Goal: Task Accomplishment & Management: Use online tool/utility

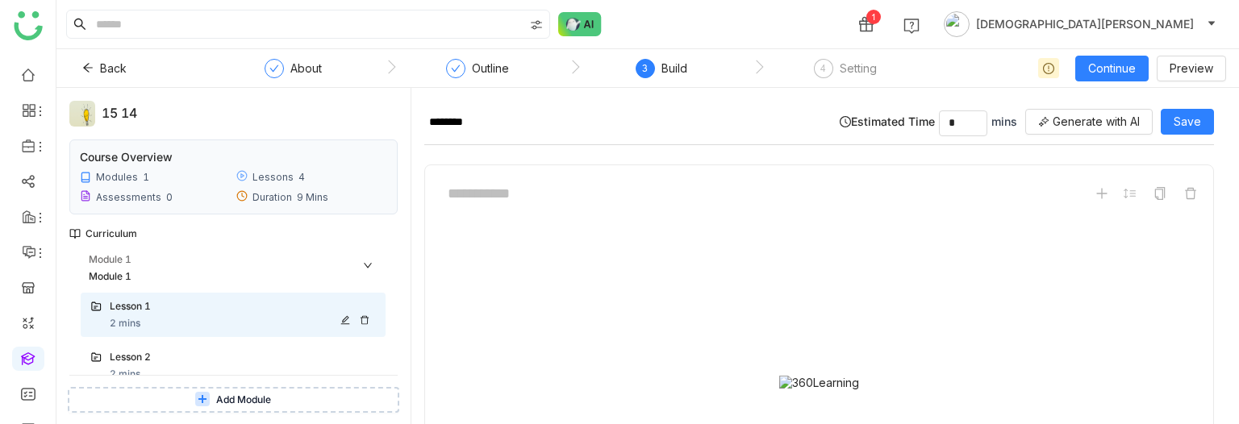
click at [365, 321] on icon at bounding box center [365, 320] width 10 height 10
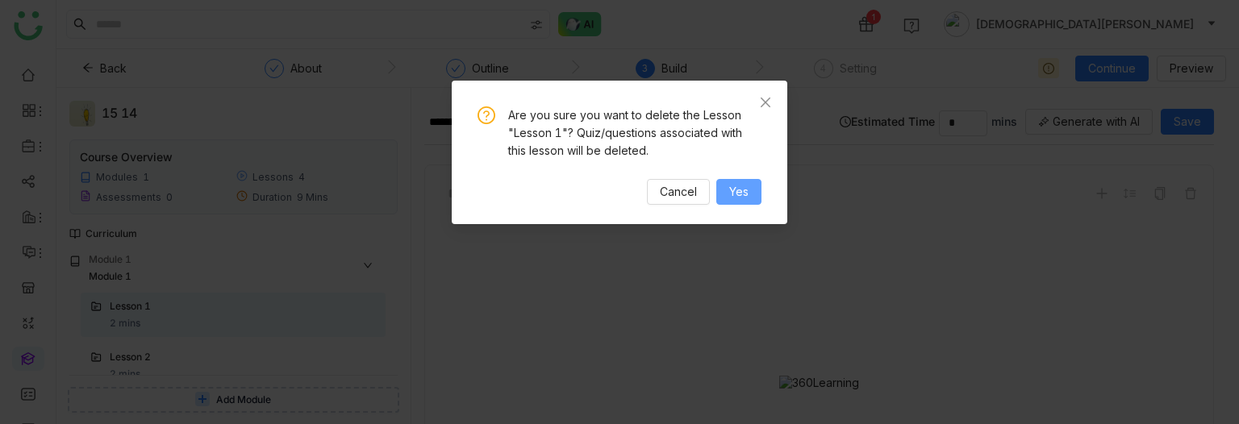
click at [749, 192] on button "Yes" at bounding box center [738, 192] width 45 height 26
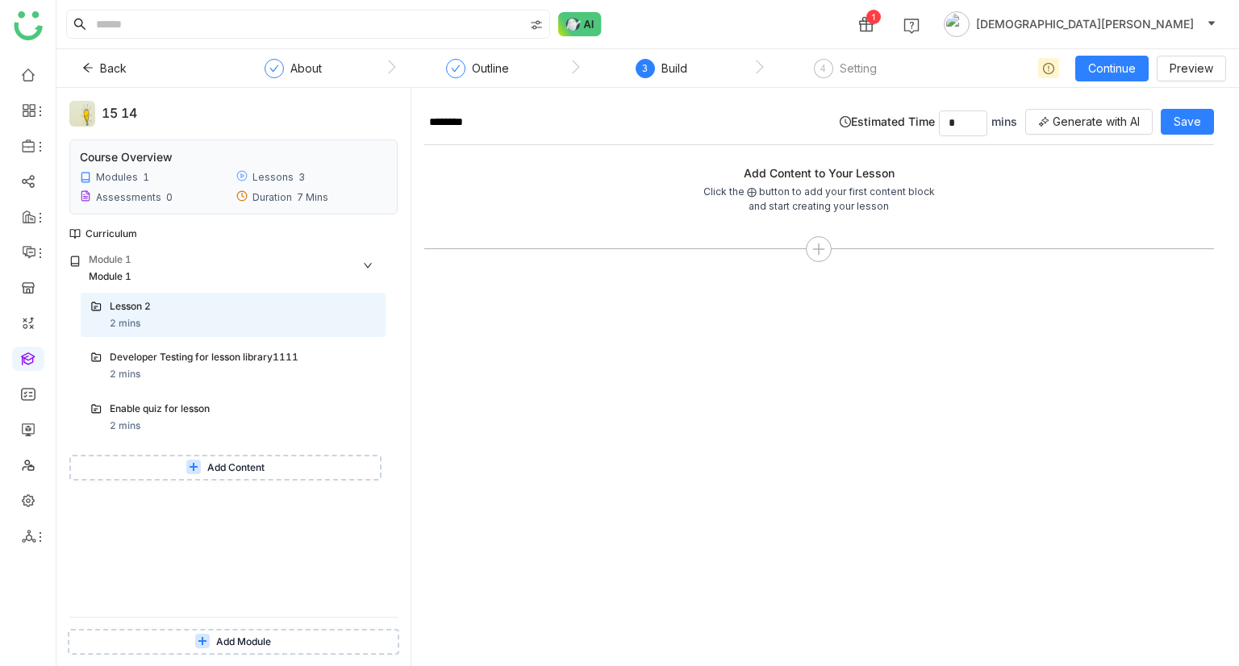
click at [231, 424] on span "Add Content" at bounding box center [235, 468] width 57 height 15
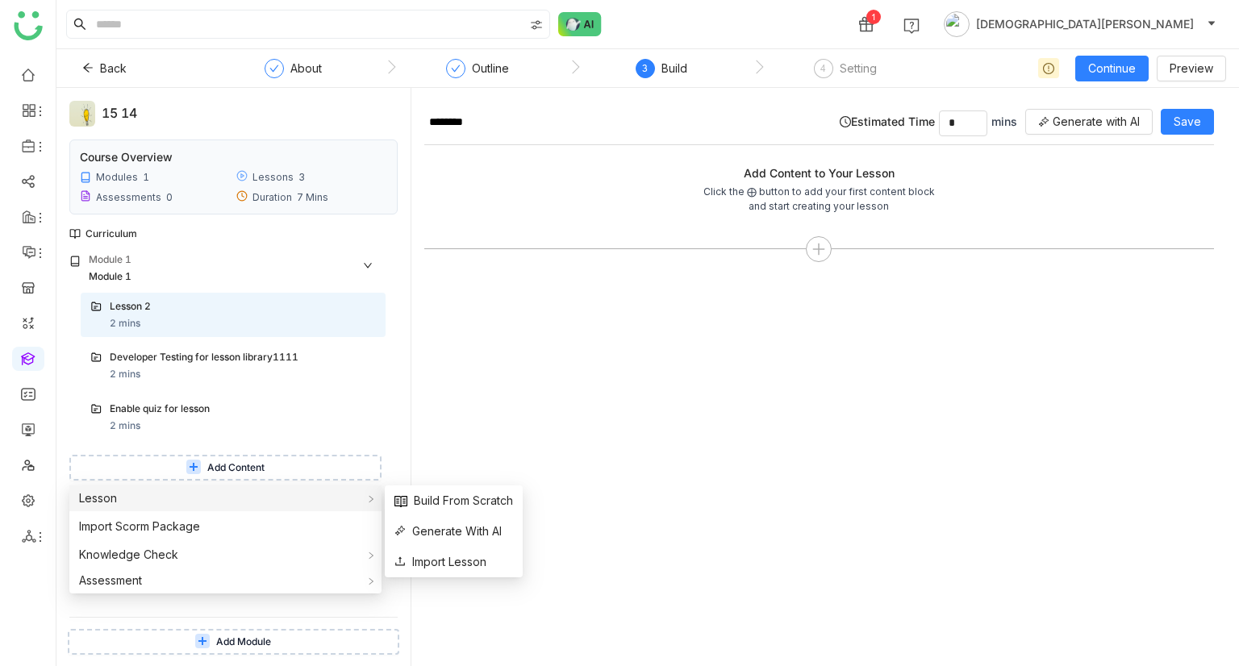
click at [156, 424] on div "Lesson" at bounding box center [225, 499] width 312 height 26
click at [488, 424] on span "Build From Scratch" at bounding box center [453, 501] width 119 height 18
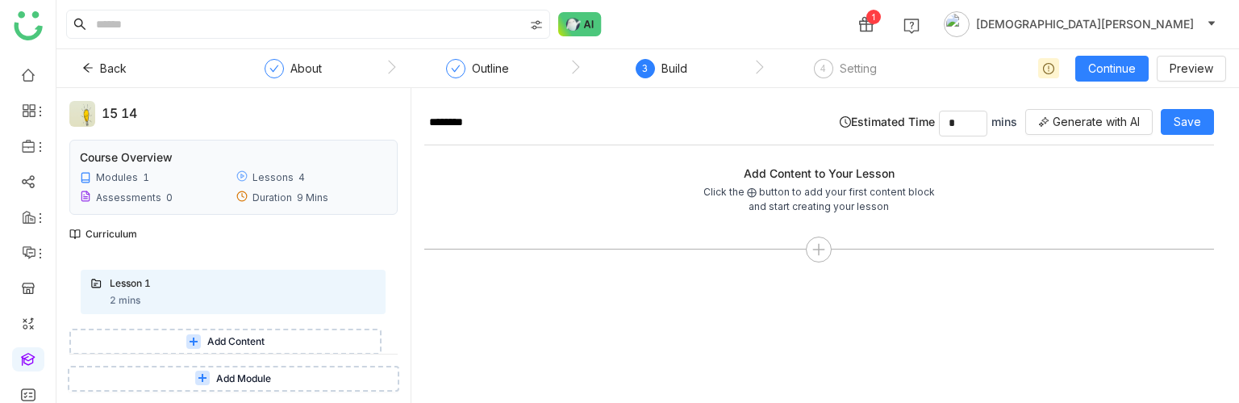
scroll to position [177, 0]
click at [365, 295] on icon at bounding box center [365, 297] width 10 height 10
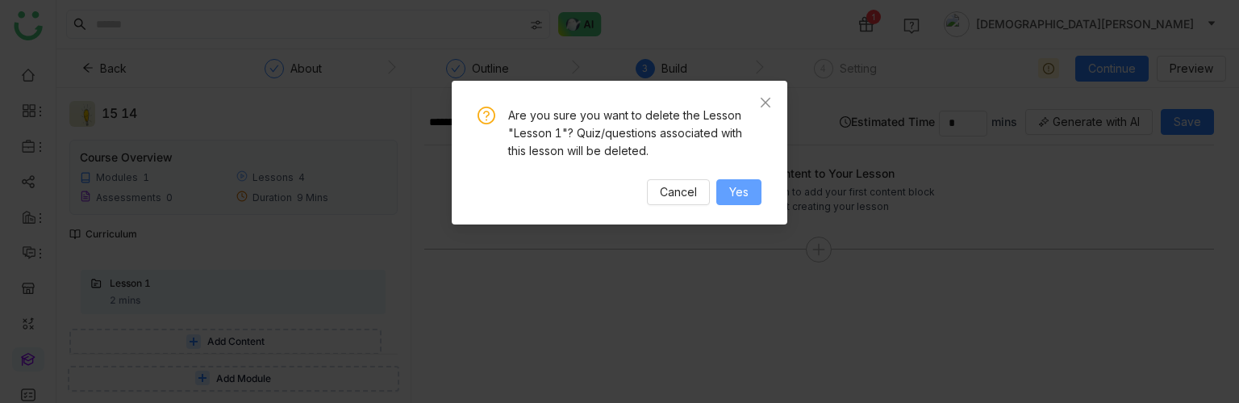
click at [751, 192] on button "Yes" at bounding box center [738, 192] width 45 height 26
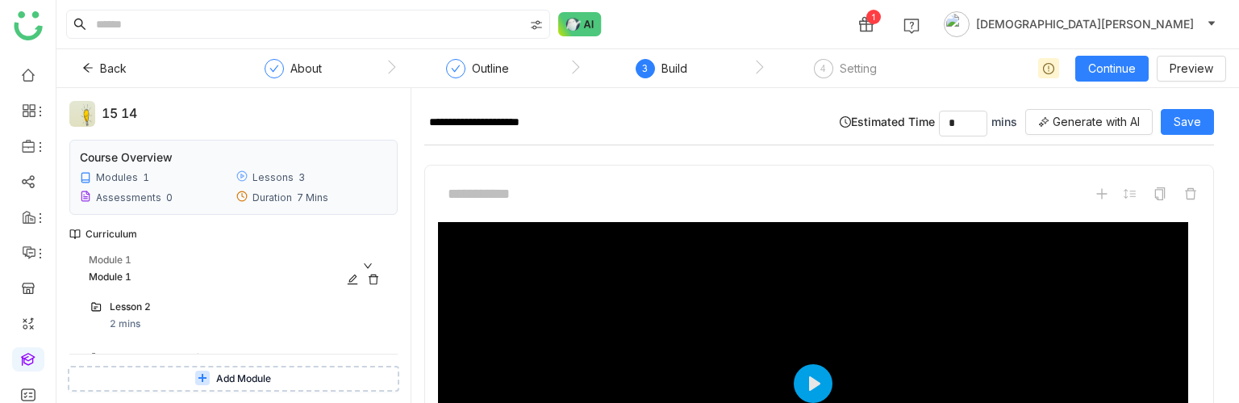
click at [374, 275] on icon at bounding box center [374, 279] width 10 height 10
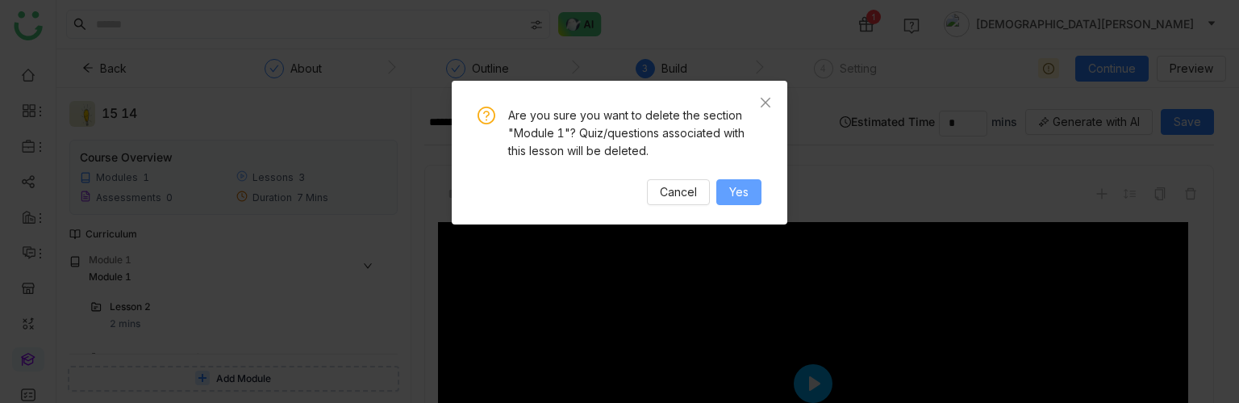
click at [745, 184] on span "Yes" at bounding box center [738, 192] width 19 height 18
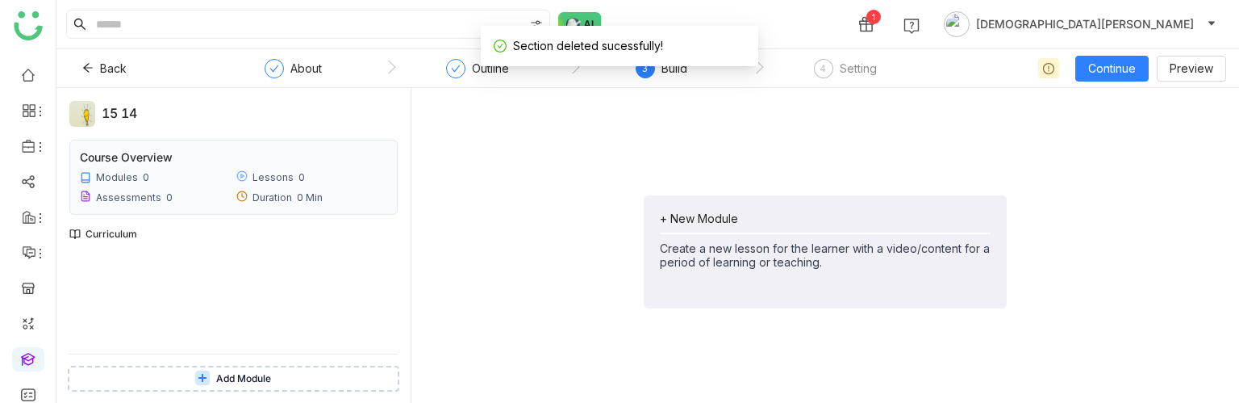
click at [232, 371] on span "Add Module" at bounding box center [243, 378] width 55 height 15
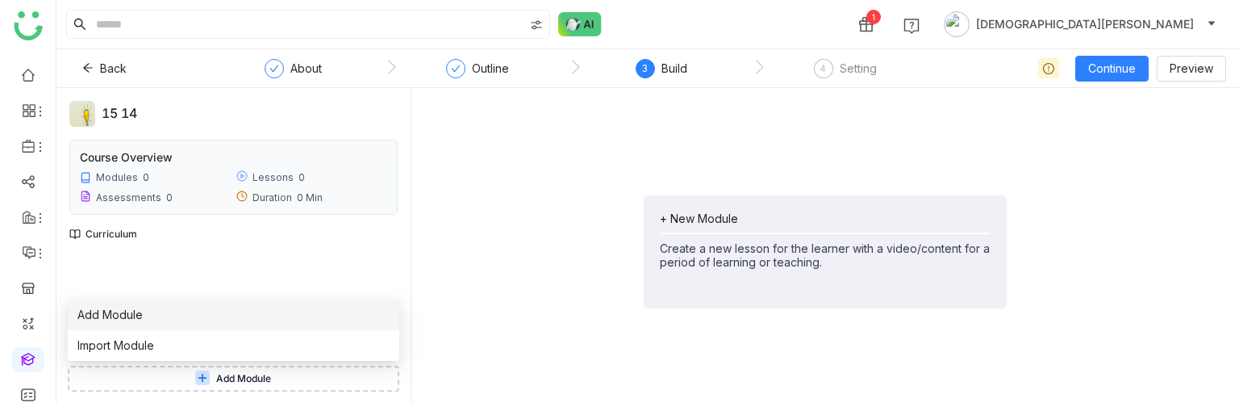
click at [161, 317] on li "Add Module" at bounding box center [234, 314] width 332 height 31
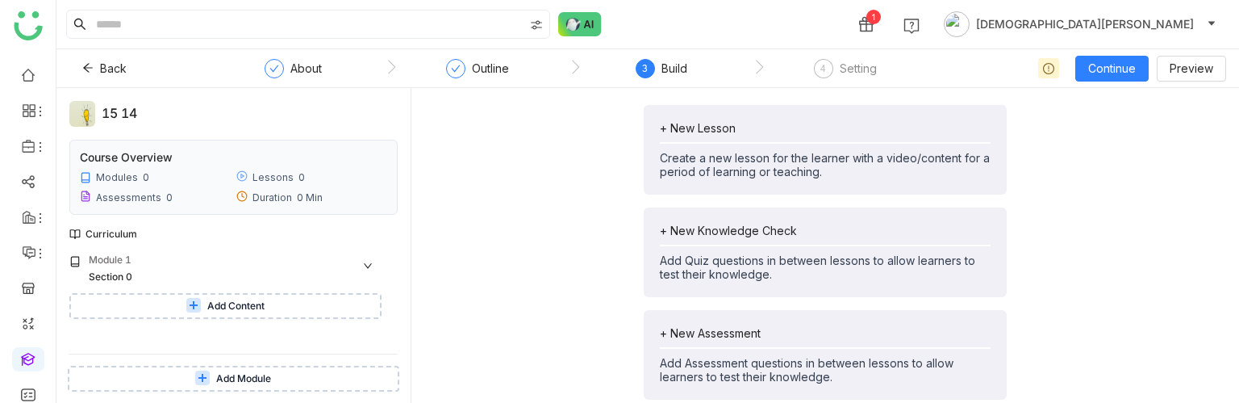
click at [232, 298] on span "Add Content" at bounding box center [235, 305] width 57 height 15
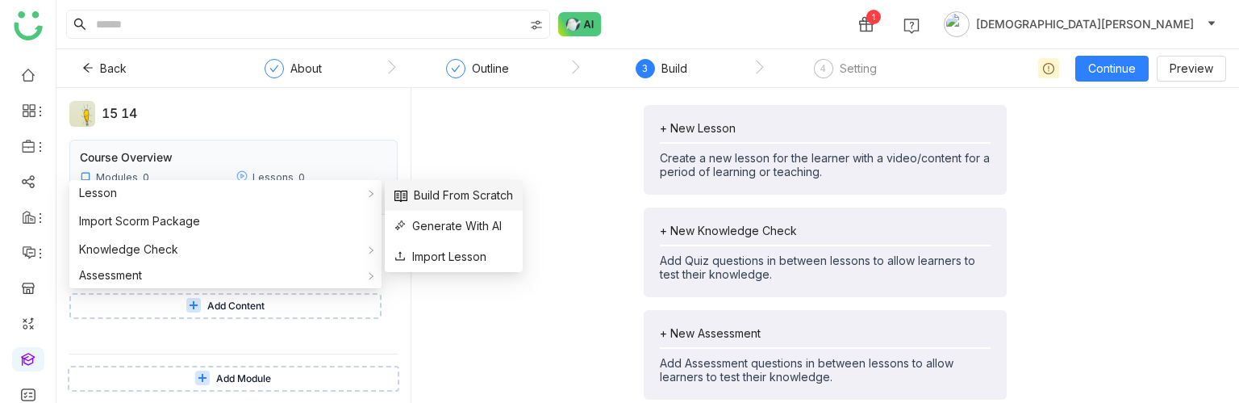
click at [456, 192] on span "Build From Scratch" at bounding box center [453, 195] width 119 height 18
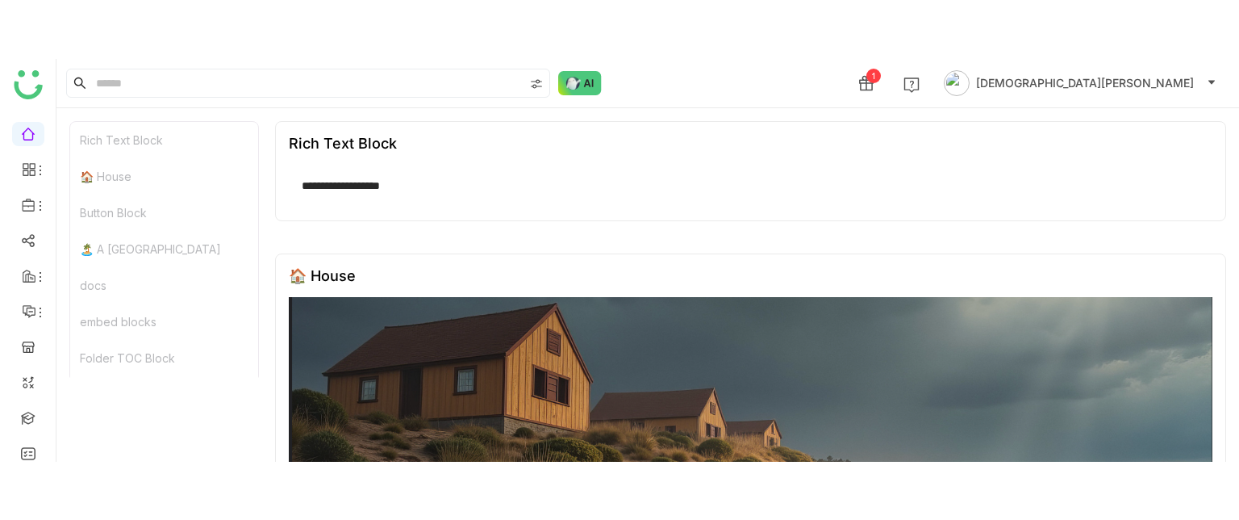
scroll to position [157, 0]
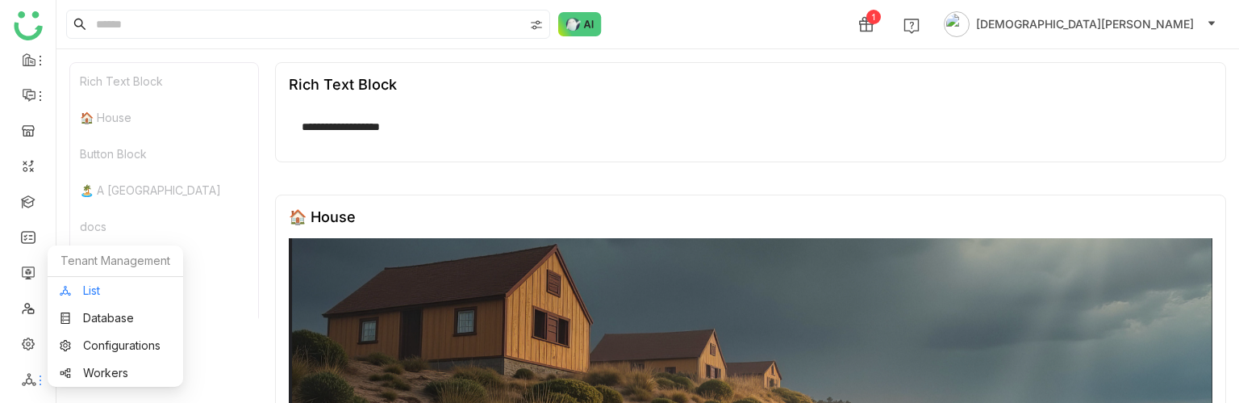
click at [131, 285] on link "List" at bounding box center [115, 290] width 111 height 11
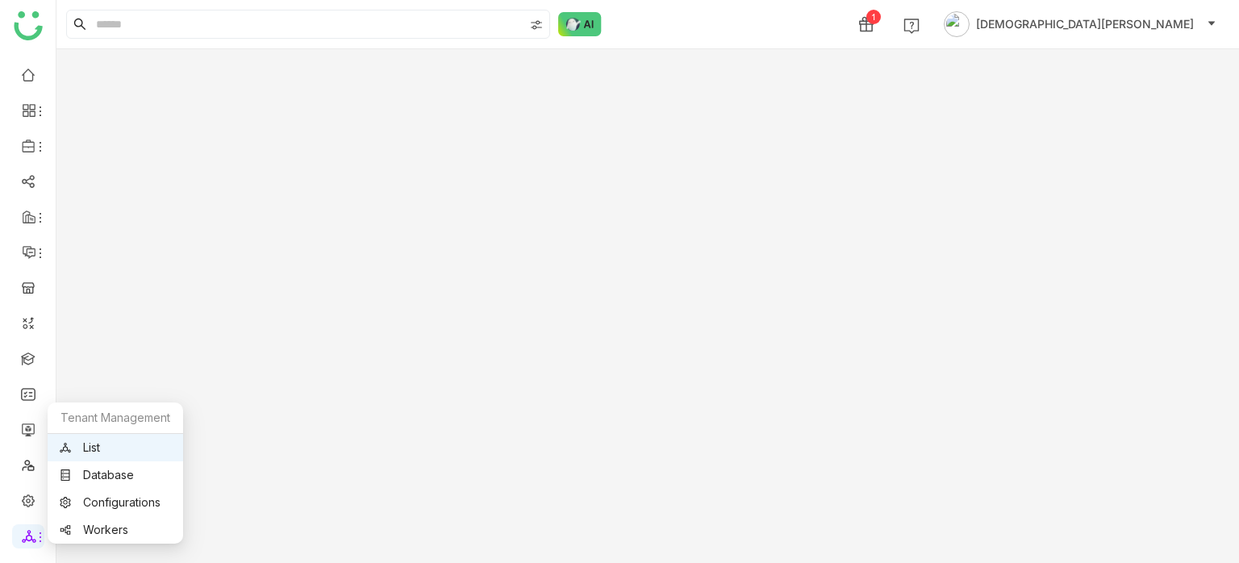
click at [119, 447] on link "List" at bounding box center [115, 447] width 111 height 11
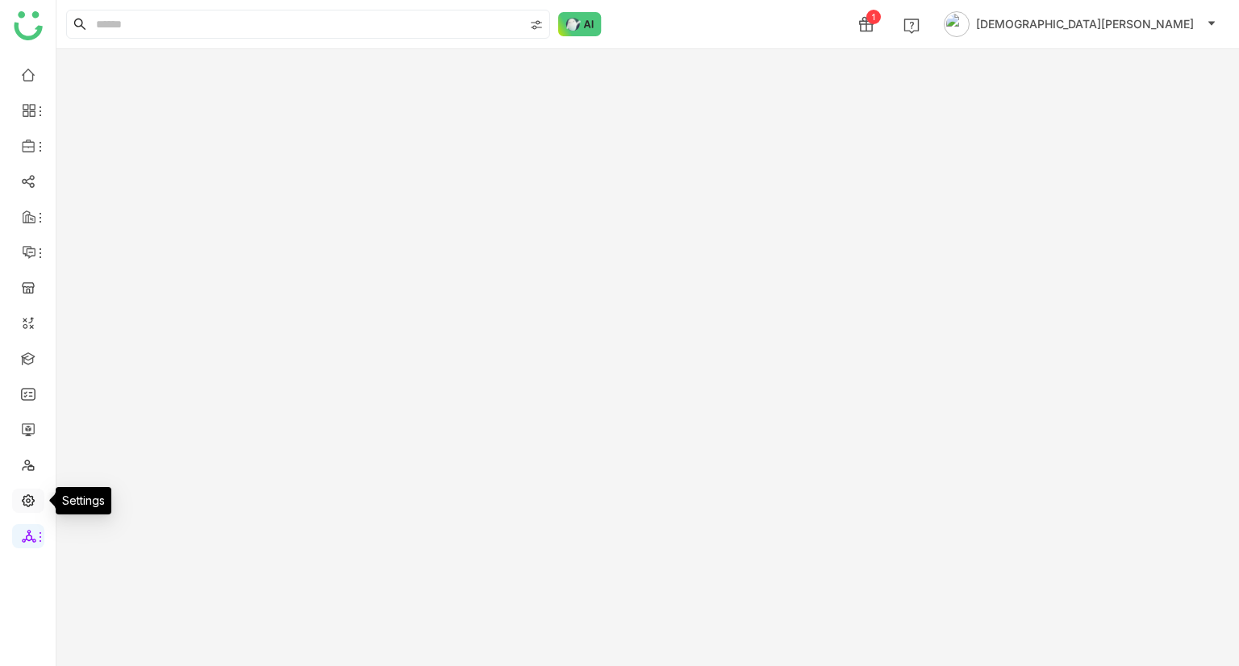
click at [30, 503] on link at bounding box center [28, 500] width 15 height 14
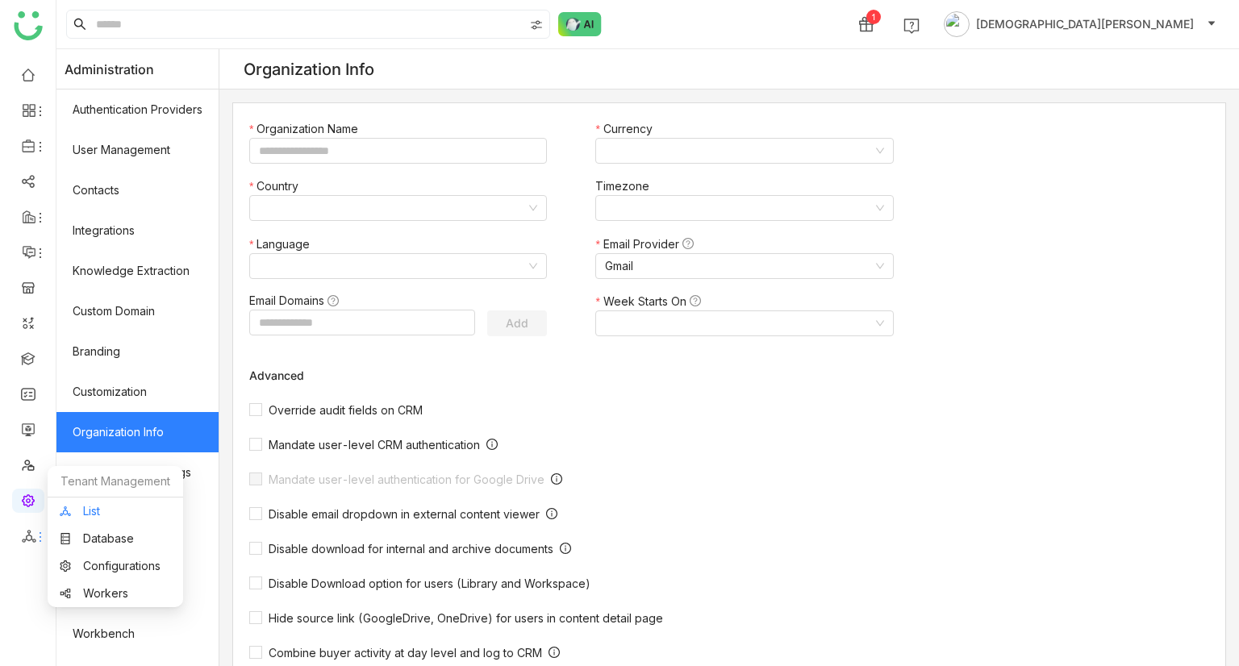
click at [119, 517] on link "List" at bounding box center [115, 511] width 111 height 11
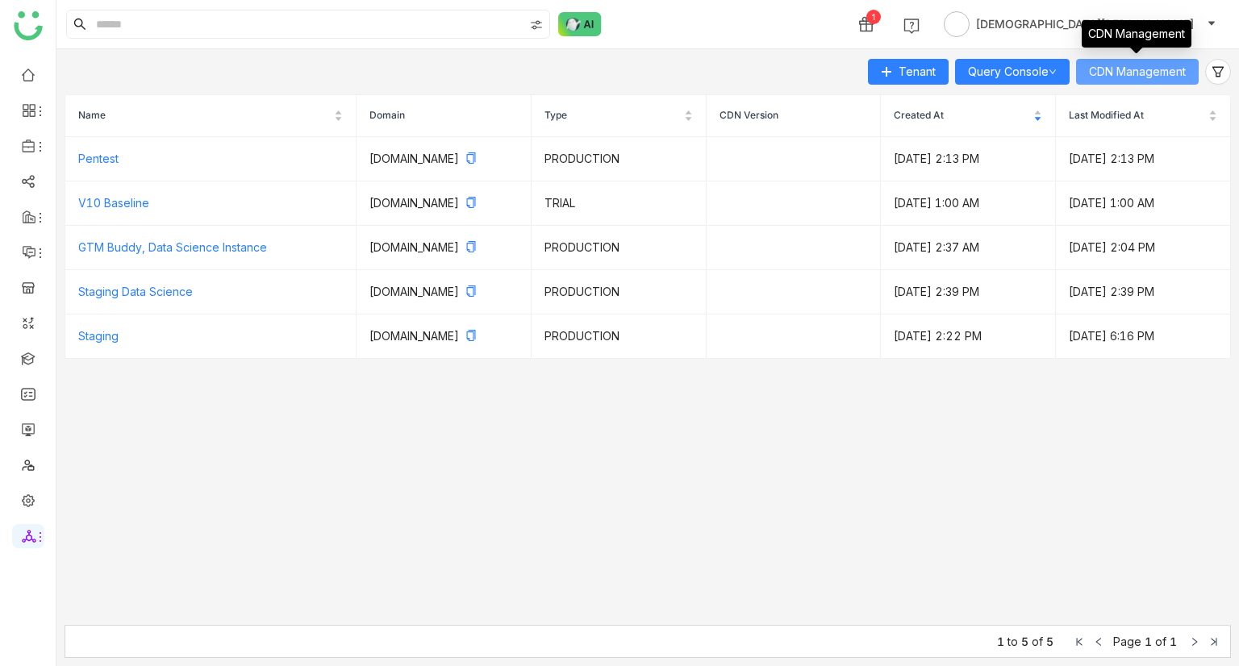
click at [1149, 65] on span "CDN Management" at bounding box center [1137, 72] width 97 height 18
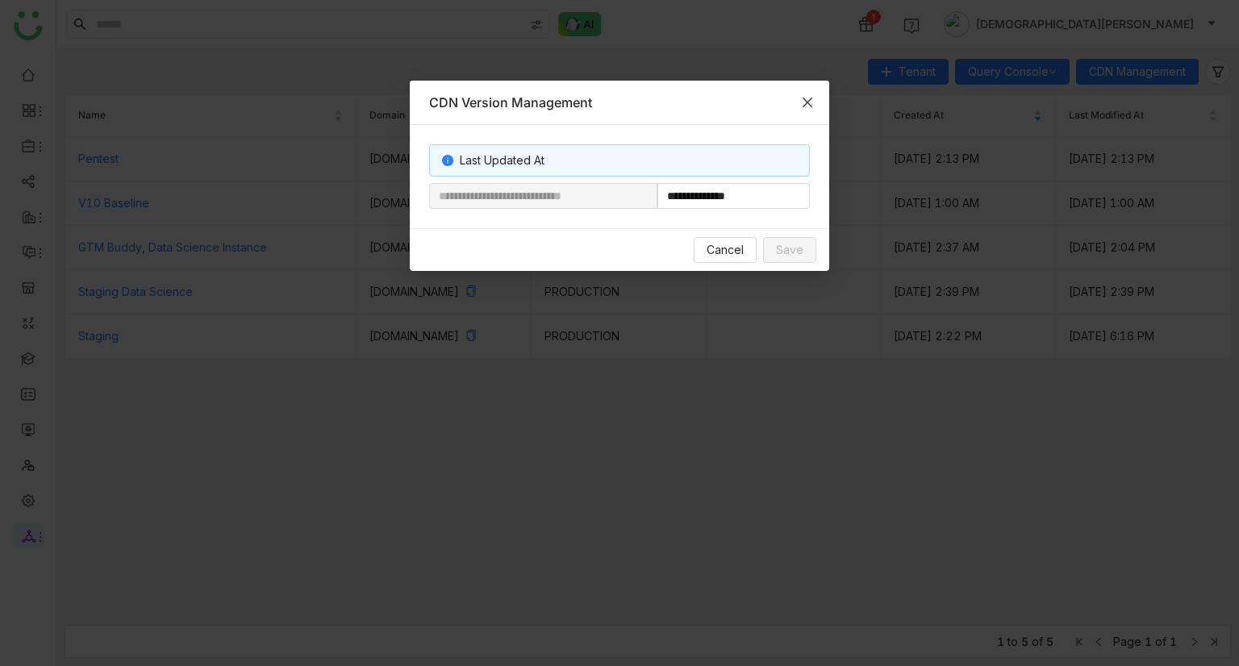
click at [805, 111] on span "Close" at bounding box center [808, 103] width 44 height 44
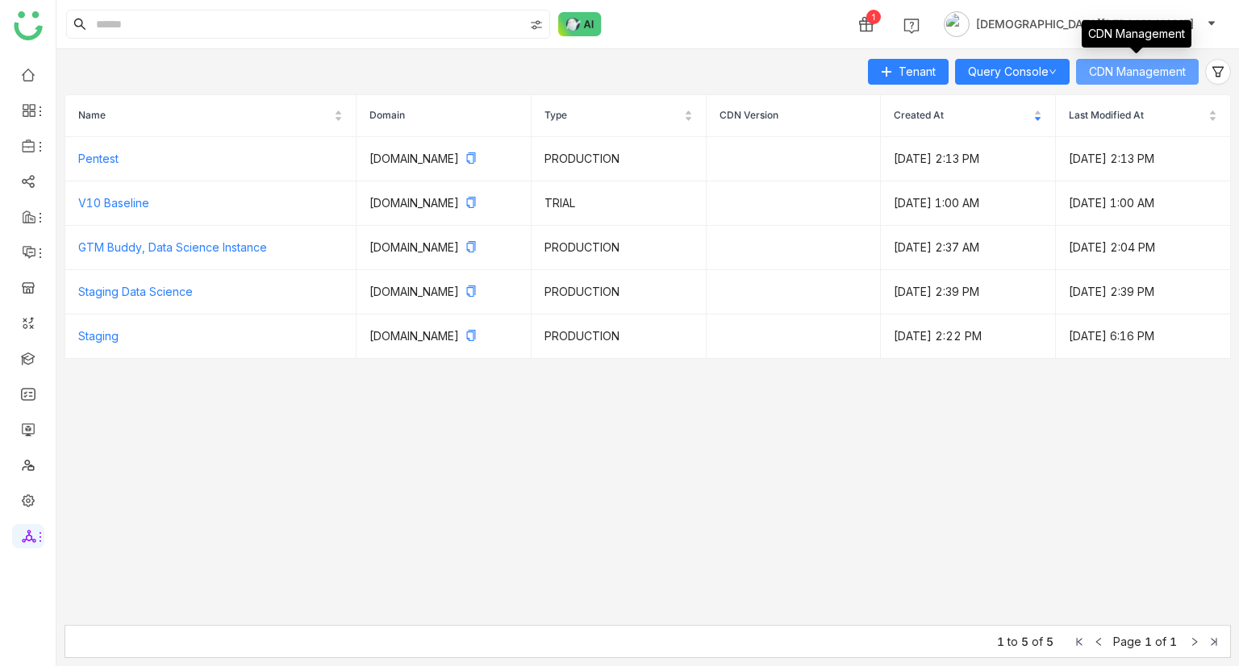
click at [1120, 81] on button "CDN Management" at bounding box center [1137, 72] width 123 height 26
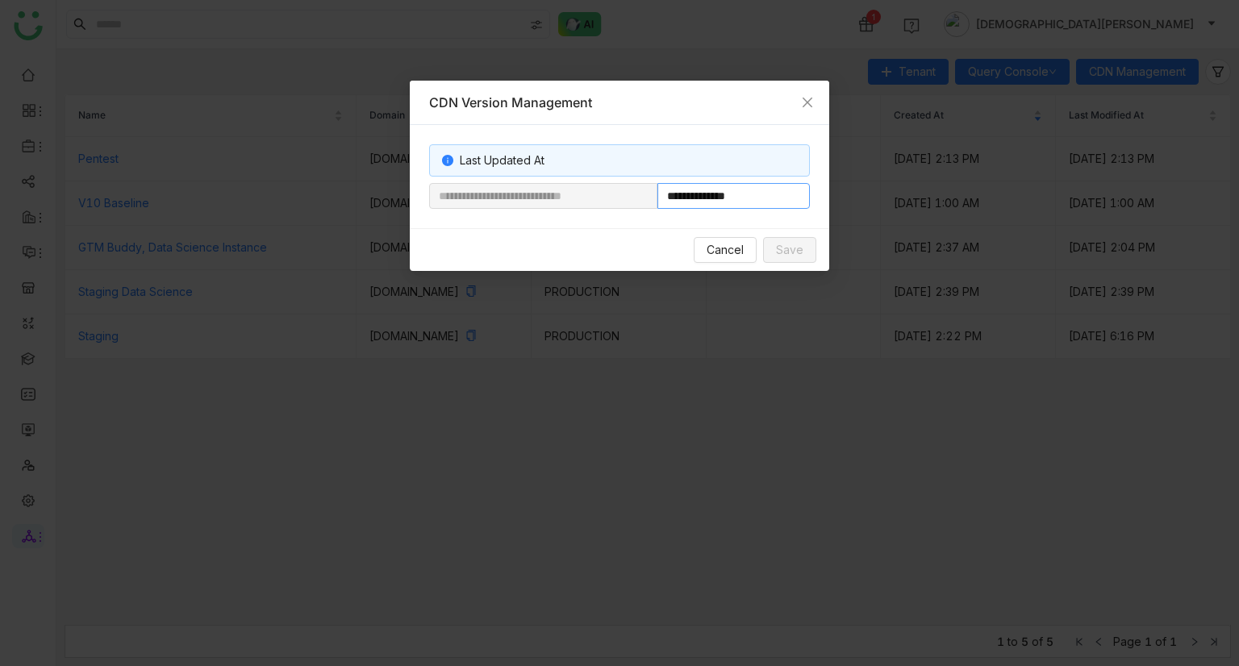
drag, startPoint x: 712, startPoint y: 198, endPoint x: 853, endPoint y: 172, distance: 142.7
click at [853, 172] on nz-modal-container "**********" at bounding box center [619, 333] width 1239 height 666
paste input "**********"
type input "**********"
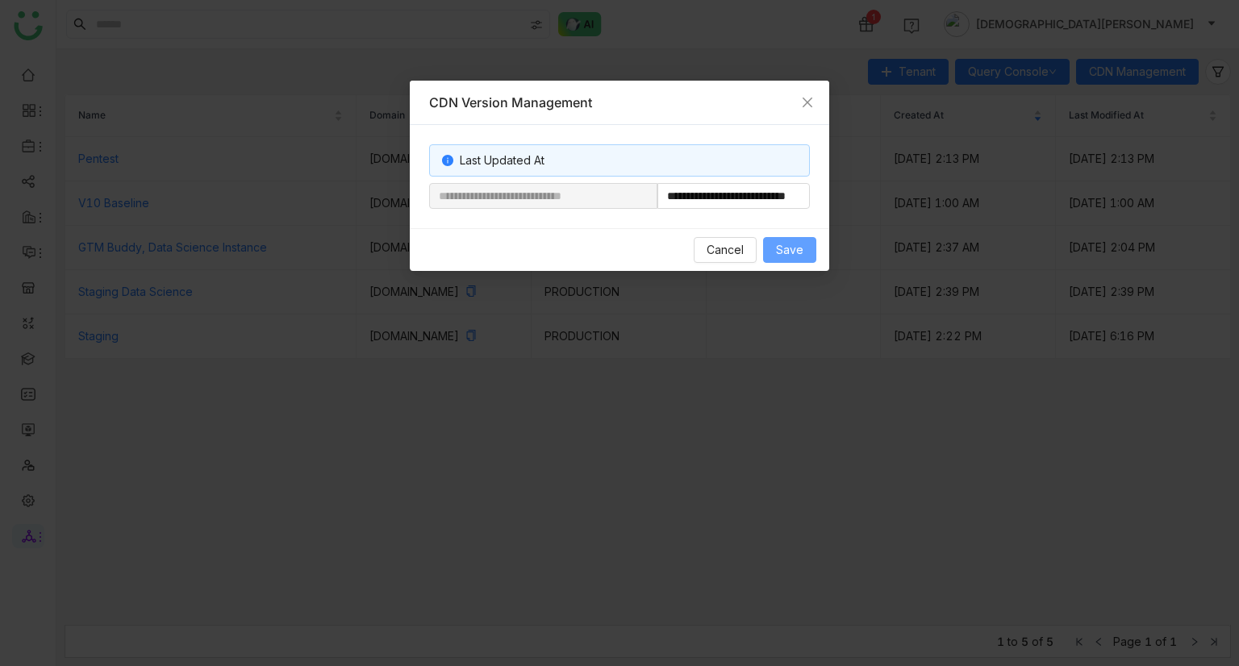
scroll to position [0, 0]
click at [782, 244] on span "Save" at bounding box center [789, 250] width 27 height 18
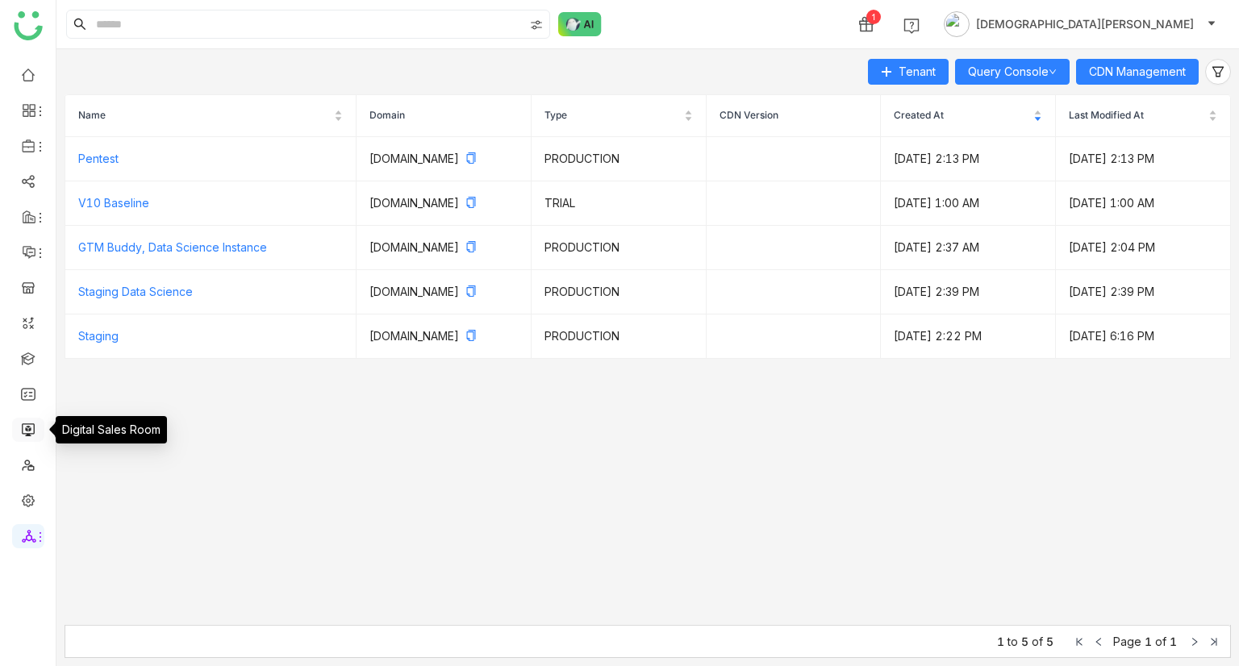
click at [29, 436] on link at bounding box center [28, 429] width 15 height 14
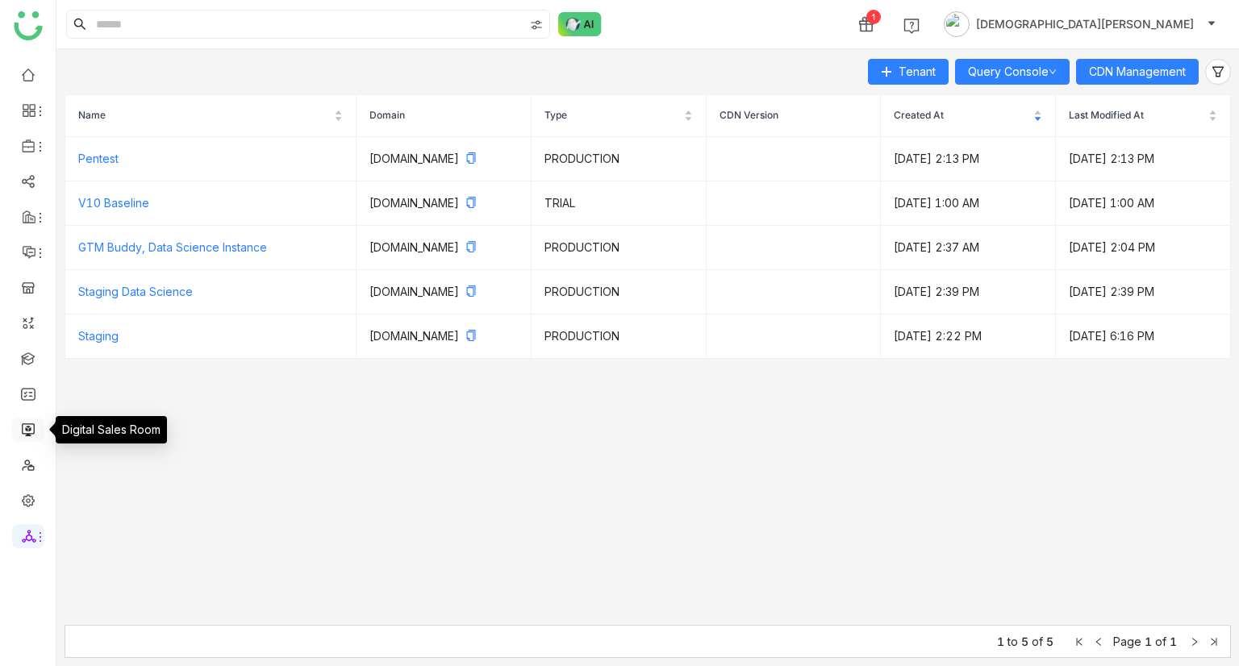
click at [28, 426] on link at bounding box center [28, 429] width 15 height 14
click at [21, 428] on link at bounding box center [28, 429] width 15 height 14
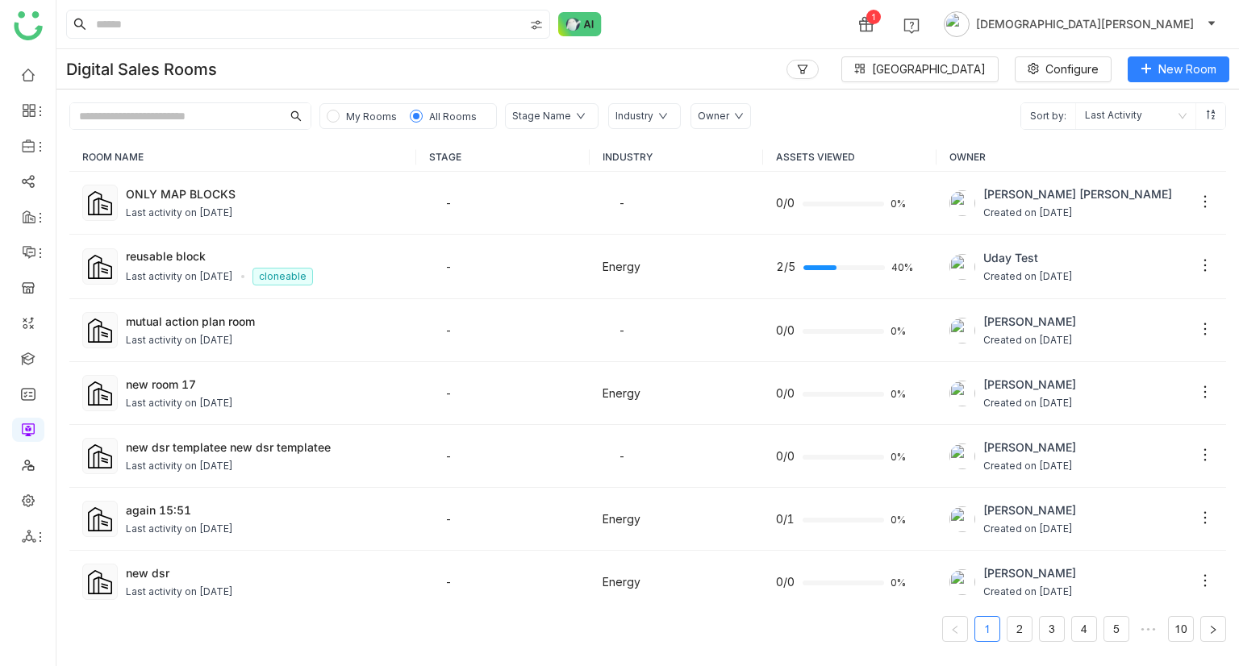
click at [571, 69] on div "Digital Sales Rooms Block Library Configure New Room" at bounding box center [647, 69] width 1183 height 40
click at [373, 113] on span "My Rooms" at bounding box center [371, 117] width 51 height 12
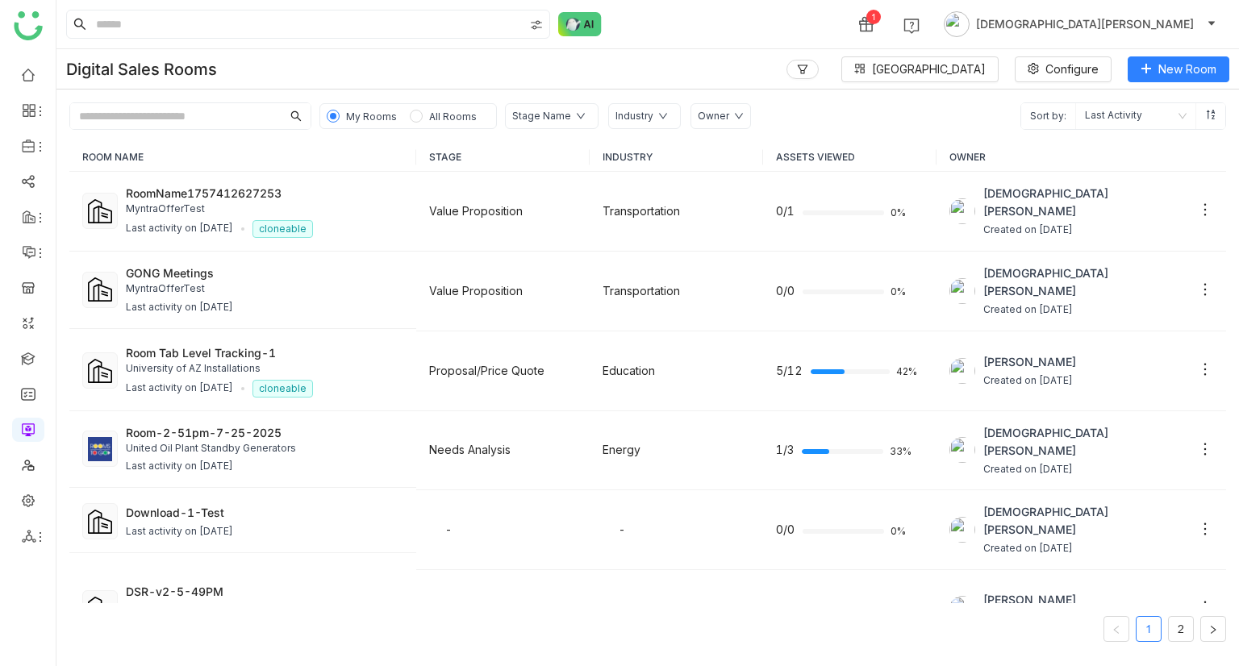
click at [436, 105] on div "My Rooms All Rooms" at bounding box center [407, 116] width 177 height 26
click at [1136, 102] on li "Room" at bounding box center [1142, 101] width 176 height 31
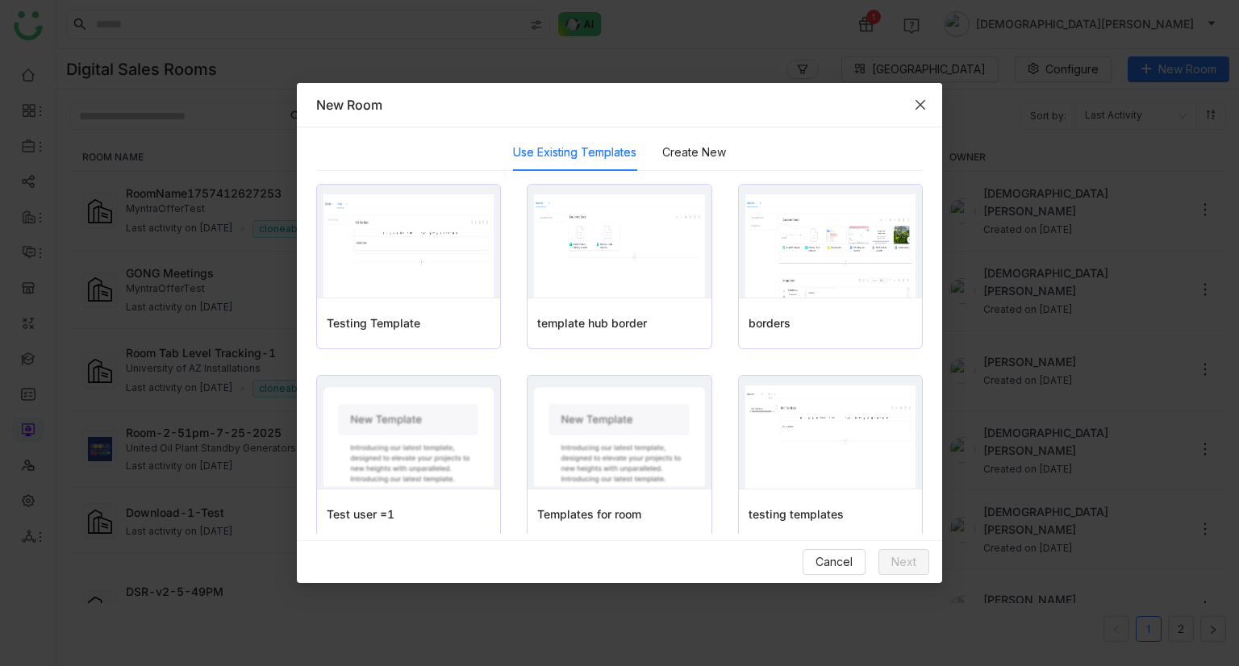
click at [913, 114] on span "Close" at bounding box center [921, 105] width 44 height 44
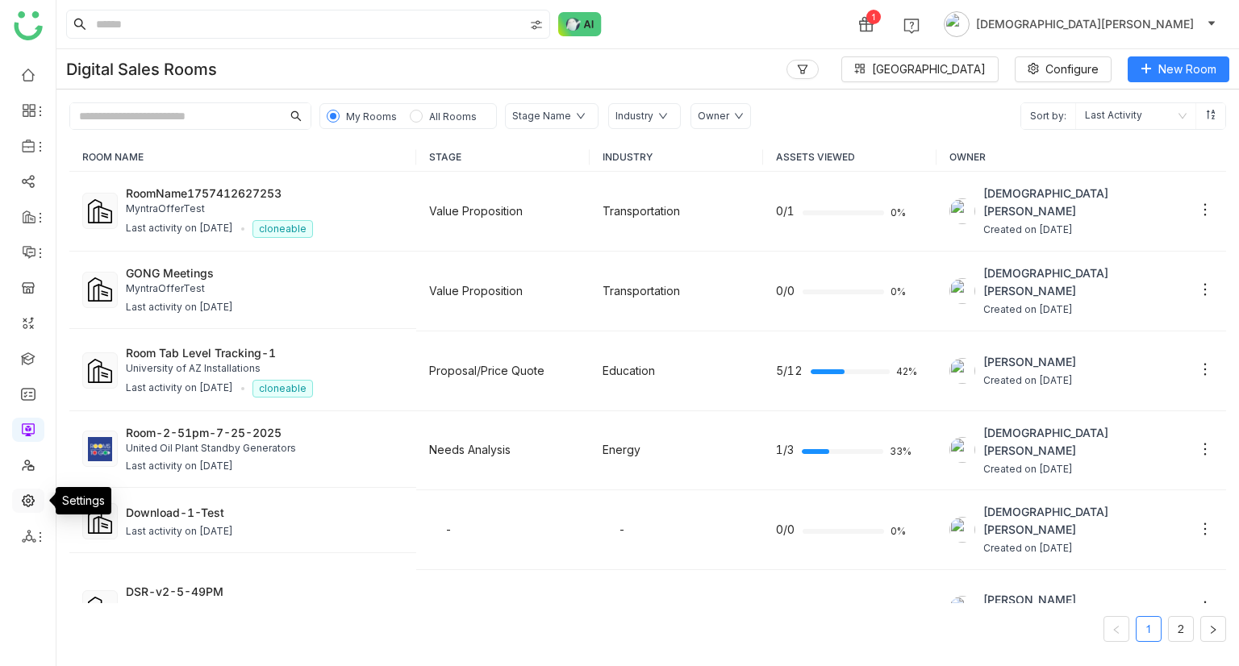
click at [21, 507] on link at bounding box center [28, 500] width 15 height 14
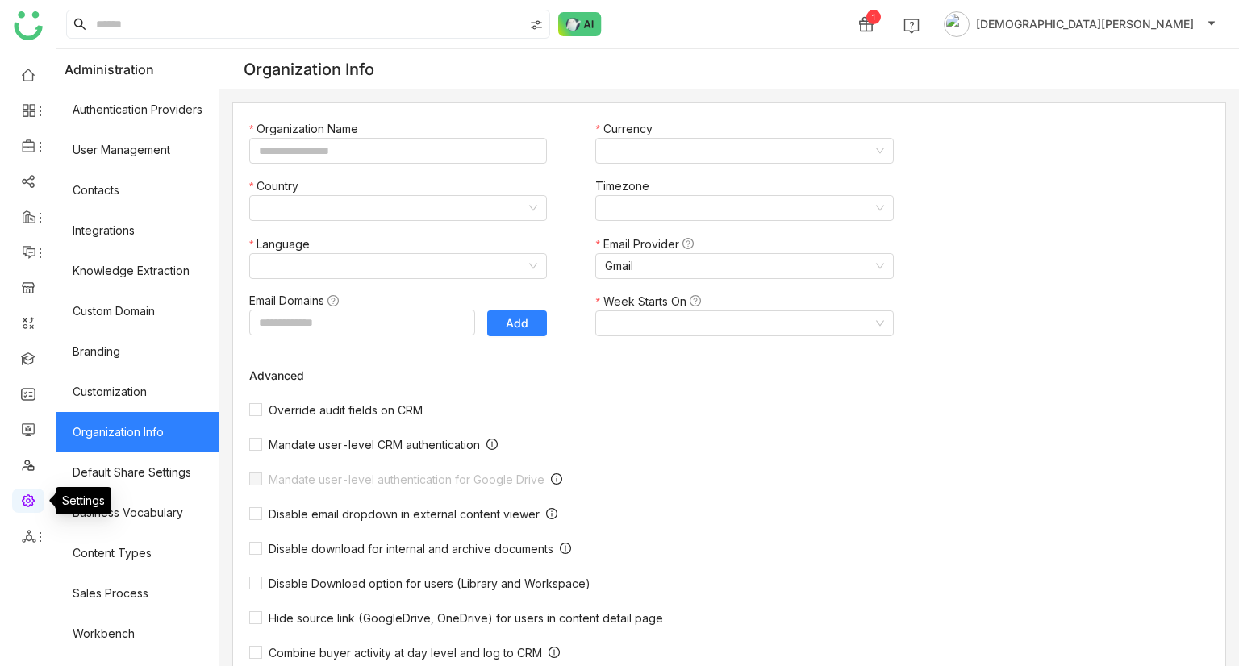
click at [21, 507] on link at bounding box center [28, 500] width 15 height 14
type input "*******"
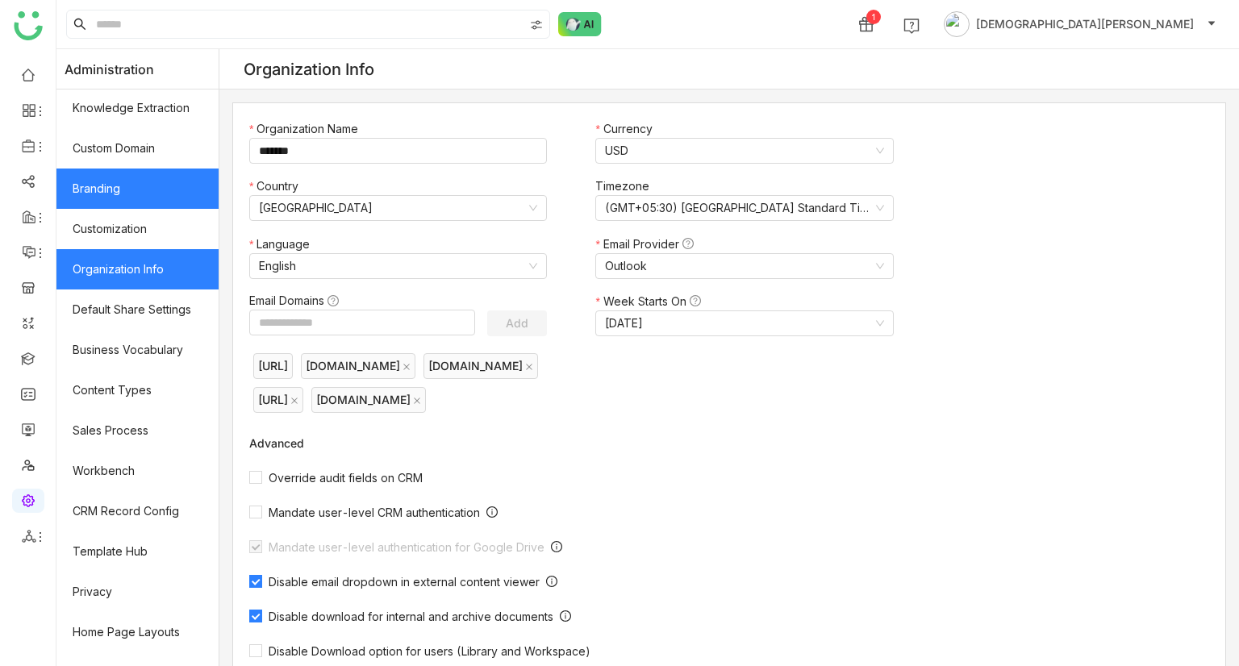
scroll to position [190, 0]
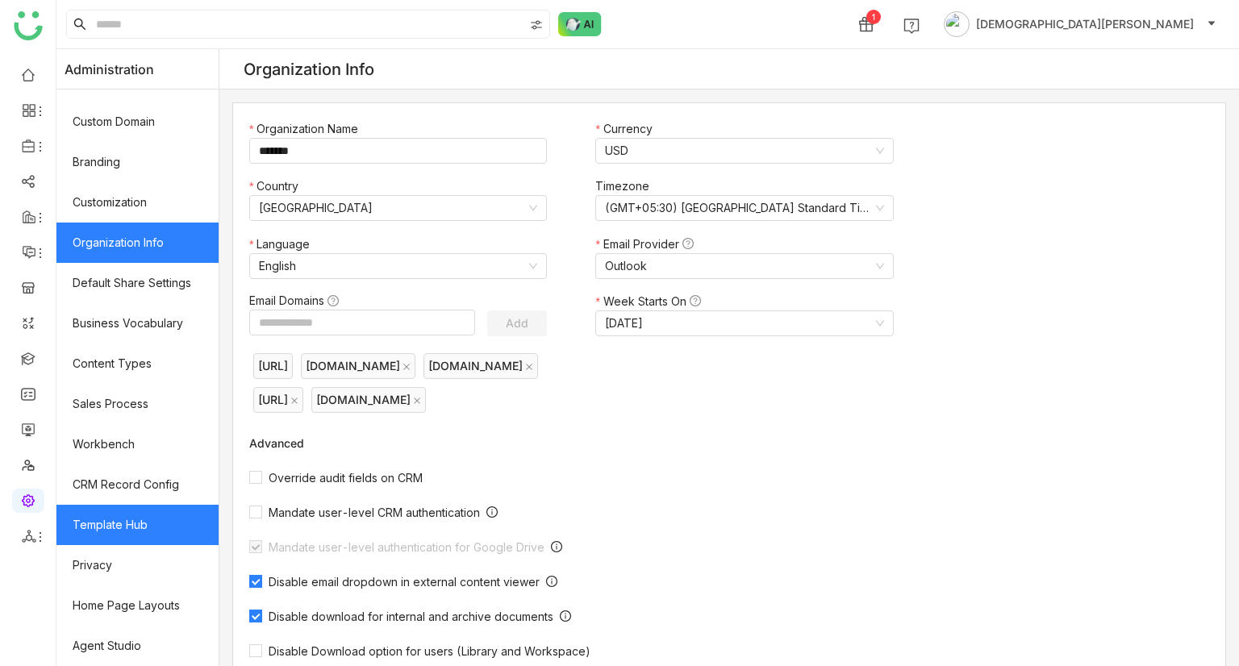
click at [123, 515] on link "Template Hub" at bounding box center [137, 525] width 162 height 40
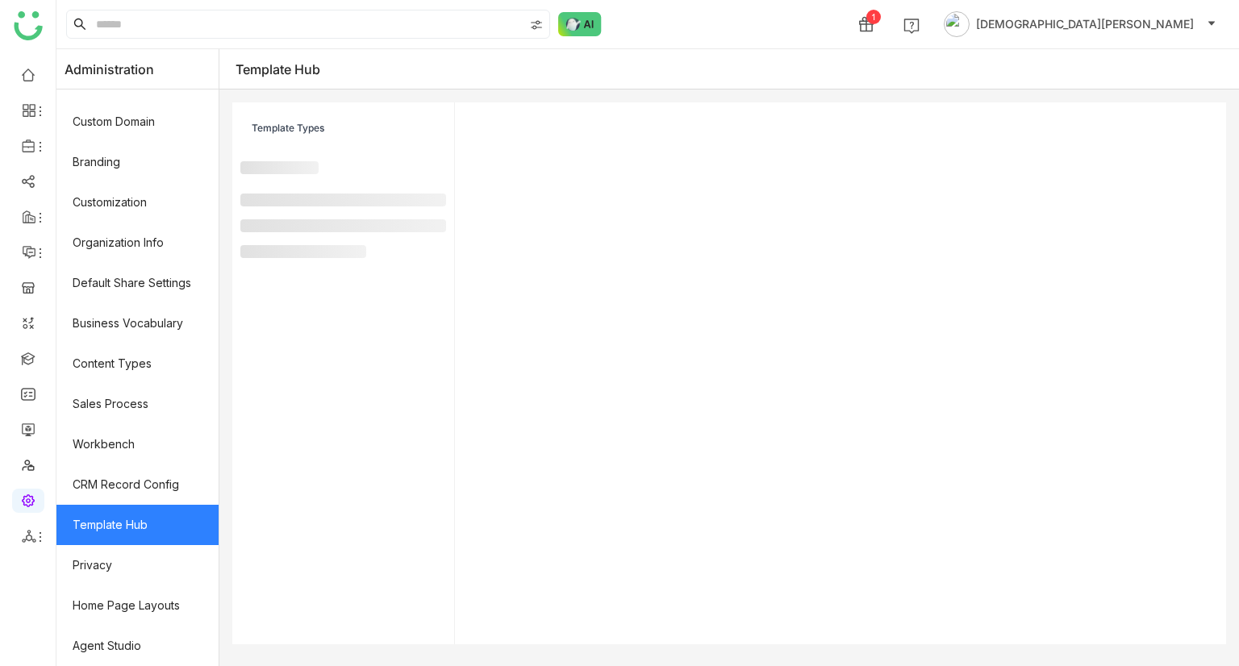
click at [123, 515] on link "Template Hub" at bounding box center [137, 525] width 162 height 40
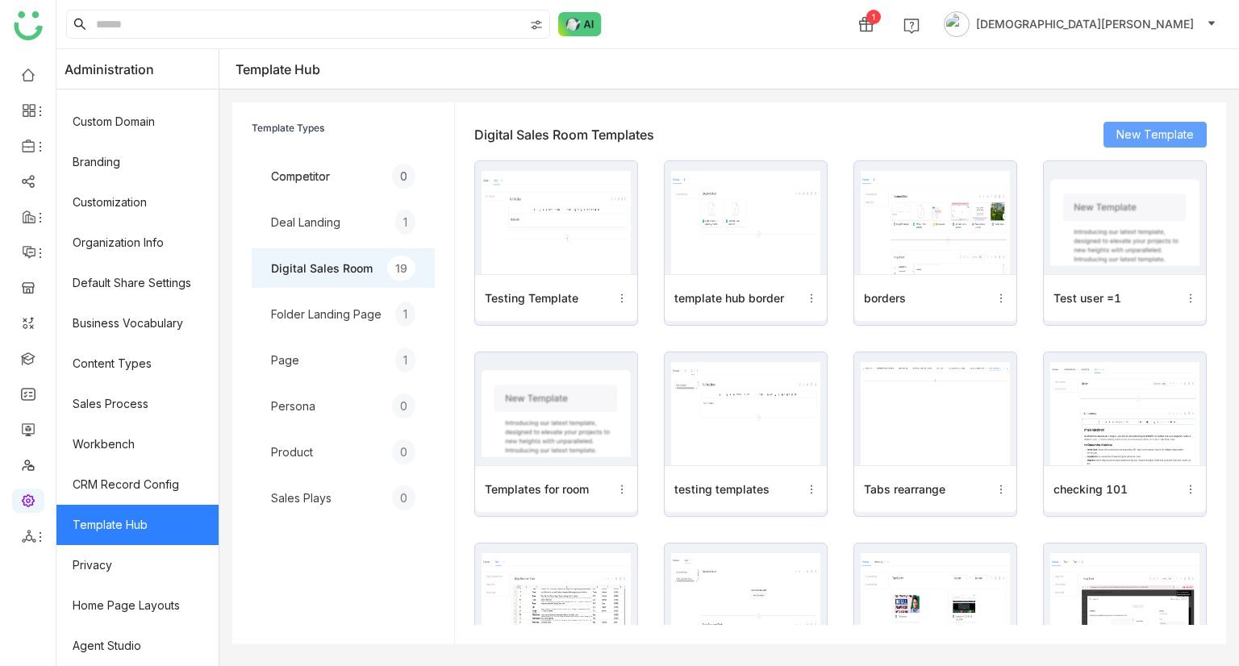
click at [1169, 136] on span "New Template" at bounding box center [1154, 135] width 77 height 18
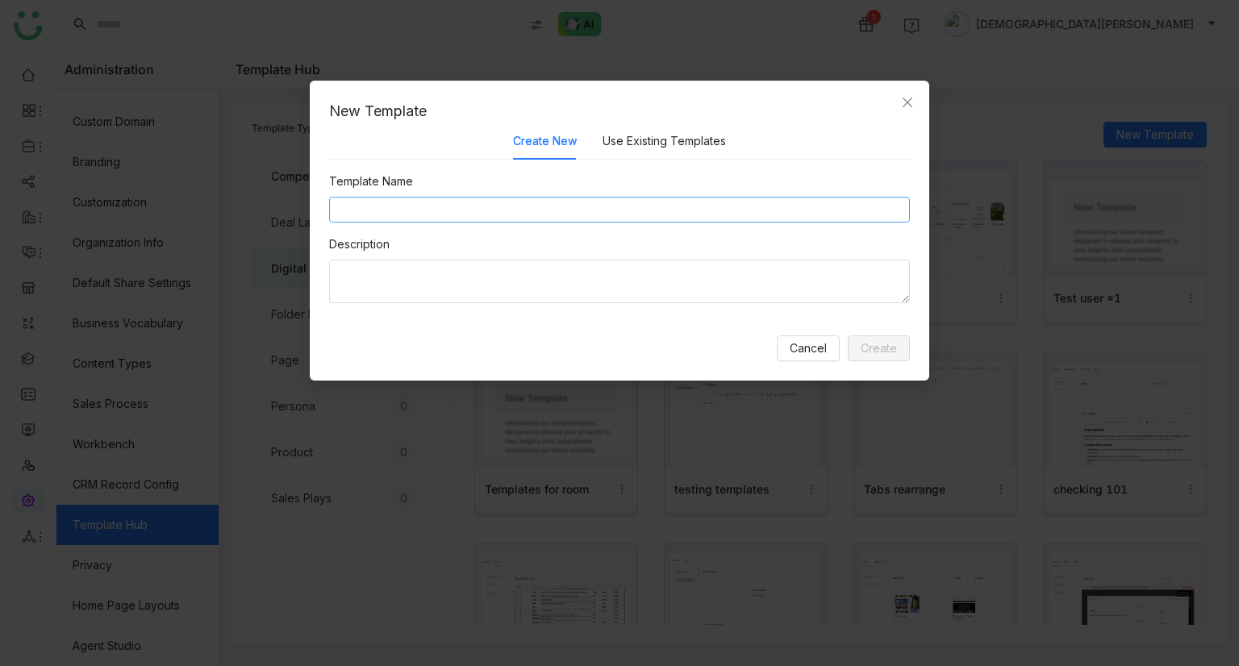
click at [552, 217] on input at bounding box center [619, 210] width 581 height 26
paste input "**********"
type input "**********"
click at [402, 269] on textarea at bounding box center [619, 282] width 581 height 44
paste textarea "**********"
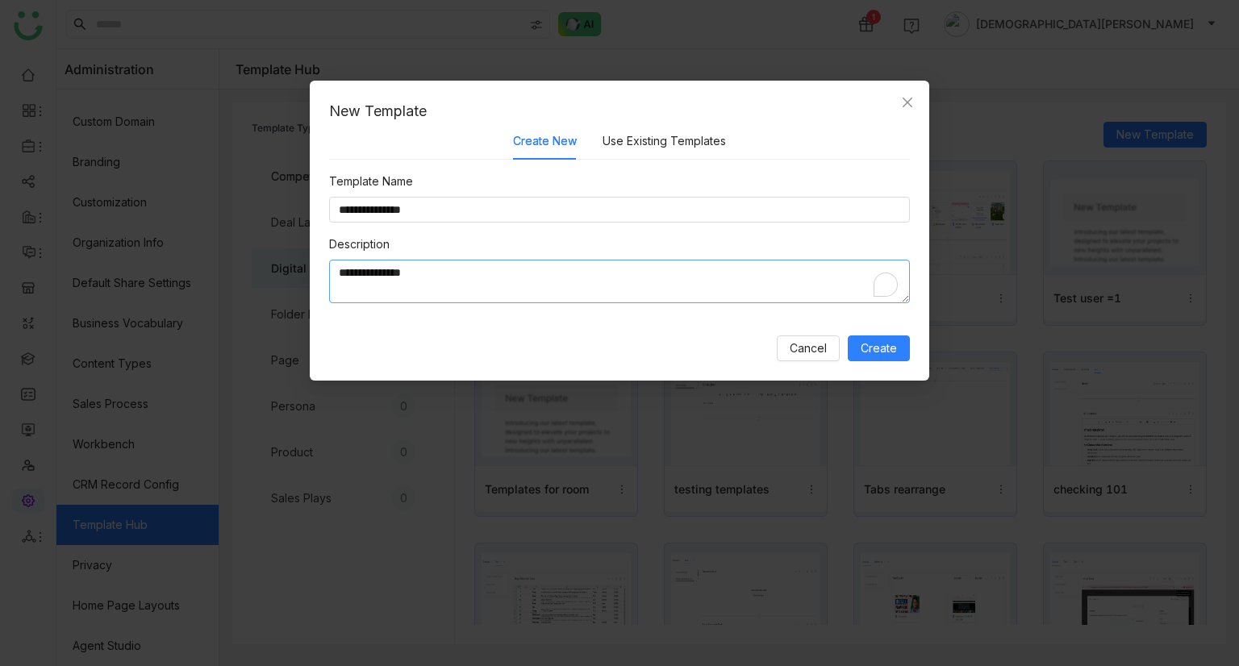
paste textarea "**********"
type textarea "**********"
click at [887, 336] on button "Create" at bounding box center [879, 349] width 62 height 26
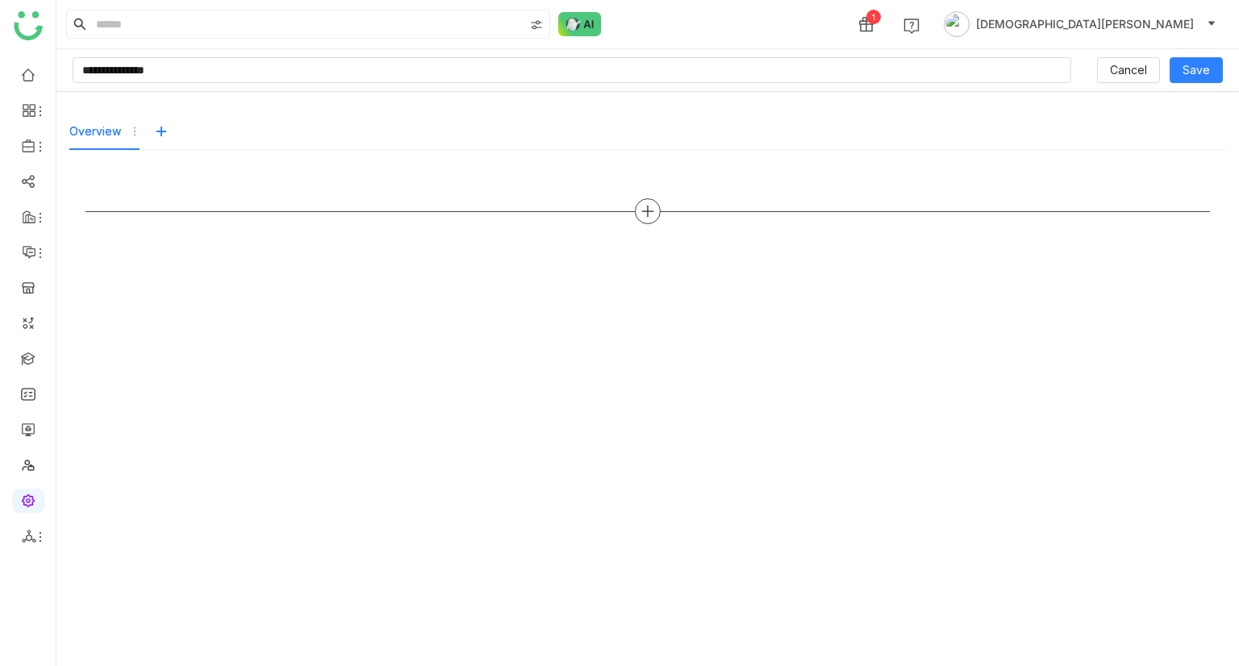
click at [649, 205] on icon at bounding box center [648, 211] width 15 height 15
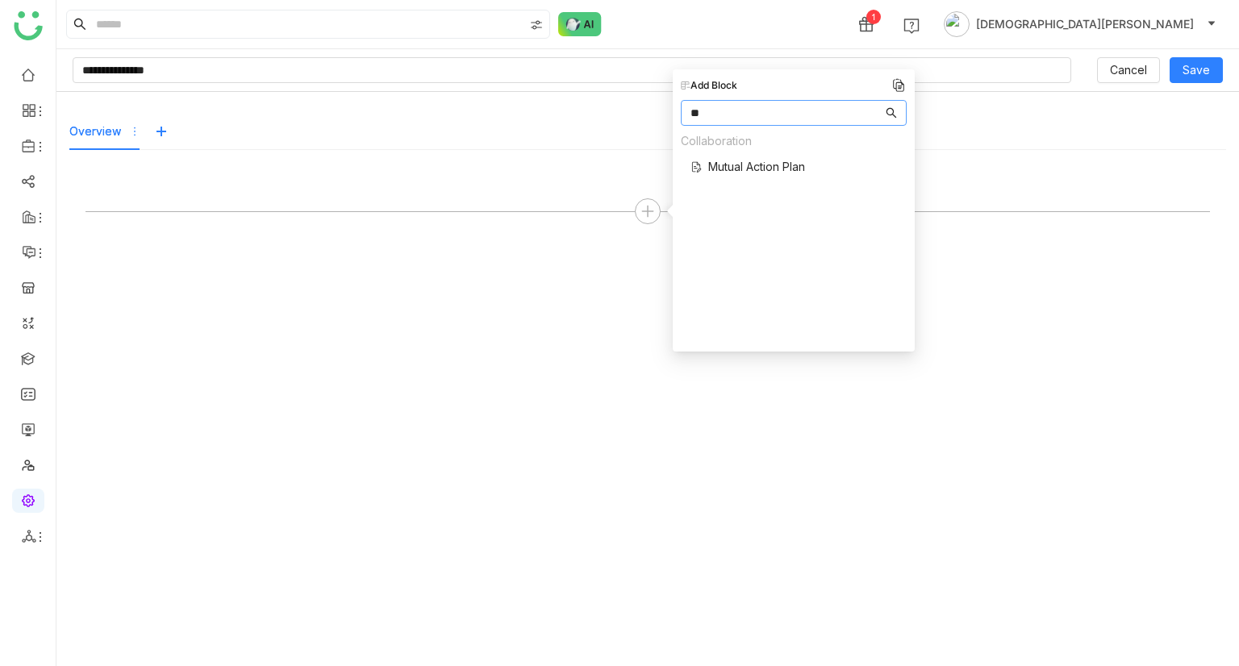
type input "**"
click at [766, 166] on span "Mutual Action Plan" at bounding box center [756, 166] width 97 height 17
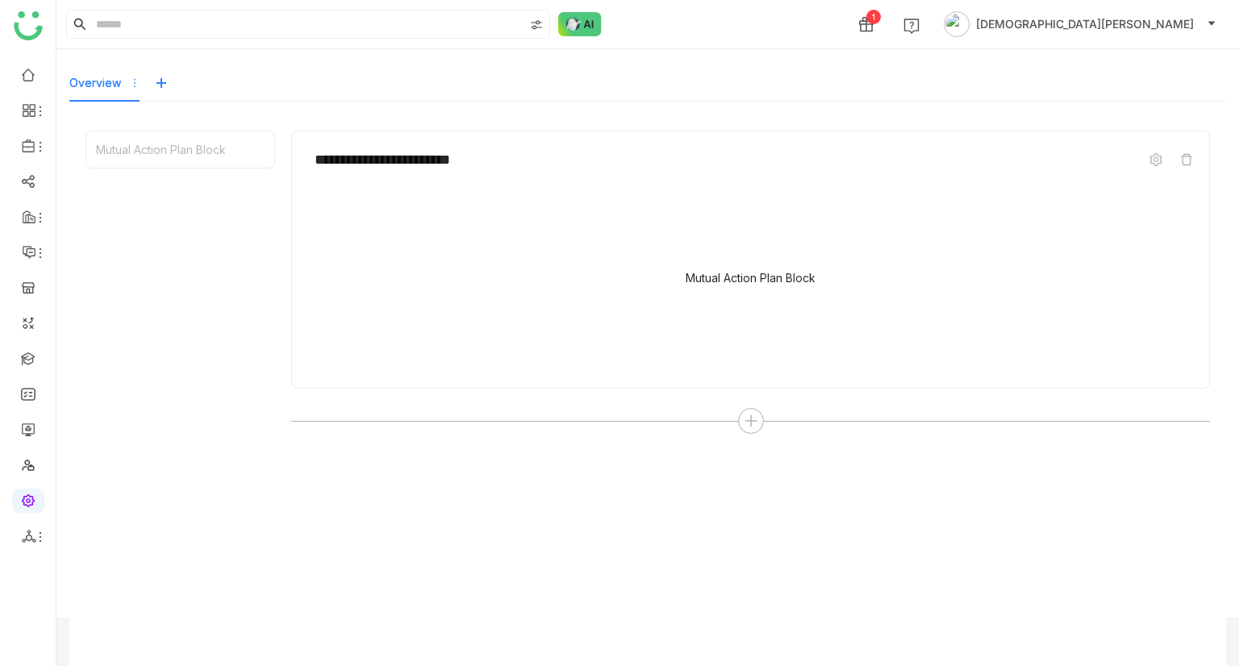
scroll to position [49, 0]
click at [1150, 159] on icon at bounding box center [1156, 158] width 13 height 13
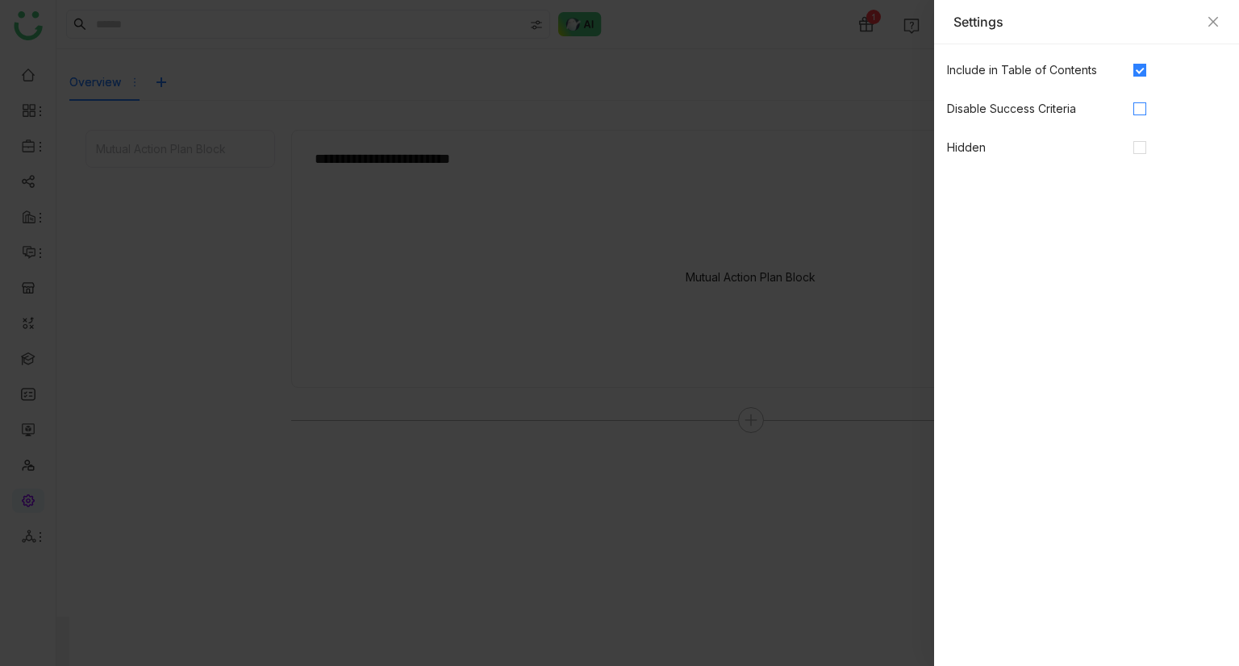
click at [1134, 100] on label at bounding box center [1139, 109] width 13 height 18
click at [1217, 14] on div "Settings" at bounding box center [1087, 22] width 266 height 18
click at [1216, 19] on icon "Close" at bounding box center [1213, 22] width 10 height 10
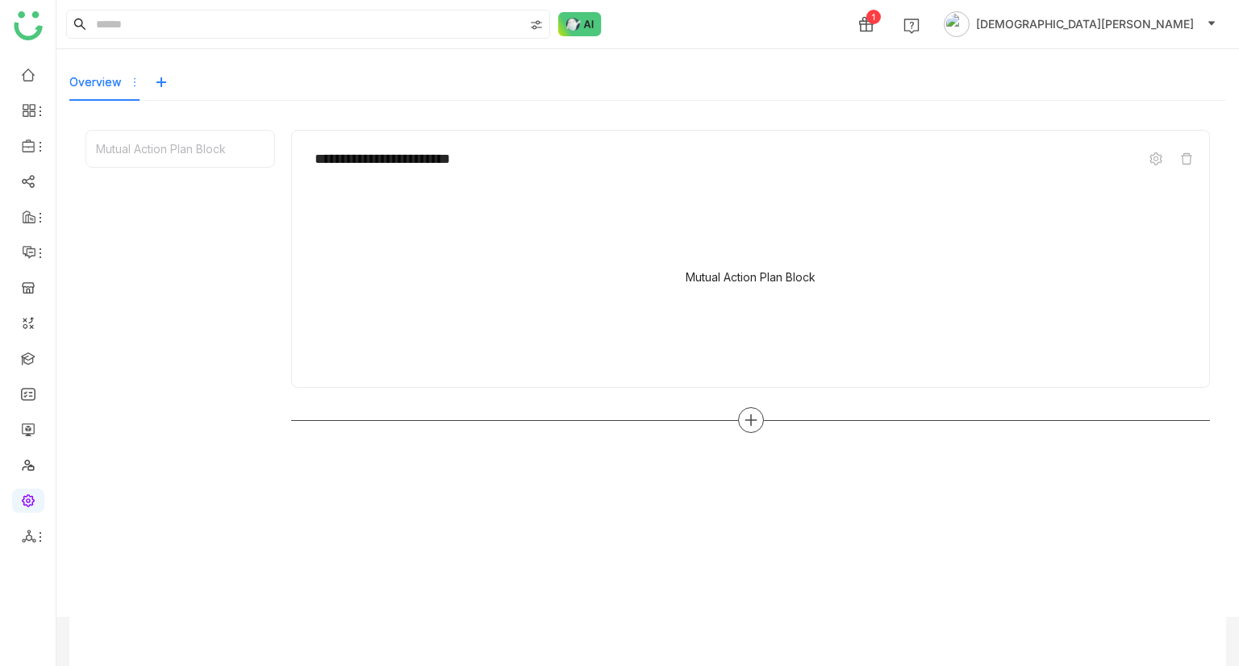
click at [738, 424] on div at bounding box center [751, 420] width 26 height 26
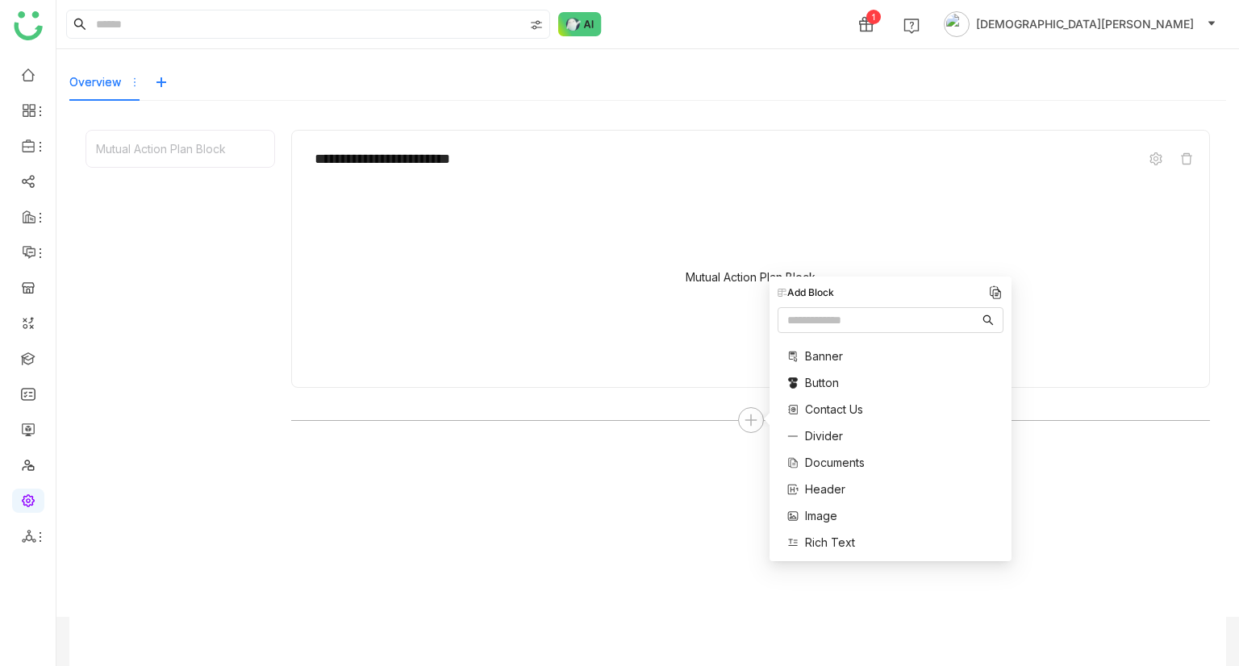
click at [824, 353] on span "Banner" at bounding box center [824, 356] width 38 height 17
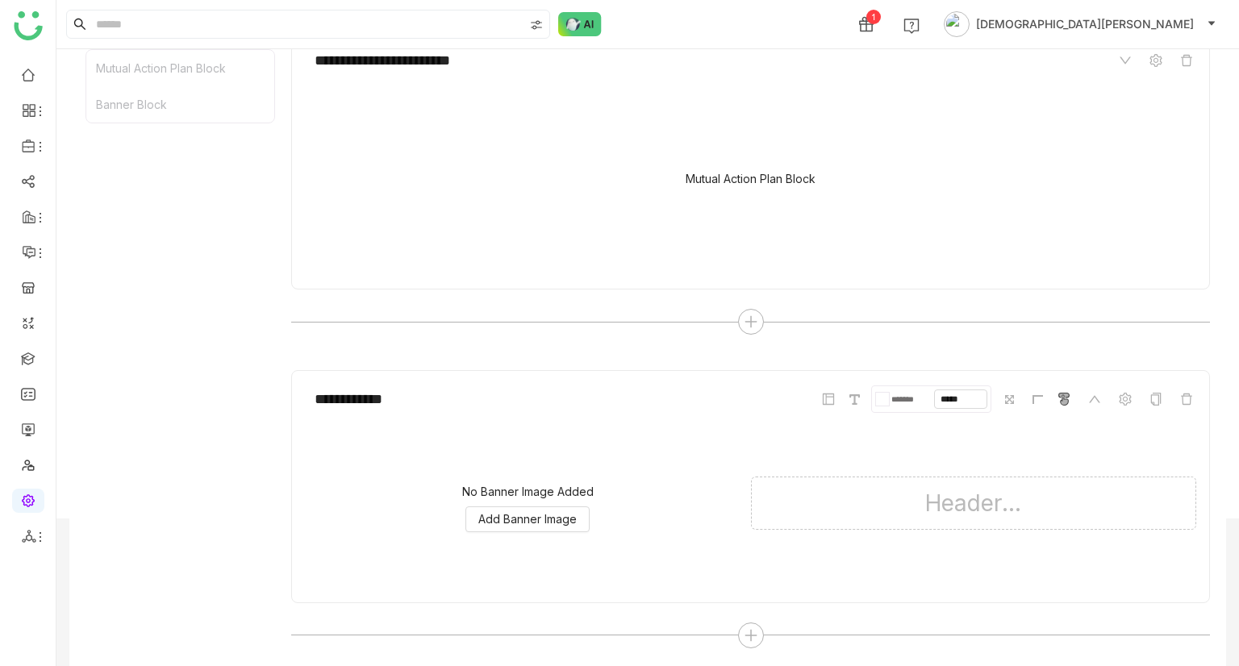
scroll to position [0, 0]
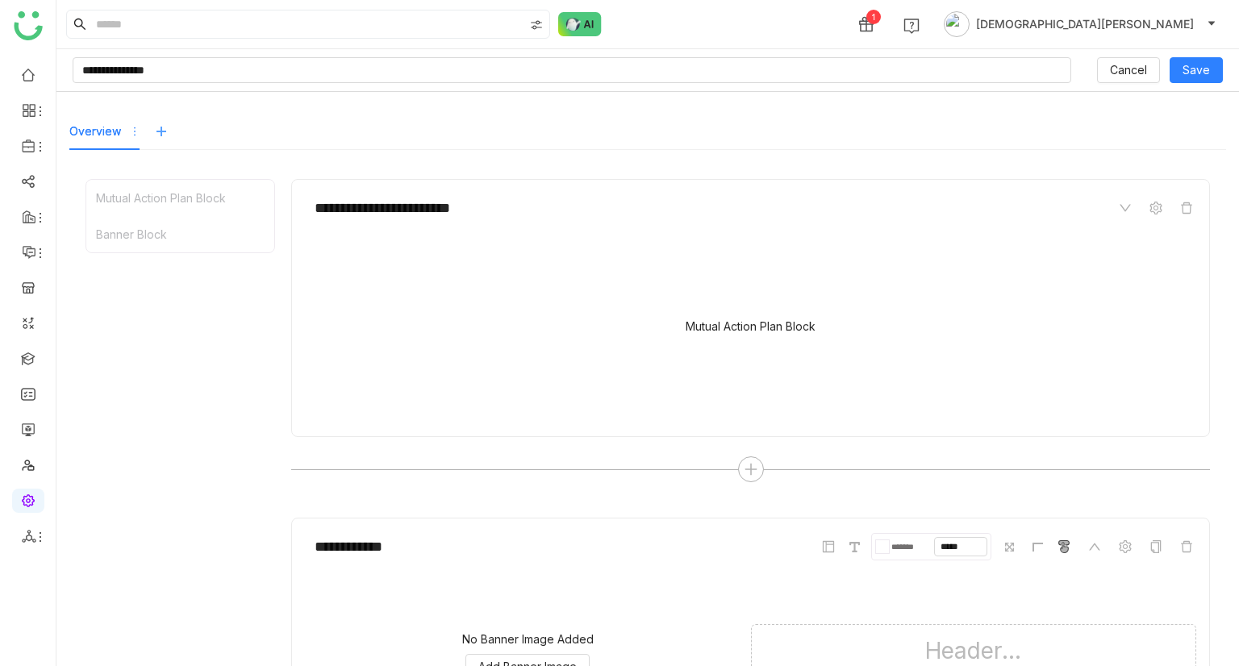
click at [162, 136] on icon at bounding box center [161, 131] width 13 height 13
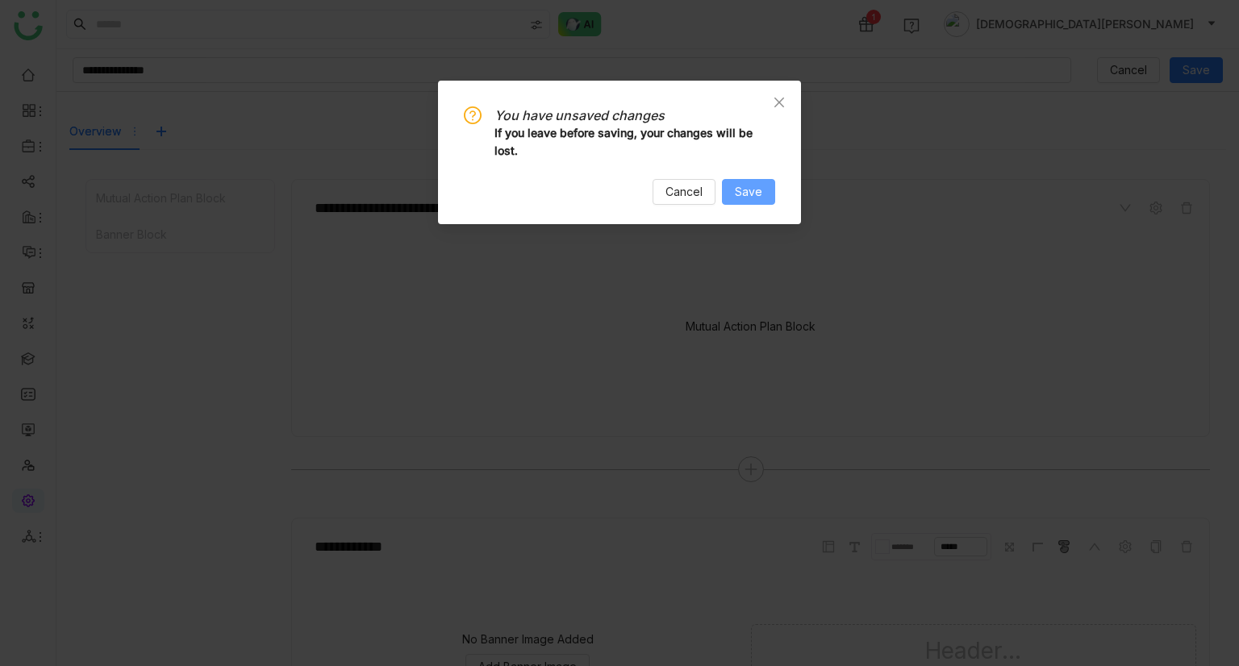
click at [766, 188] on button "Save" at bounding box center [748, 192] width 53 height 26
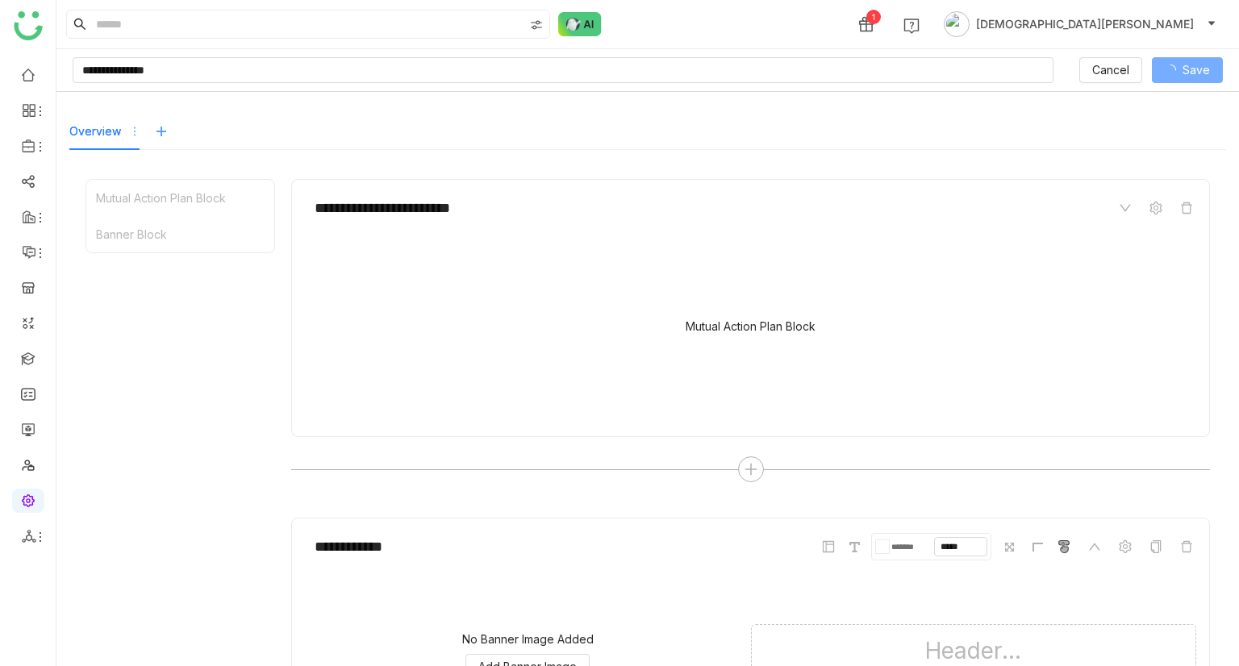
click at [157, 133] on icon at bounding box center [161, 131] width 13 height 13
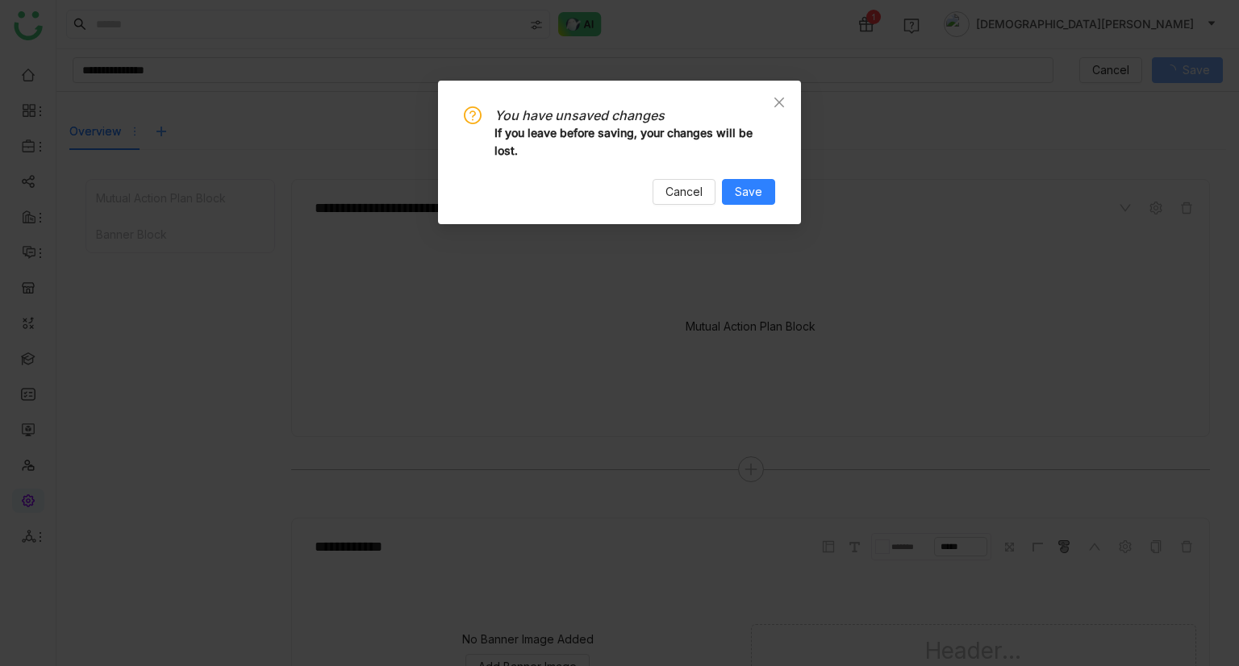
click at [691, 414] on nz-modal-confirm-container "You have unsaved changes If you leave before saving, your changes will be lost.…" at bounding box center [619, 333] width 1239 height 666
click at [784, 91] on span "Close" at bounding box center [779, 103] width 44 height 44
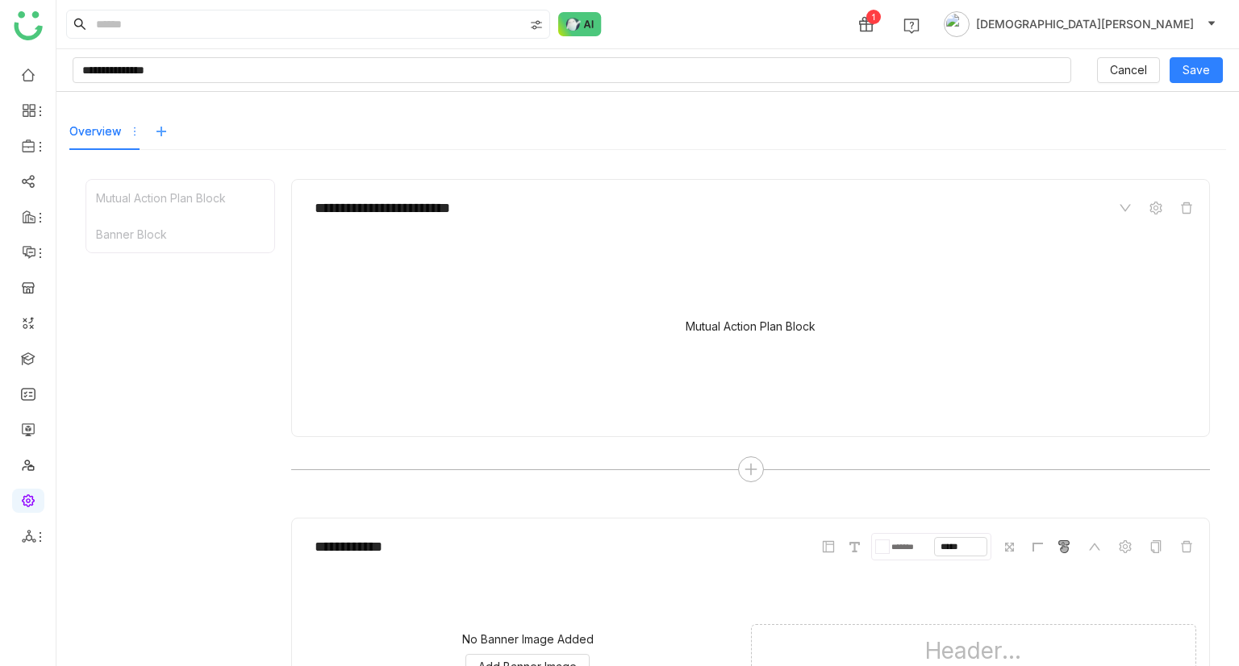
click at [161, 136] on icon at bounding box center [161, 132] width 1 height 10
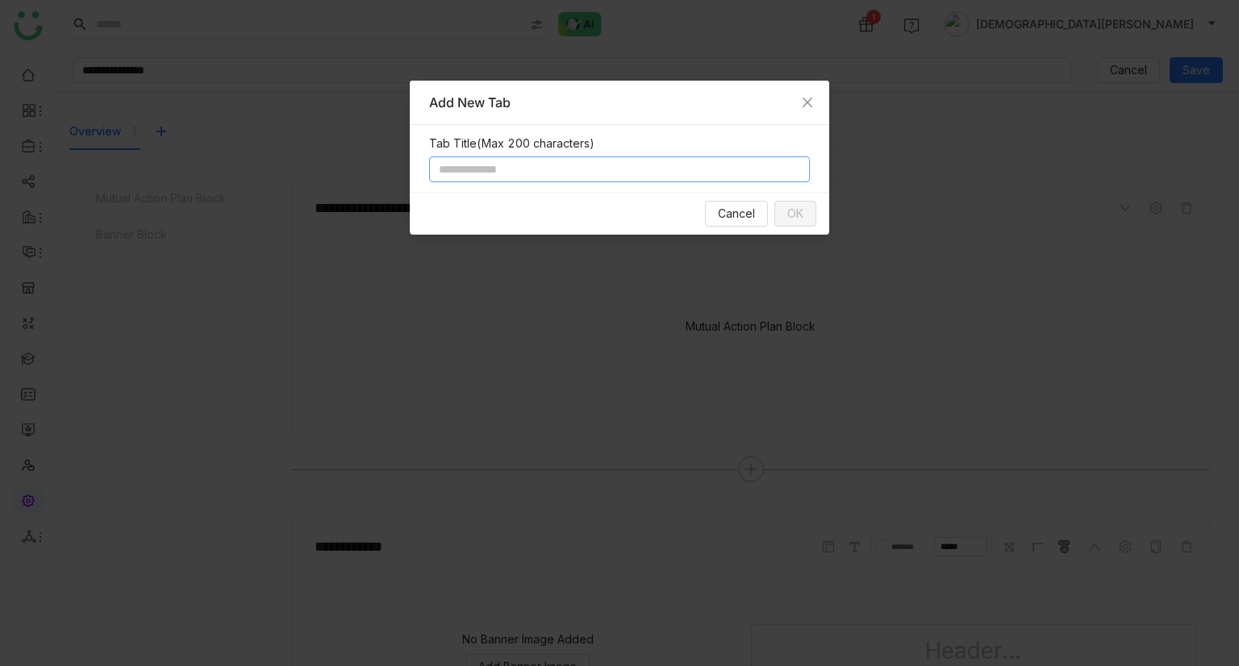
click at [486, 162] on input at bounding box center [619, 170] width 381 height 26
type input "*******"
click at [797, 222] on button "OK" at bounding box center [795, 214] width 42 height 26
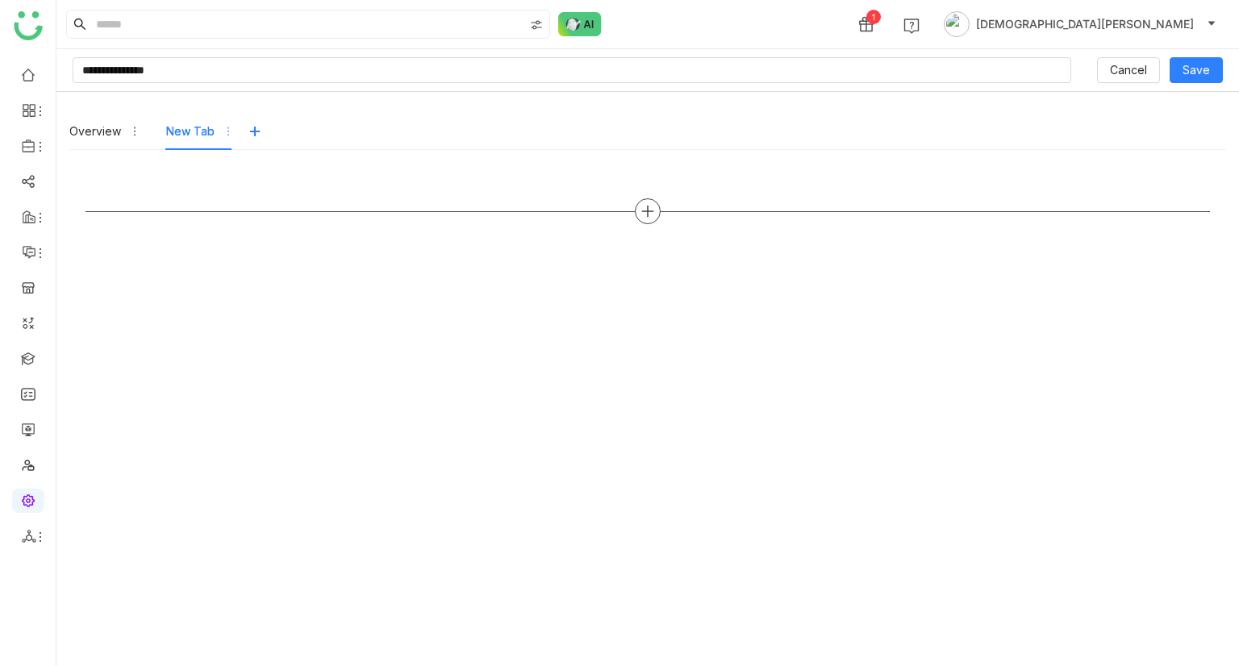
click at [644, 214] on icon at bounding box center [648, 211] width 15 height 15
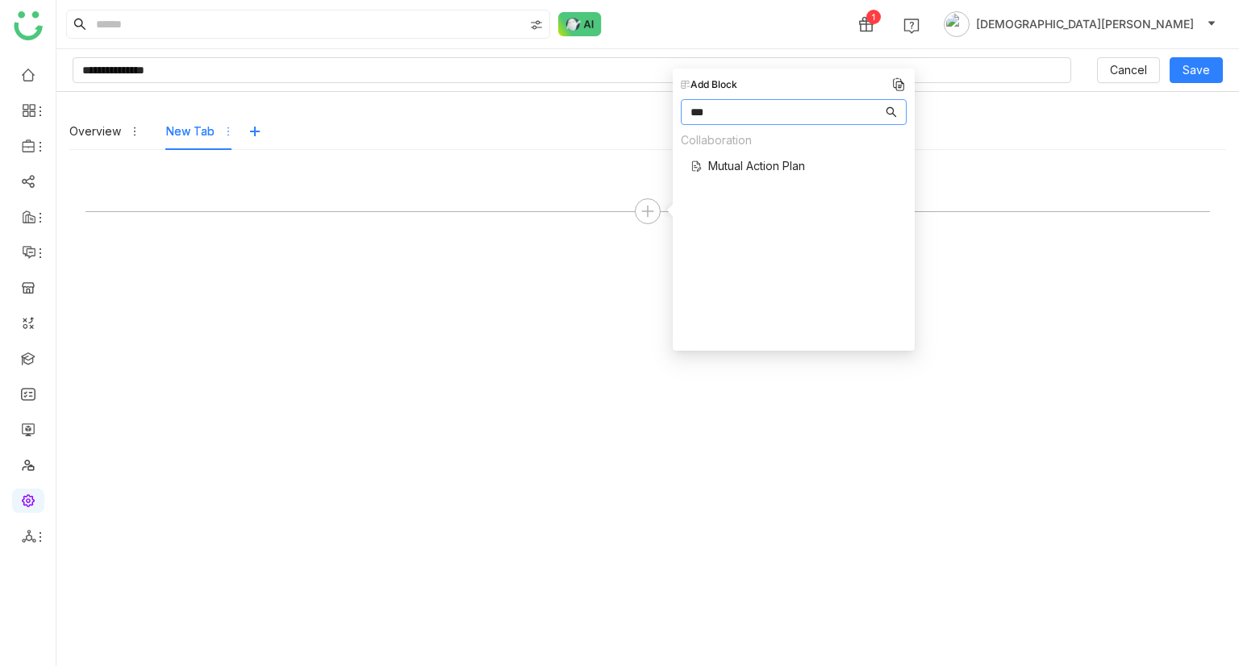
type input "***"
click at [787, 159] on span "Mutual Action Plan" at bounding box center [756, 165] width 97 height 17
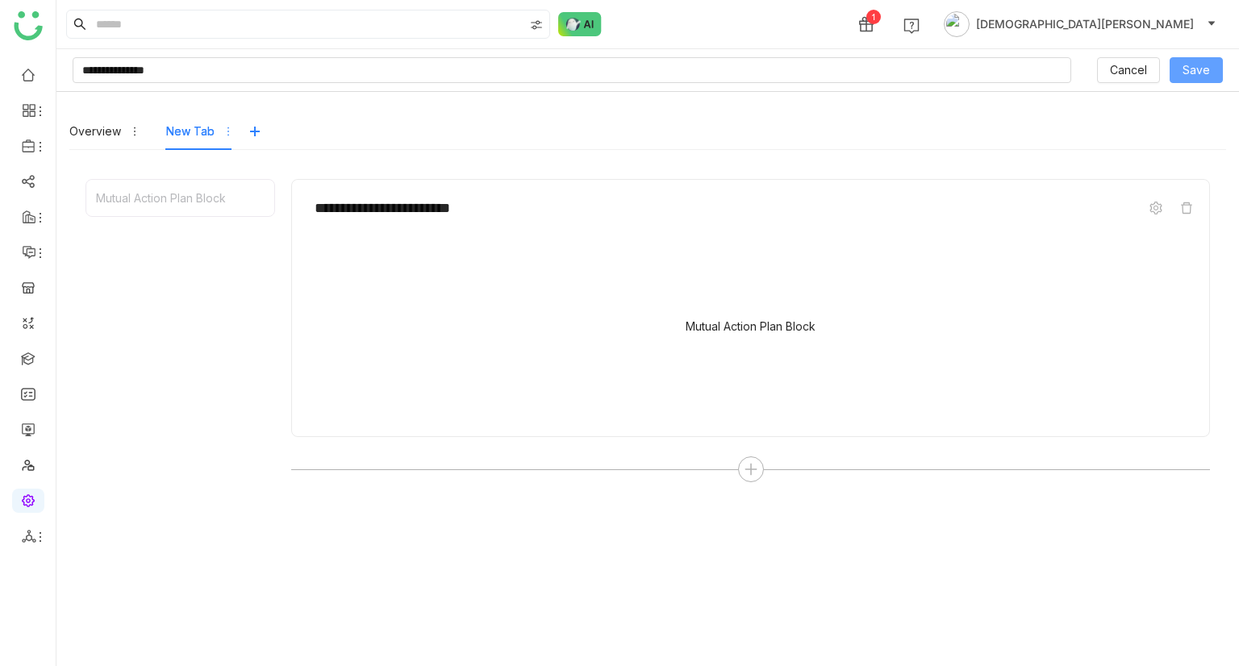
click at [1198, 70] on button "Save" at bounding box center [1196, 70] width 53 height 26
click at [121, 58] on input "**********" at bounding box center [563, 70] width 981 height 26
click at [166, 69] on input "**********" at bounding box center [563, 70] width 981 height 26
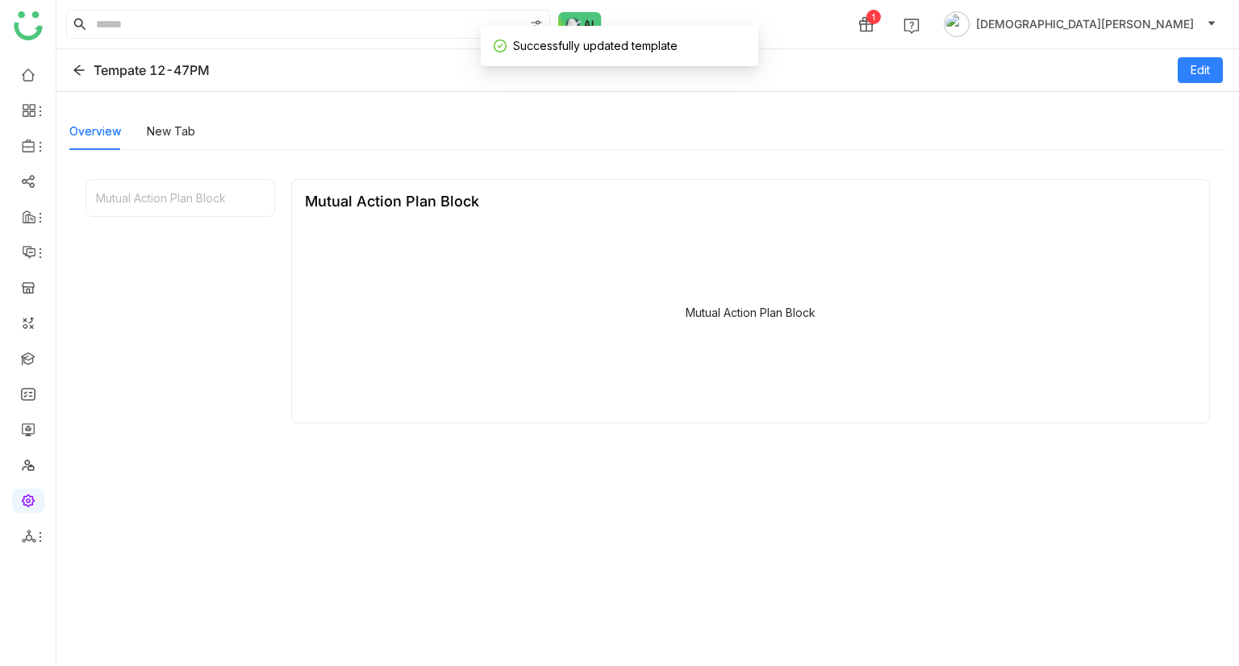
drag, startPoint x: 98, startPoint y: 73, endPoint x: 137, endPoint y: 73, distance: 39.5
click at [137, 73] on div "Tempate 12-47PM" at bounding box center [141, 70] width 137 height 16
copy div "Tempate 12-47PM Edit"
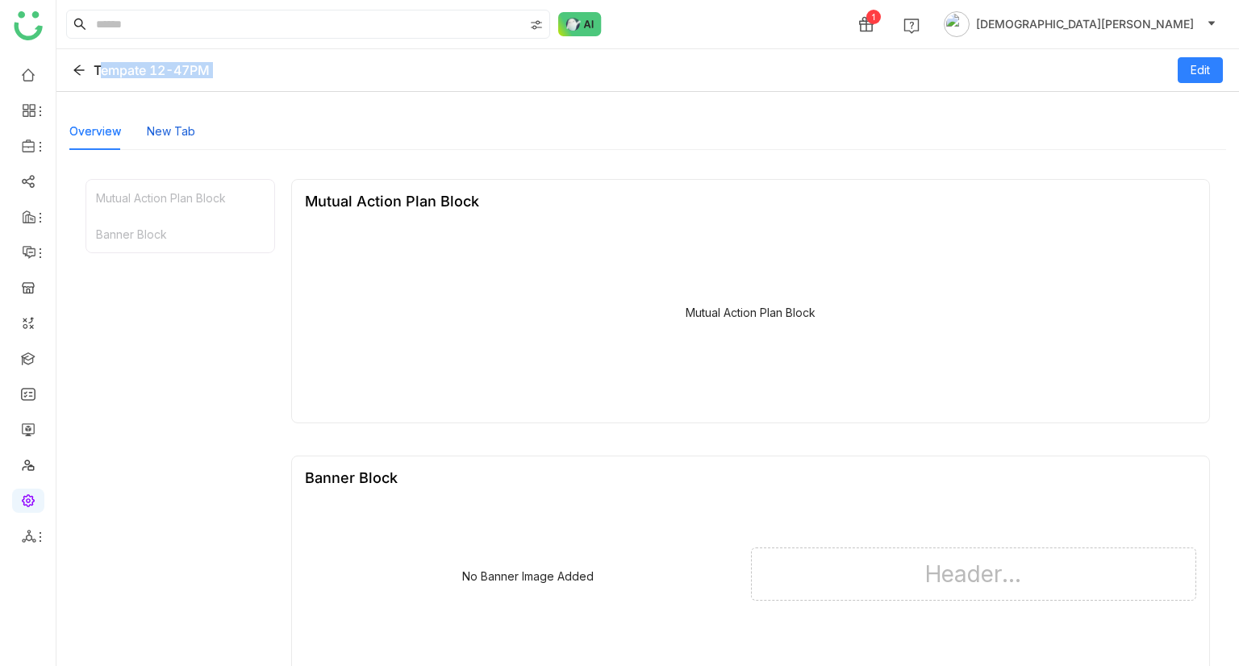
click at [168, 134] on div "New Tab" at bounding box center [171, 132] width 48 height 18
click at [106, 130] on div "Overview" at bounding box center [95, 132] width 52 height 18
click at [23, 425] on link at bounding box center [28, 429] width 15 height 14
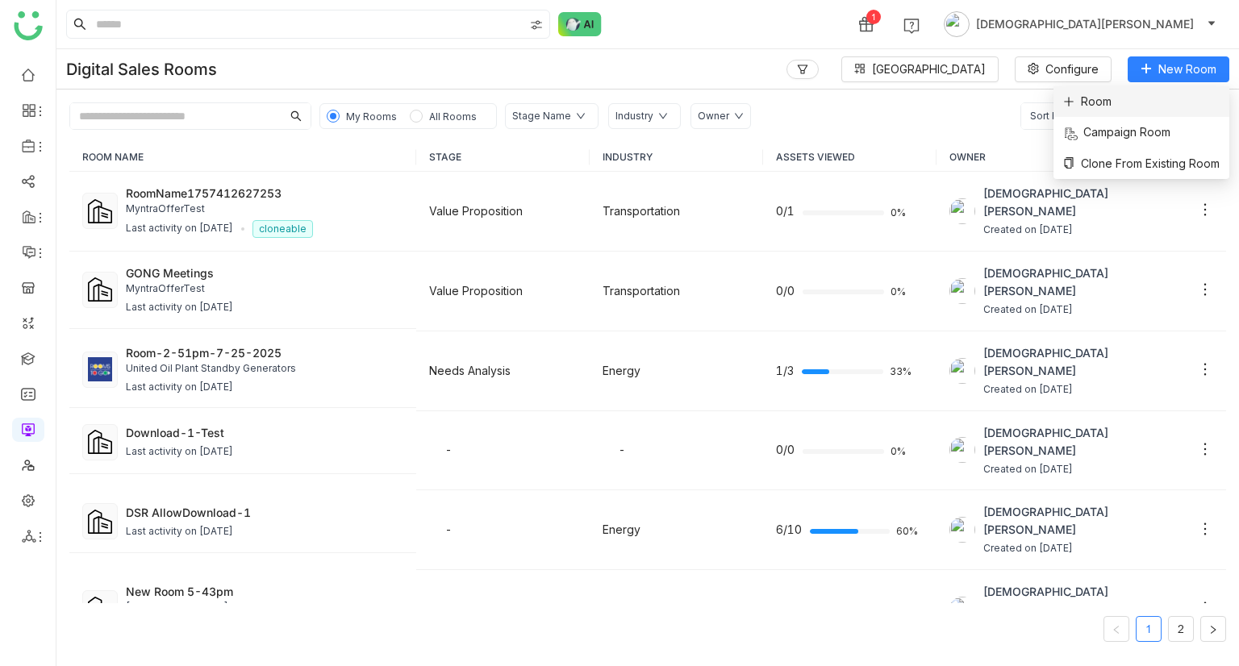
click at [1121, 107] on li "Room" at bounding box center [1142, 101] width 176 height 31
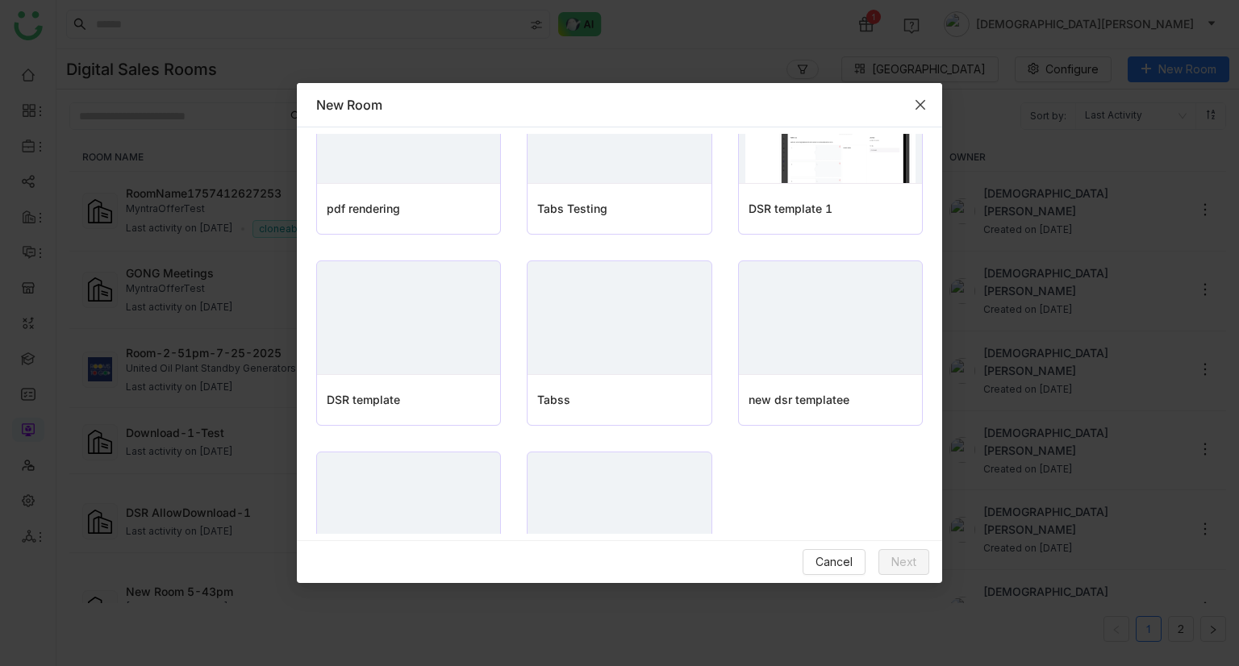
scroll to position [962, 0]
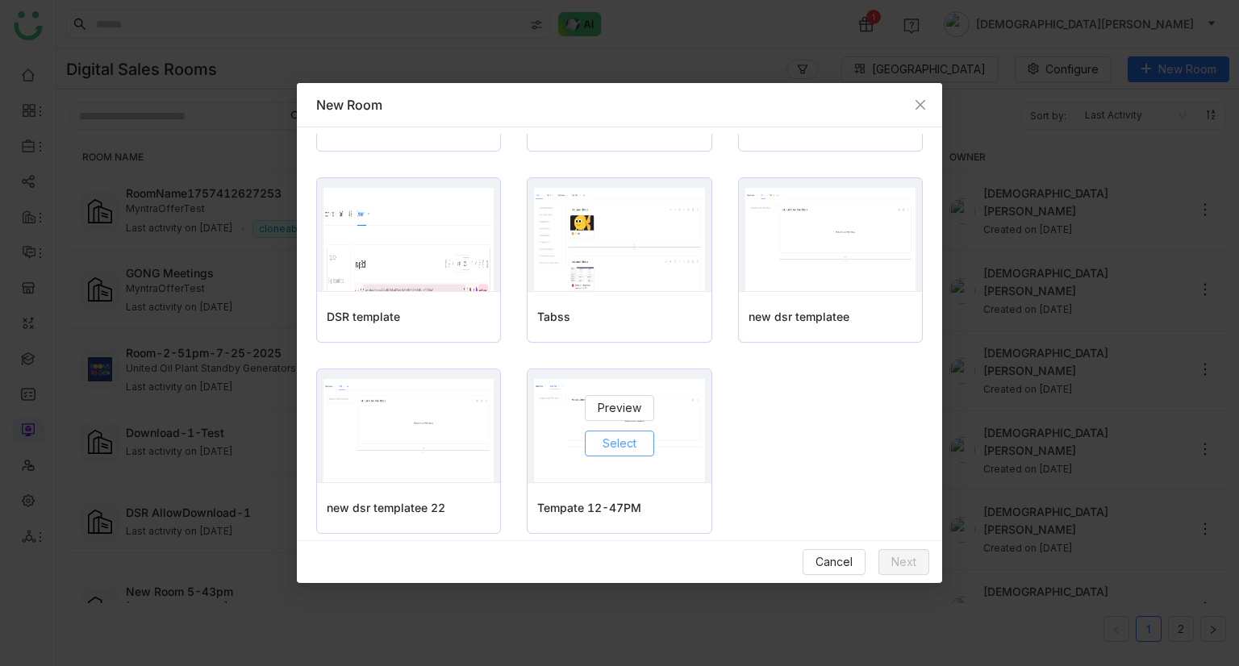
click at [618, 440] on span "Select" at bounding box center [620, 444] width 34 height 18
click at [902, 559] on span "Next" at bounding box center [903, 562] width 25 height 18
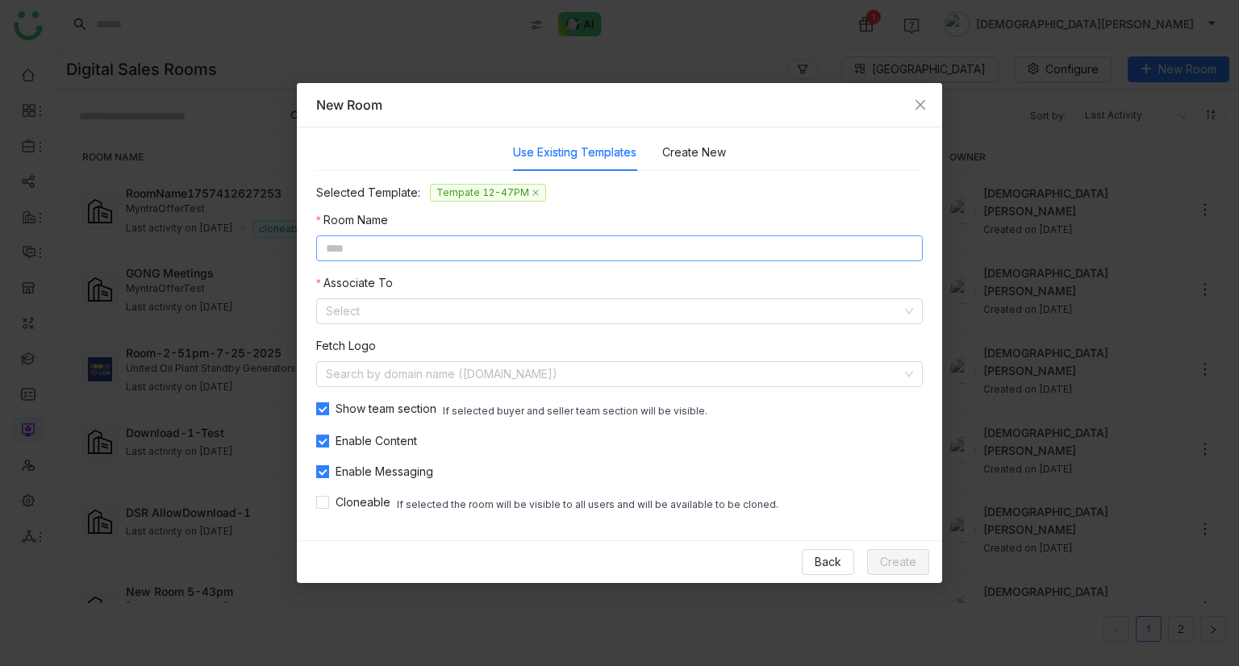
click at [432, 246] on input at bounding box center [619, 249] width 607 height 26
paste input "**********"
type input "**********"
click at [415, 313] on input at bounding box center [614, 311] width 576 height 24
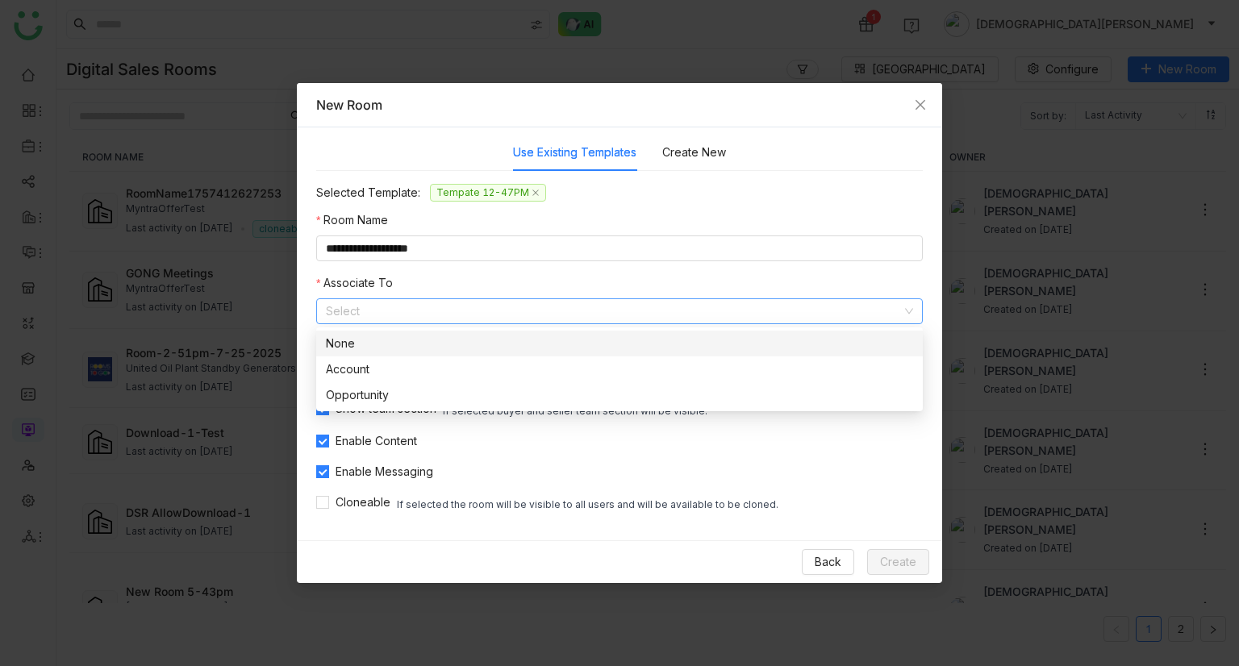
click at [372, 349] on div "None" at bounding box center [619, 344] width 587 height 18
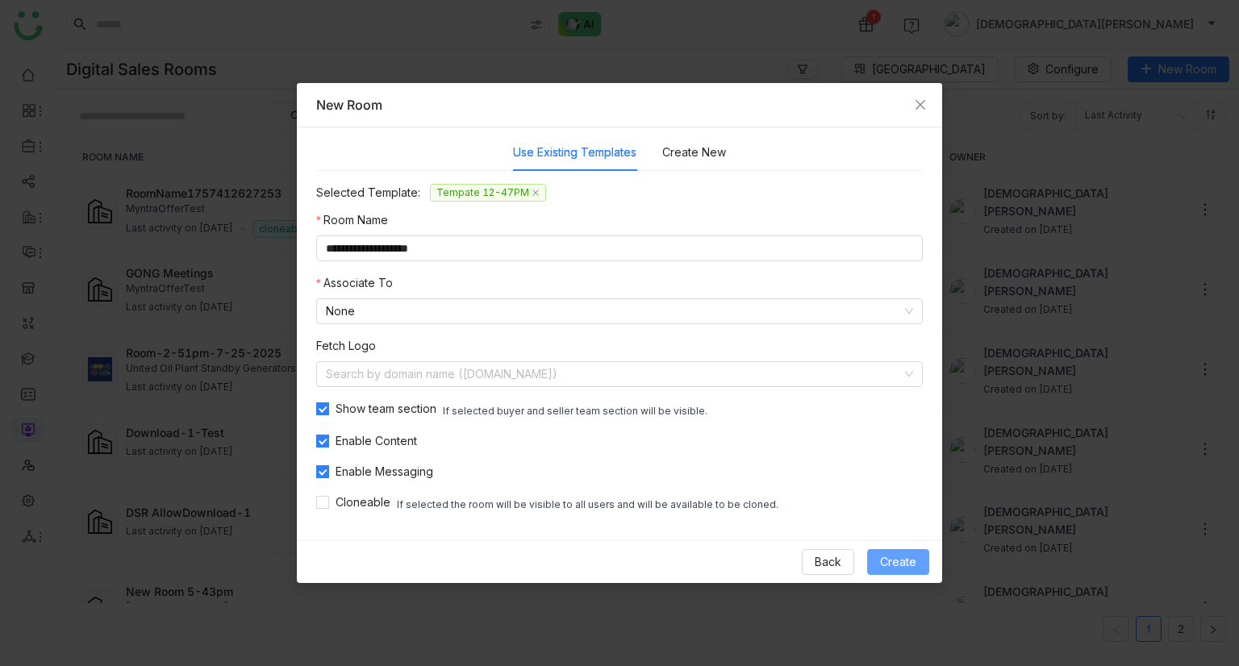
click at [886, 554] on span "Create" at bounding box center [898, 562] width 36 height 18
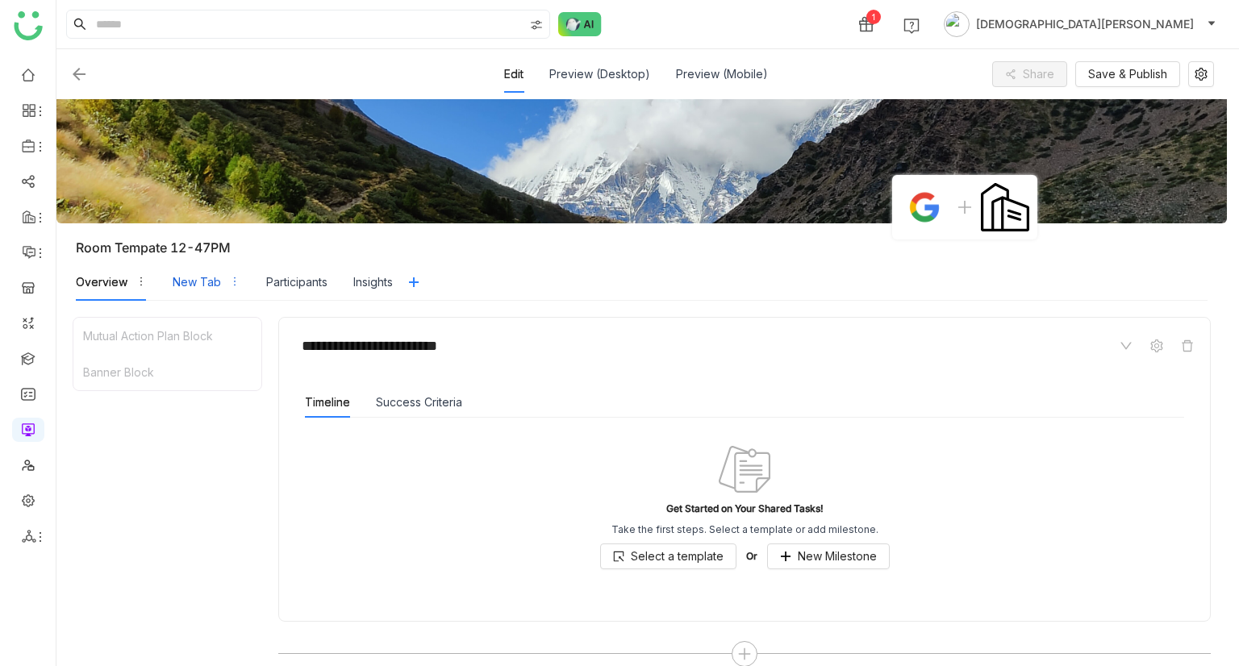
click at [207, 273] on div "New Tab" at bounding box center [197, 282] width 48 height 18
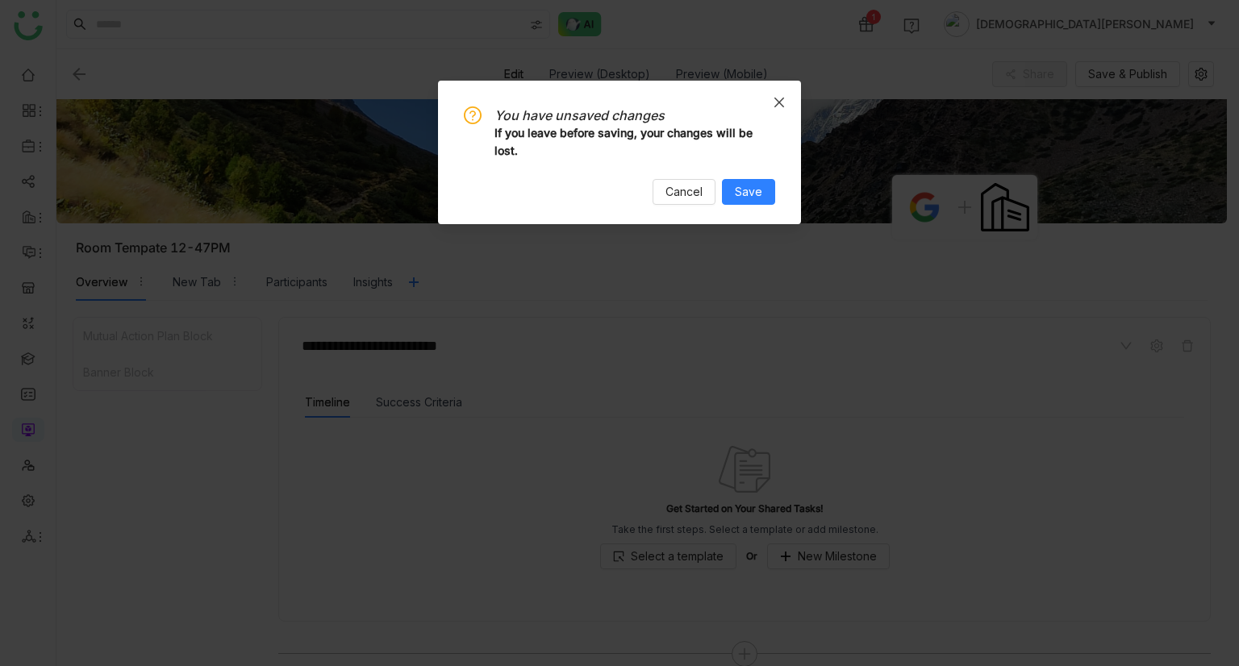
click at [782, 107] on icon "Close" at bounding box center [779, 102] width 13 height 13
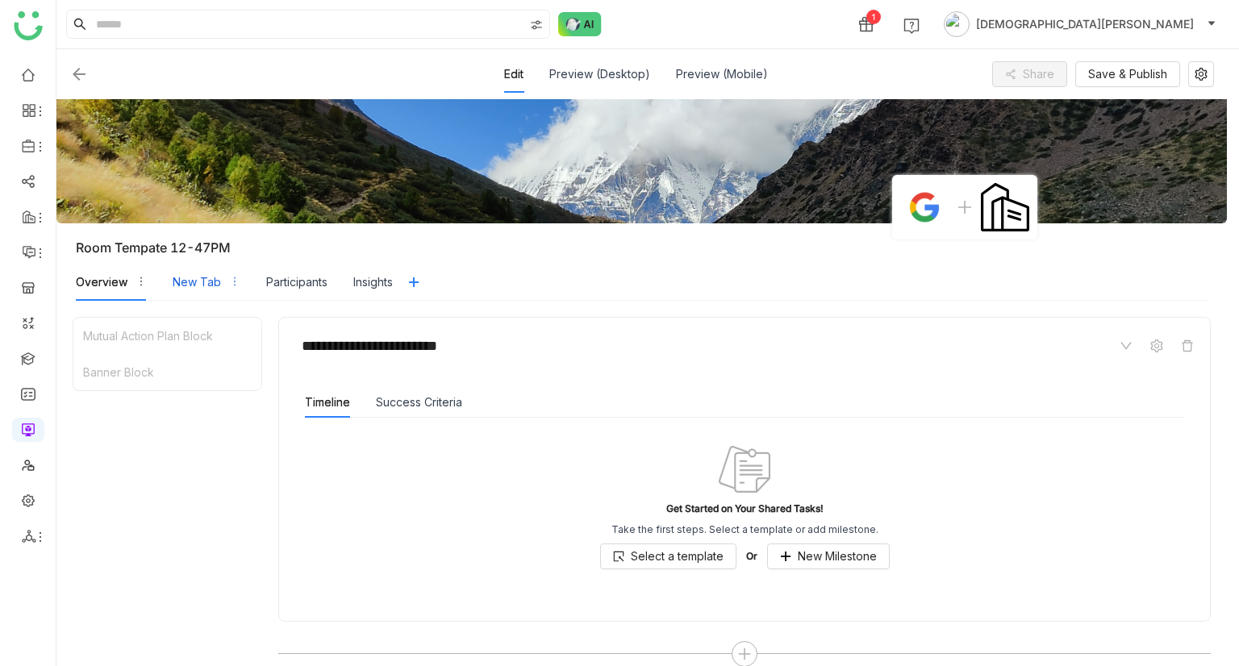
scroll to position [56, 0]
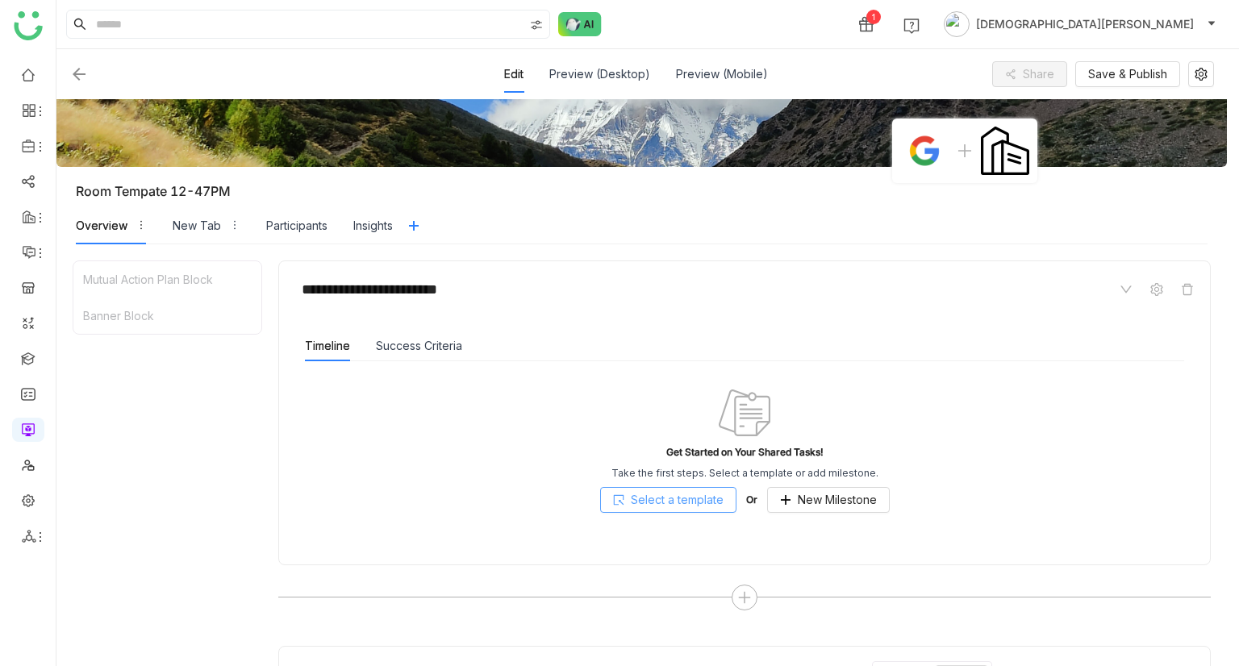
click at [661, 493] on span "Select a template" at bounding box center [677, 500] width 93 height 18
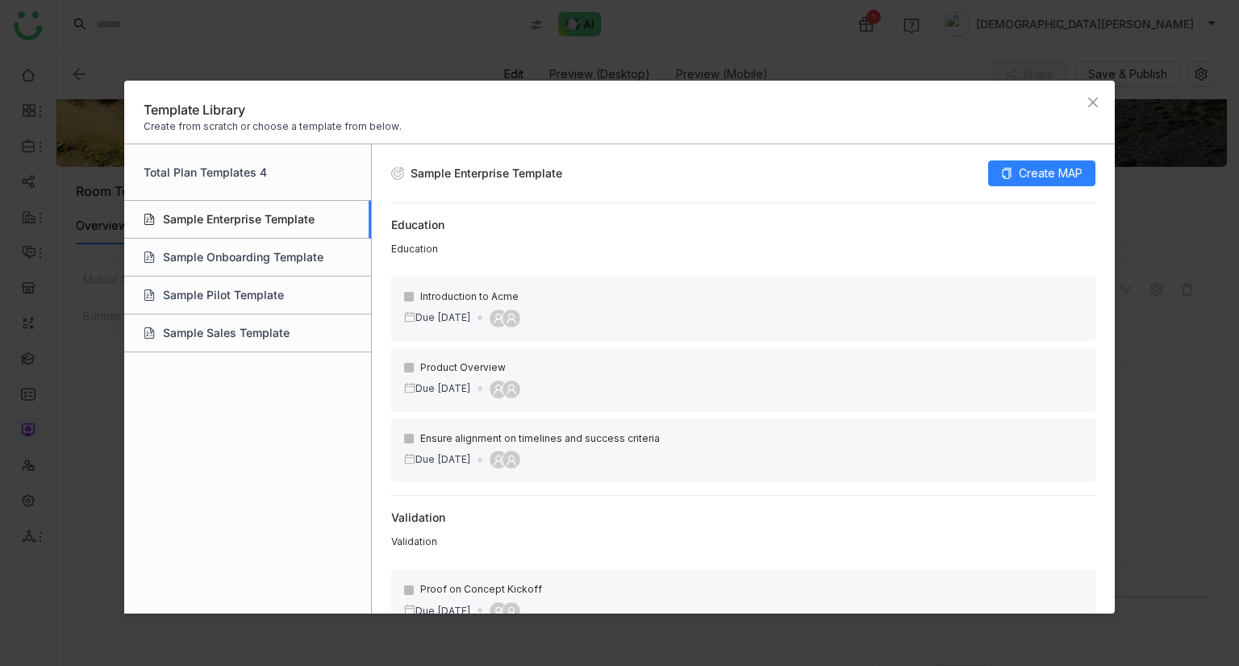
click at [280, 223] on div "Sample Enterprise Template" at bounding box center [247, 220] width 247 height 38
click at [1076, 181] on span "Create MAP" at bounding box center [1051, 174] width 64 height 18
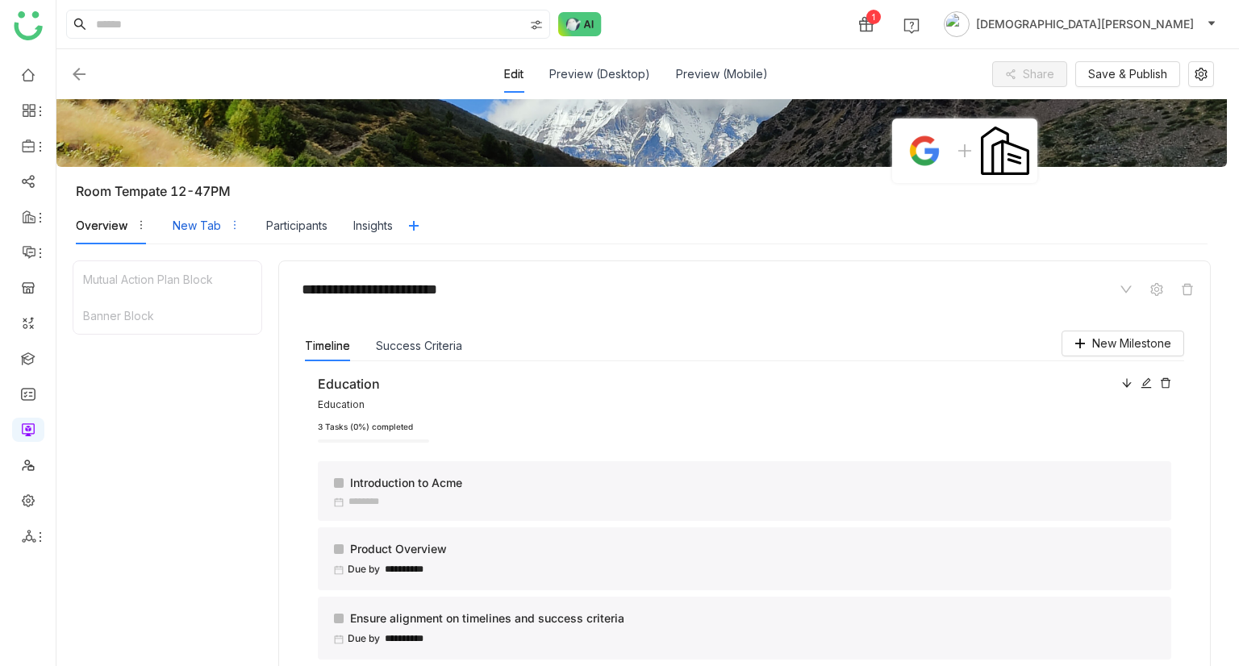
click at [182, 233] on div "New Tab" at bounding box center [197, 226] width 48 height 18
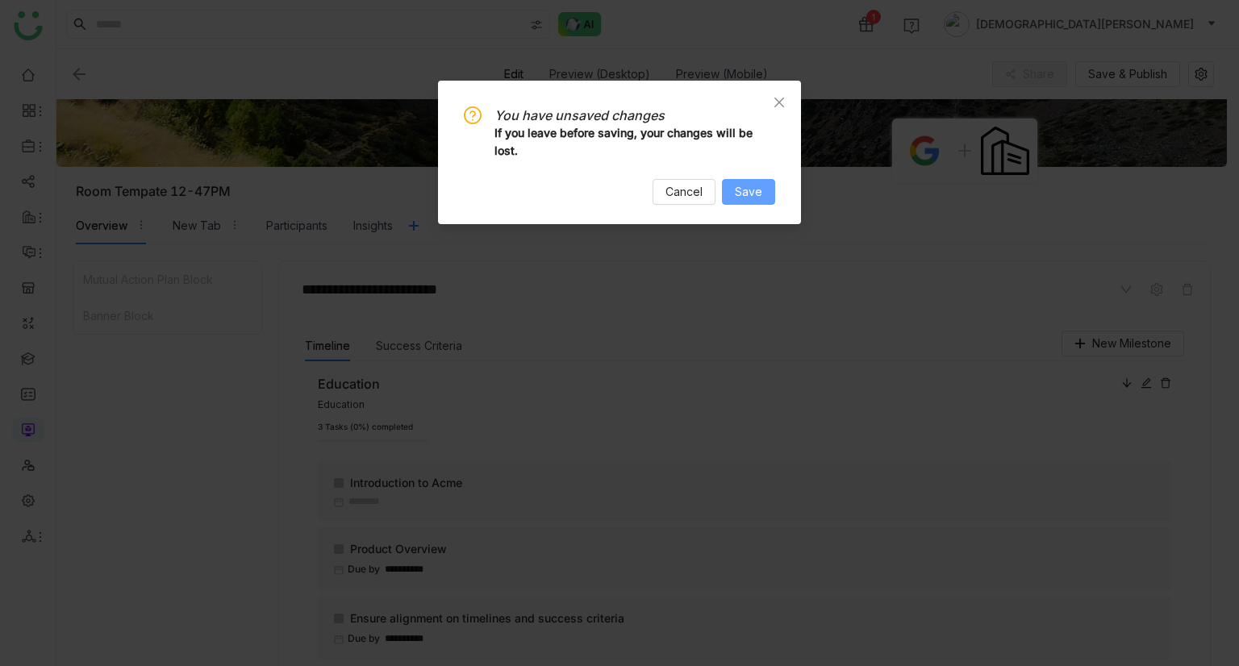
click at [757, 188] on span "Save" at bounding box center [748, 192] width 27 height 18
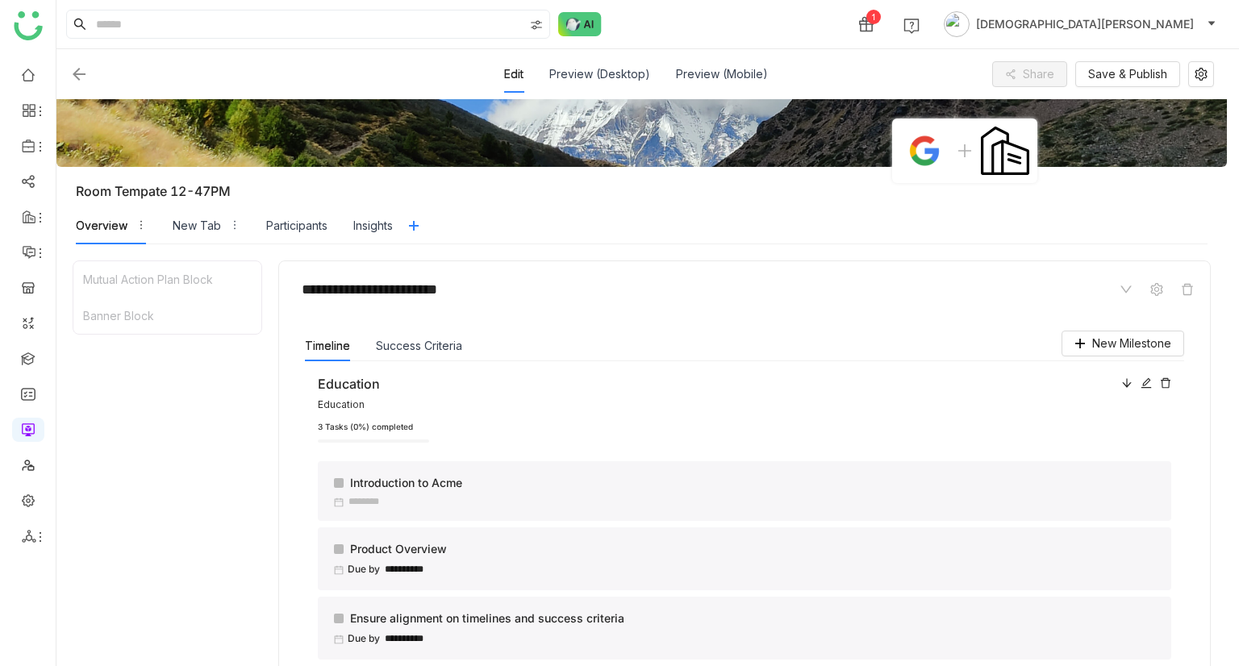
scroll to position [0, 0]
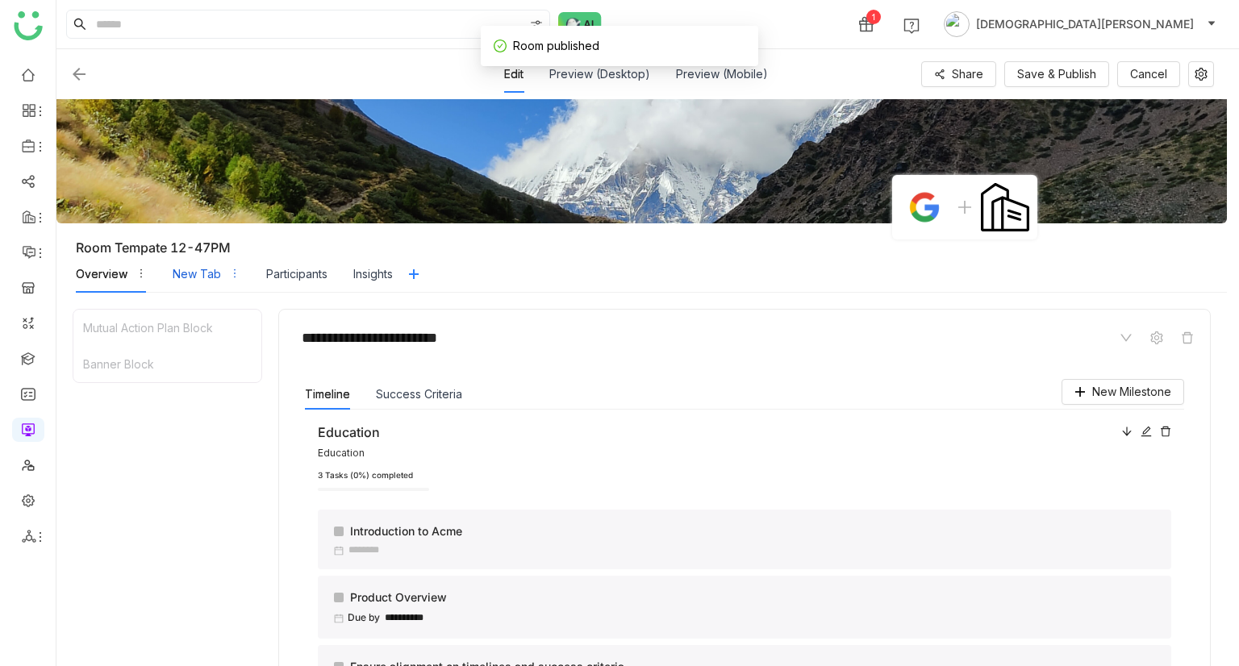
click at [188, 269] on div "New Tab" at bounding box center [197, 274] width 48 height 18
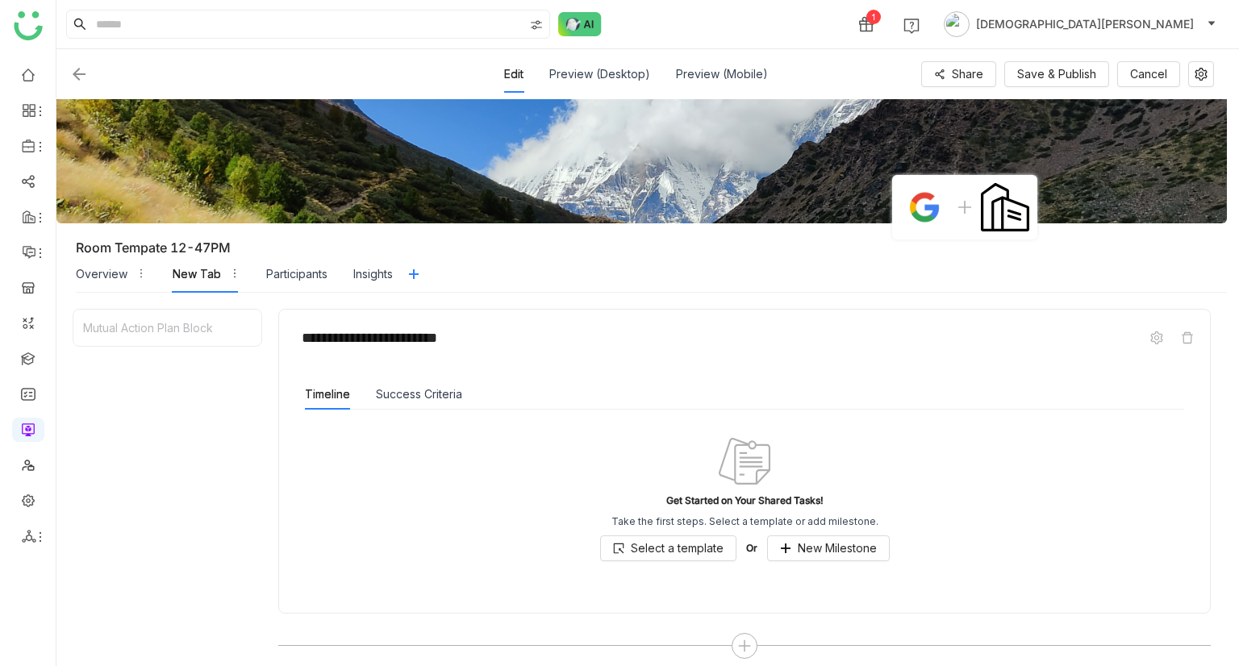
scroll to position [29, 0]
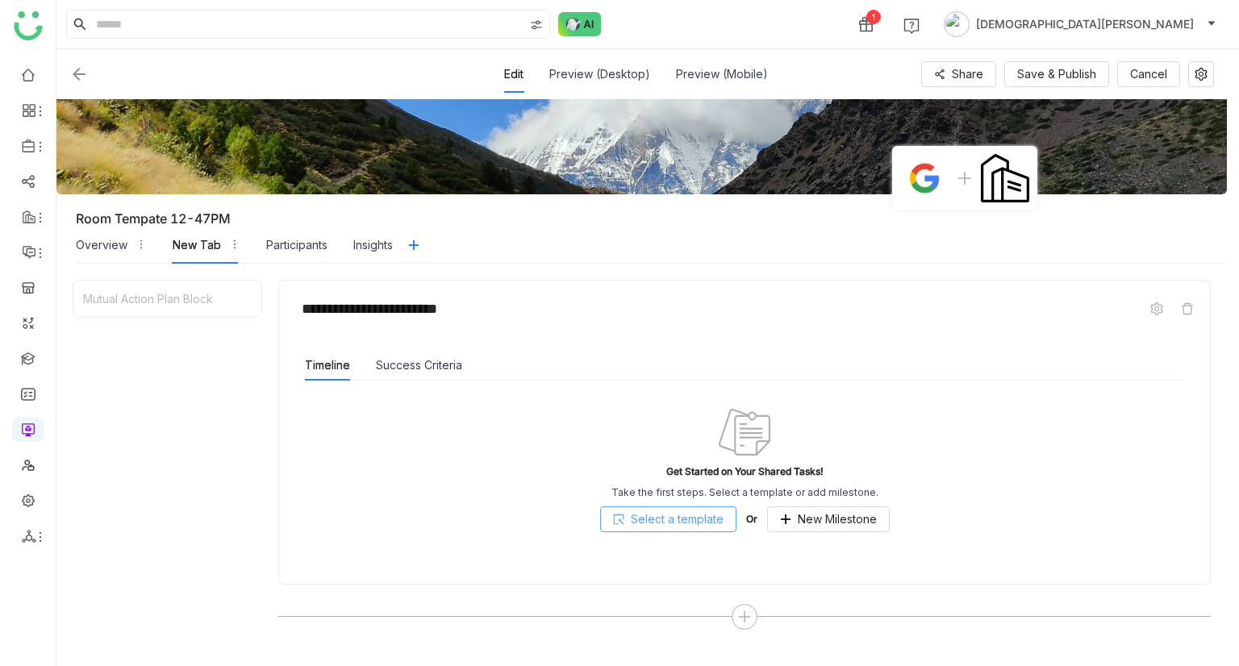
click at [647, 525] on span "Select a template" at bounding box center [677, 520] width 93 height 18
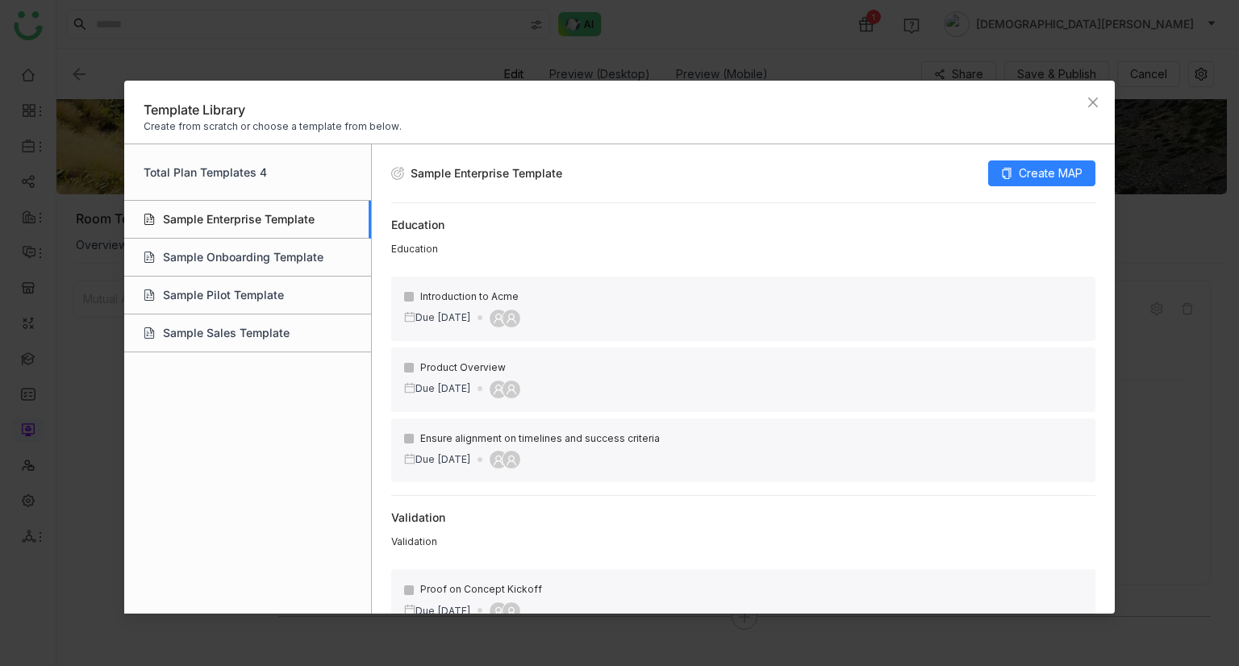
click at [232, 225] on div "Sample Enterprise Template" at bounding box center [247, 220] width 247 height 38
click at [227, 253] on div "Sample Onboarding Template" at bounding box center [247, 258] width 247 height 38
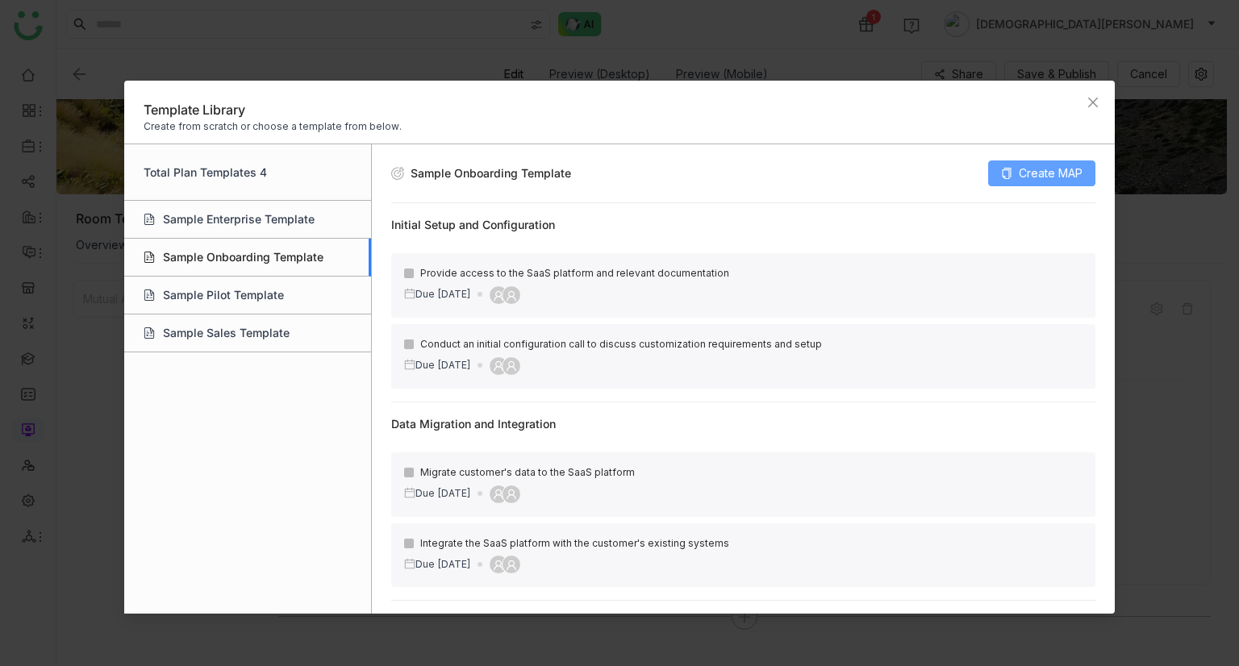
click at [1056, 175] on span "Create MAP" at bounding box center [1051, 174] width 64 height 18
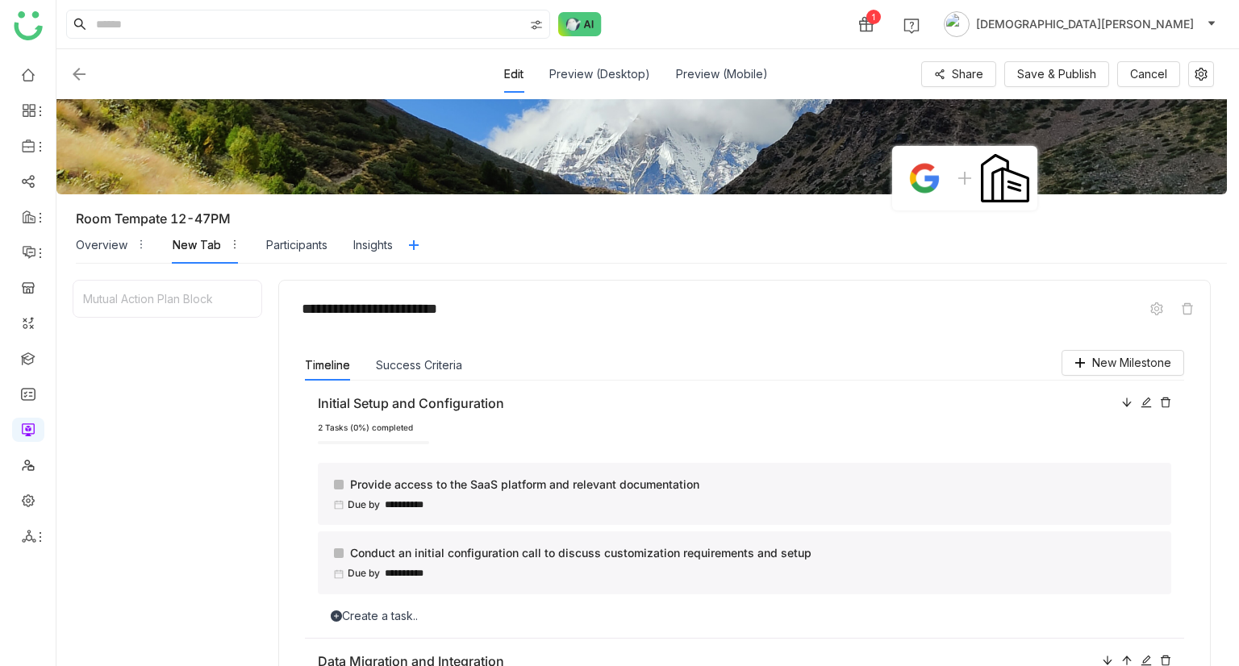
scroll to position [0, 0]
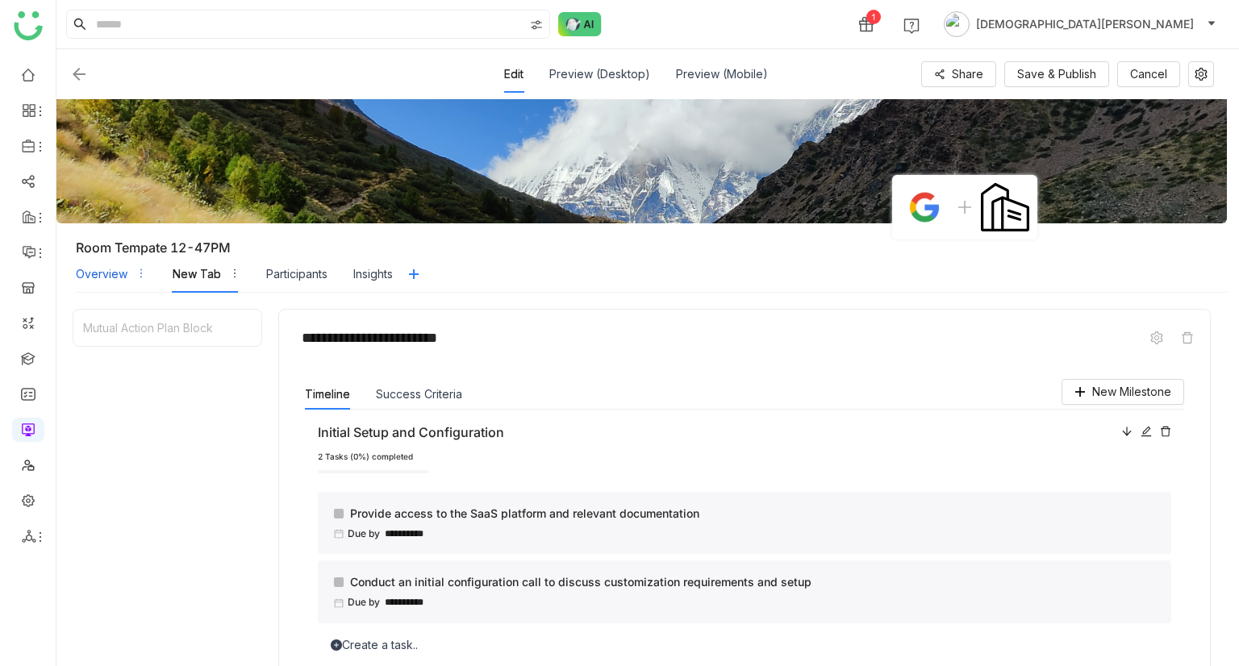
click at [108, 276] on div "Overview" at bounding box center [102, 274] width 52 height 18
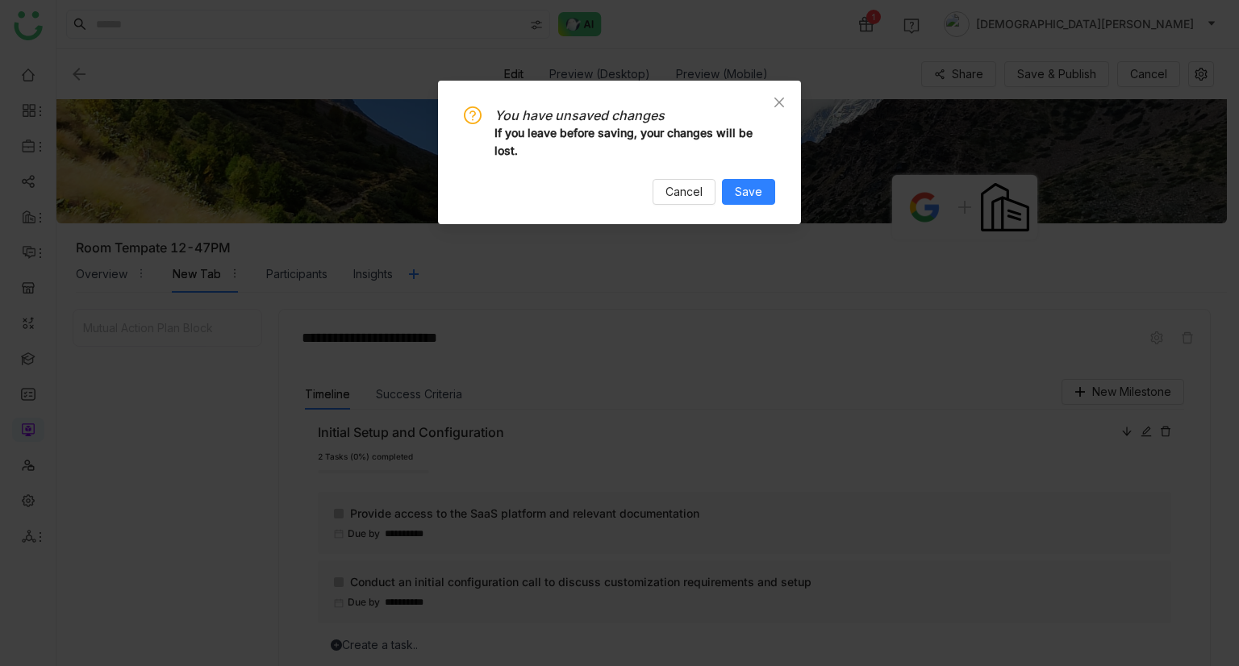
click at [747, 206] on div "You have unsaved changes If you leave before saving, your changes will be lost.…" at bounding box center [619, 153] width 363 height 144
click at [756, 192] on span "Save" at bounding box center [748, 192] width 27 height 18
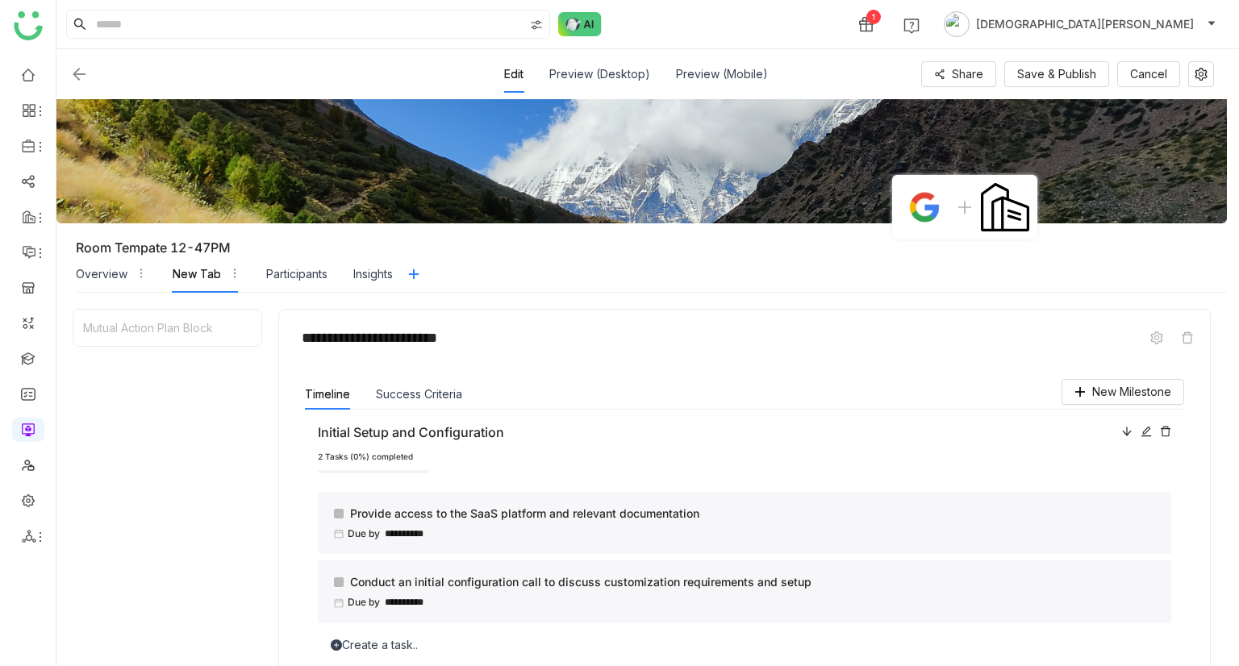
click at [400, 404] on div "Success Criteria" at bounding box center [419, 394] width 86 height 31
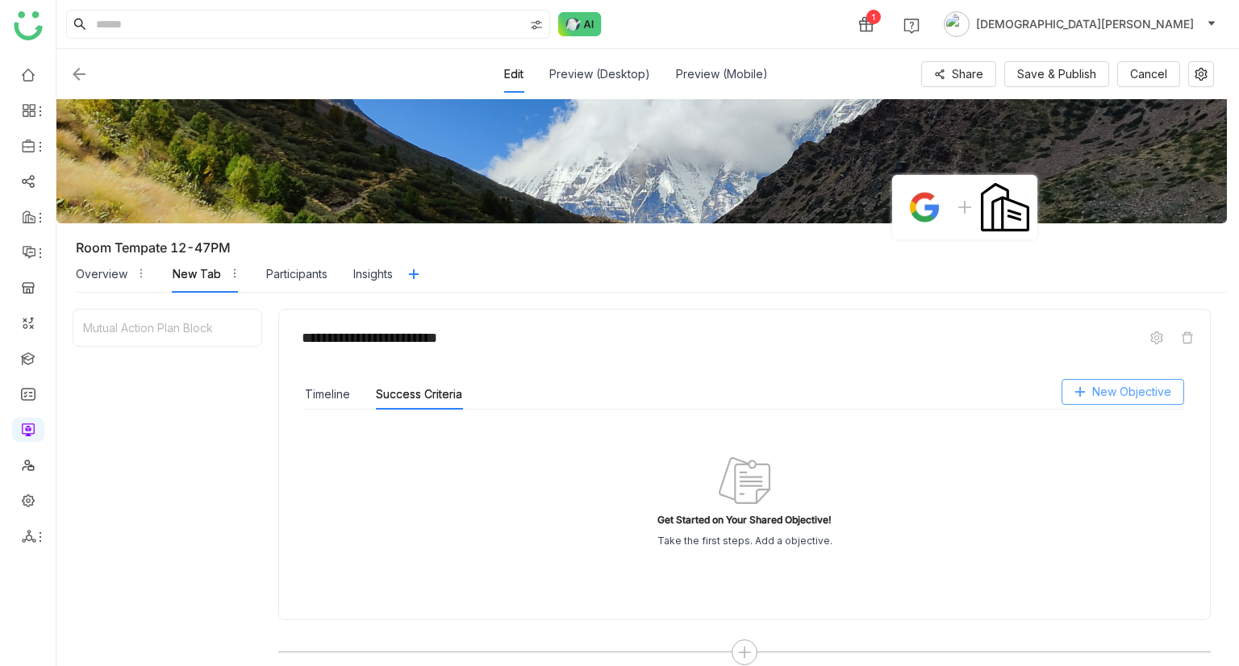
click at [1130, 387] on span "New Objective" at bounding box center [1131, 392] width 79 height 18
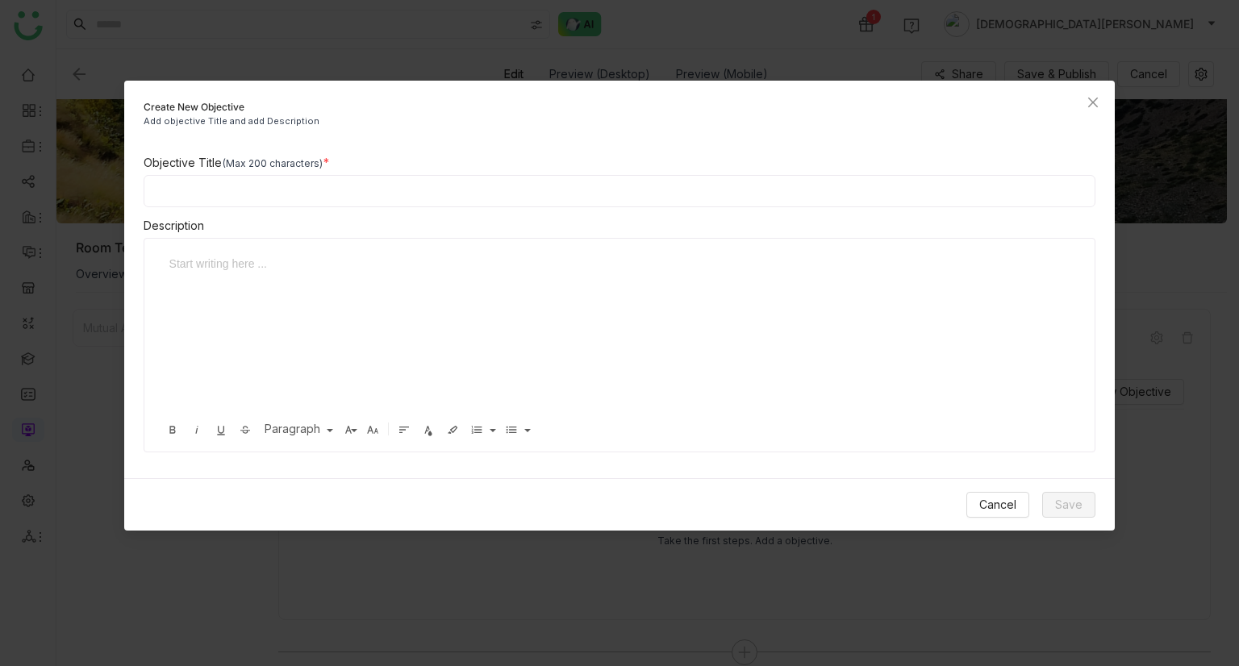
click at [363, 199] on input at bounding box center [620, 191] width 953 height 32
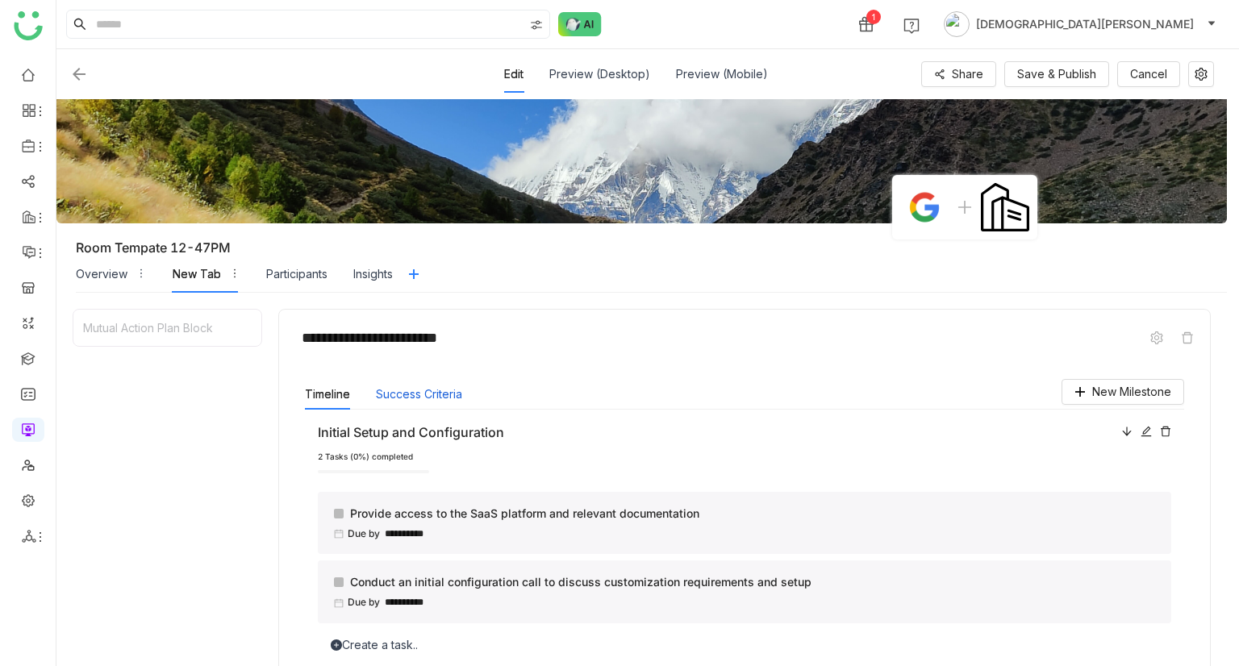
click at [403, 386] on button "Success Criteria" at bounding box center [419, 395] width 86 height 18
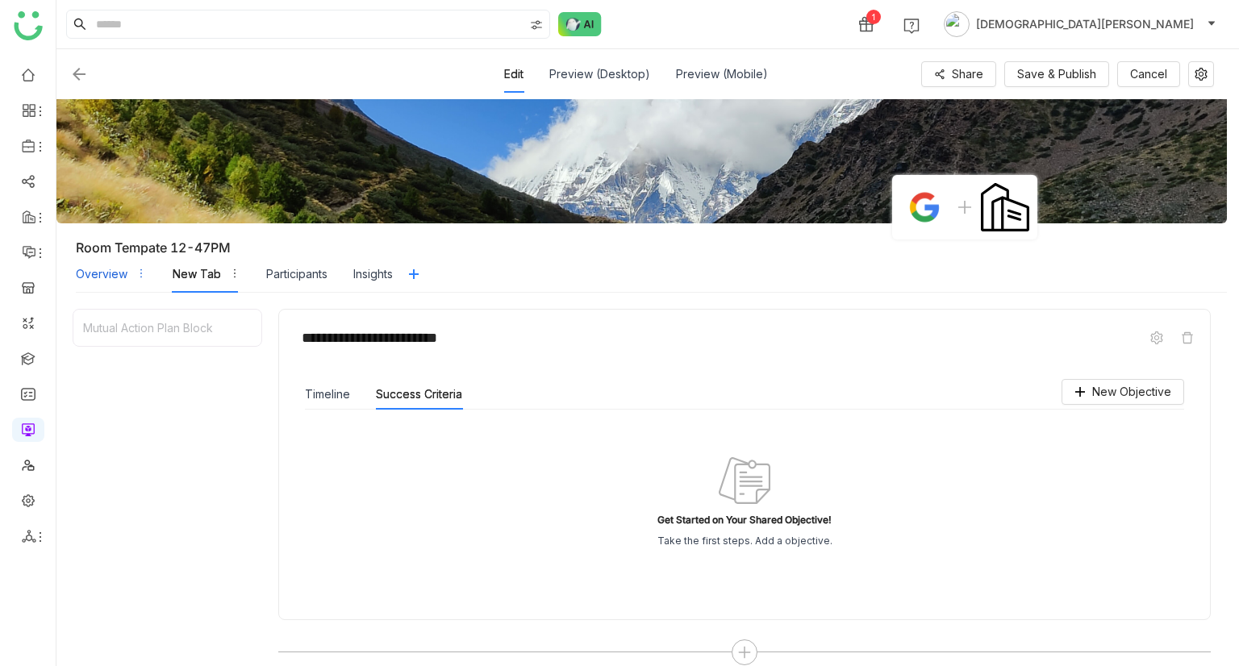
click at [99, 280] on div "Overview" at bounding box center [102, 274] width 52 height 18
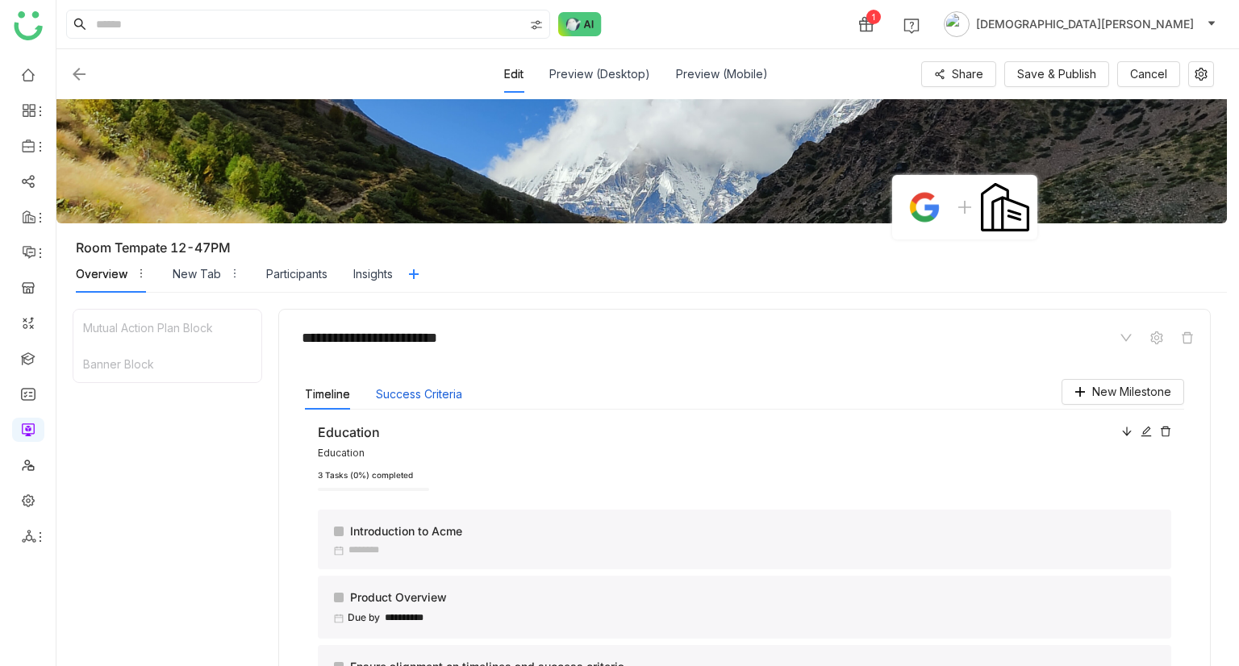
click at [448, 388] on button "Success Criteria" at bounding box center [419, 395] width 86 height 18
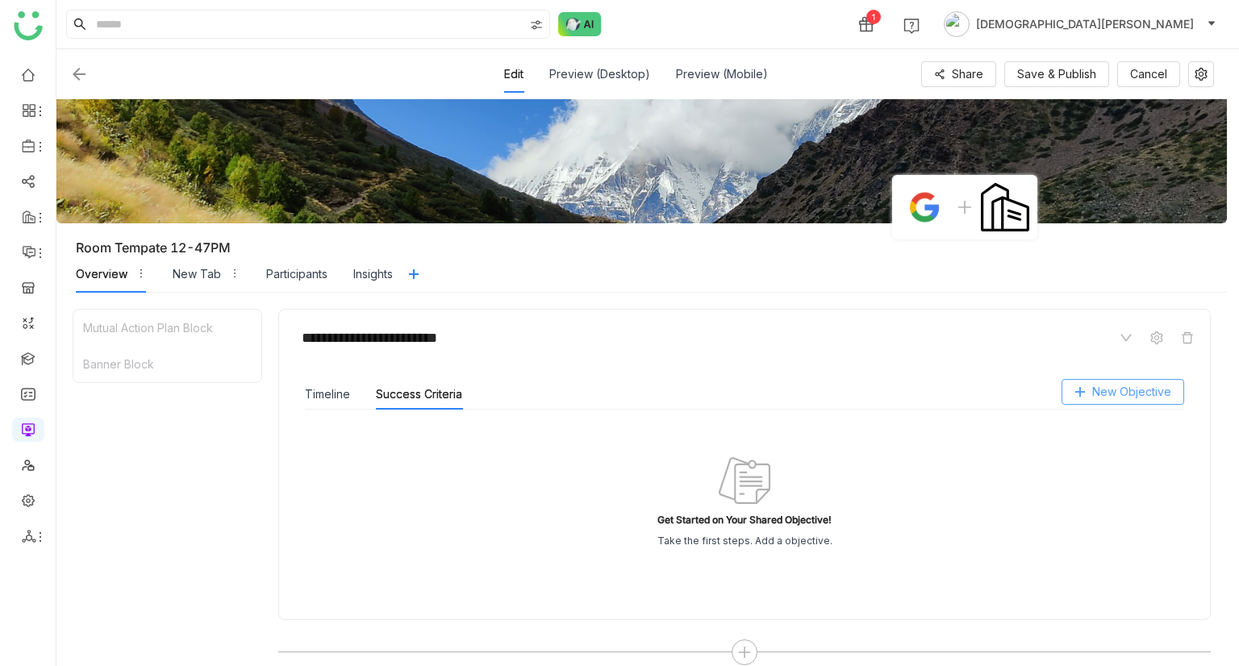
click at [1116, 385] on span "New Objective" at bounding box center [1131, 392] width 79 height 18
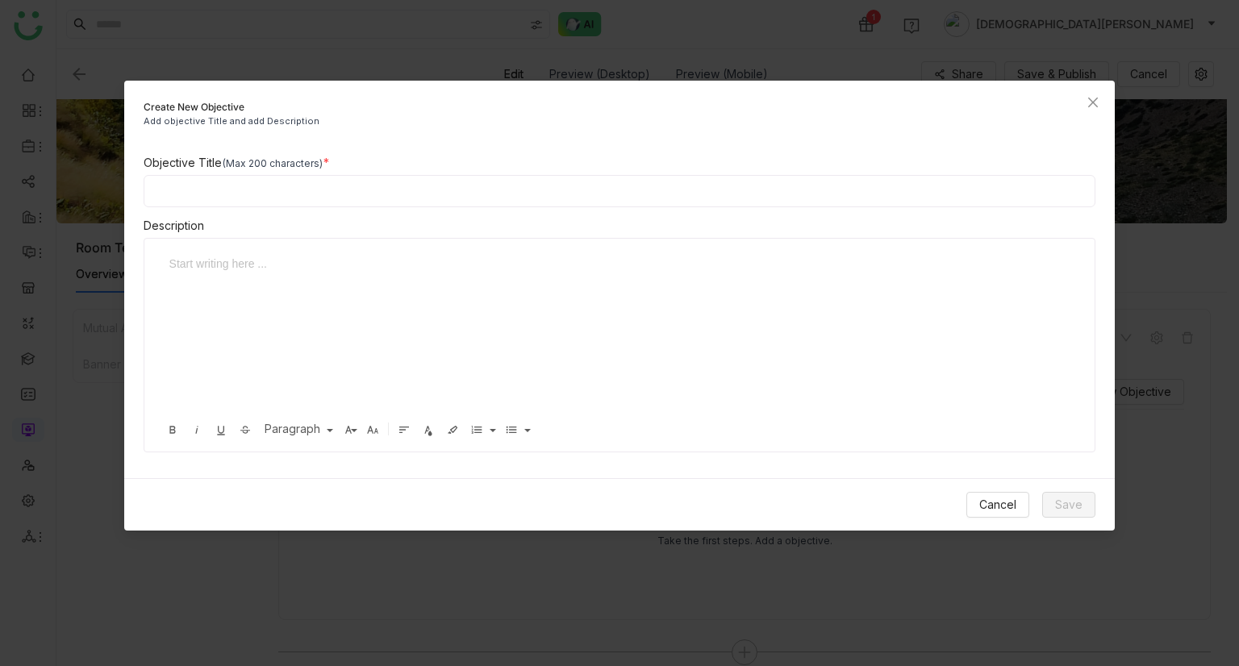
click at [366, 194] on input at bounding box center [620, 191] width 953 height 32
type input "**********"
click at [239, 294] on div "To enrich screen reader interactions, please activate Accessibility in Grammarl…" at bounding box center [614, 335] width 907 height 161
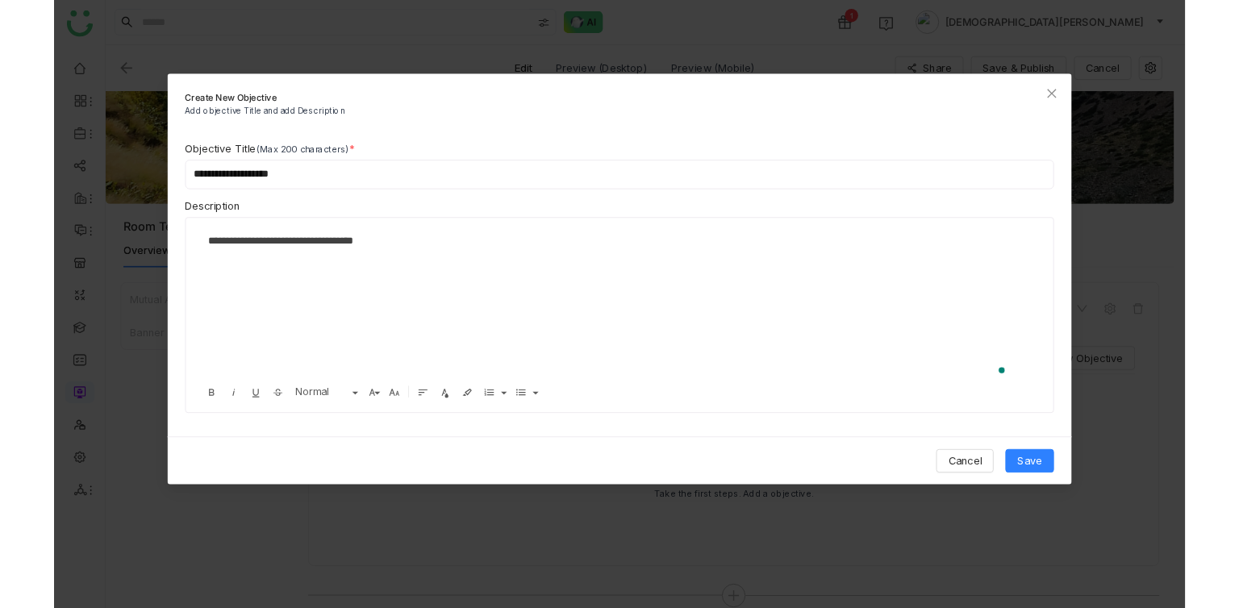
scroll to position [0, 2]
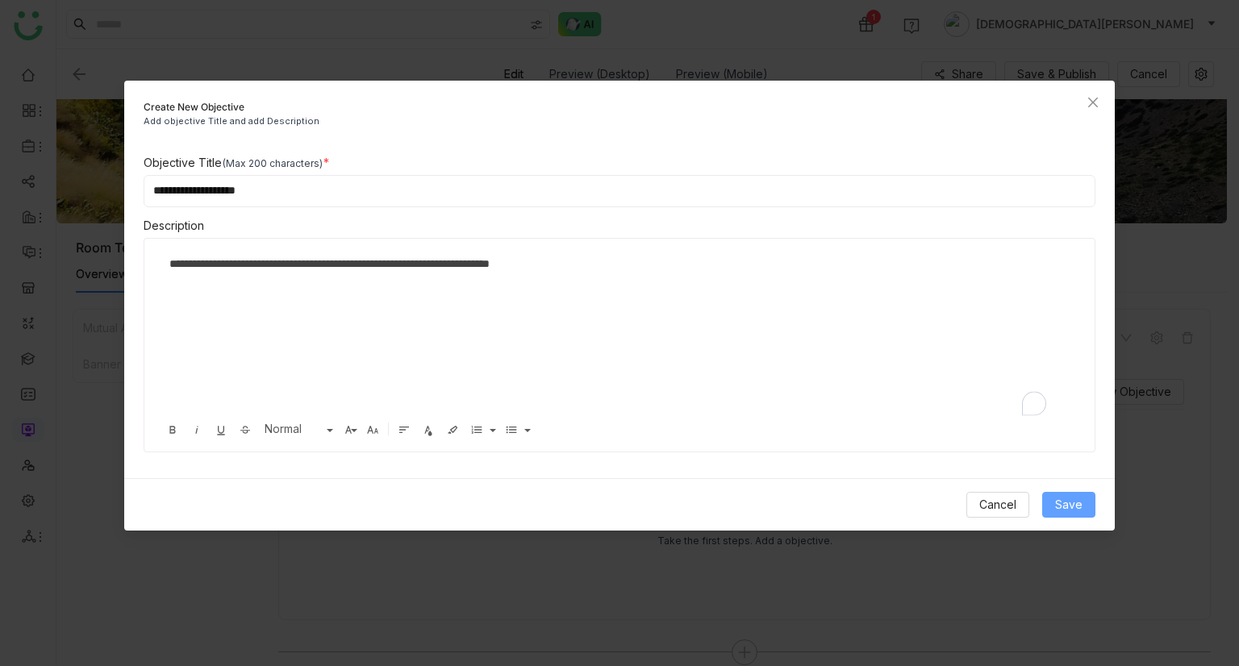
click at [1079, 505] on span "Save" at bounding box center [1068, 505] width 27 height 18
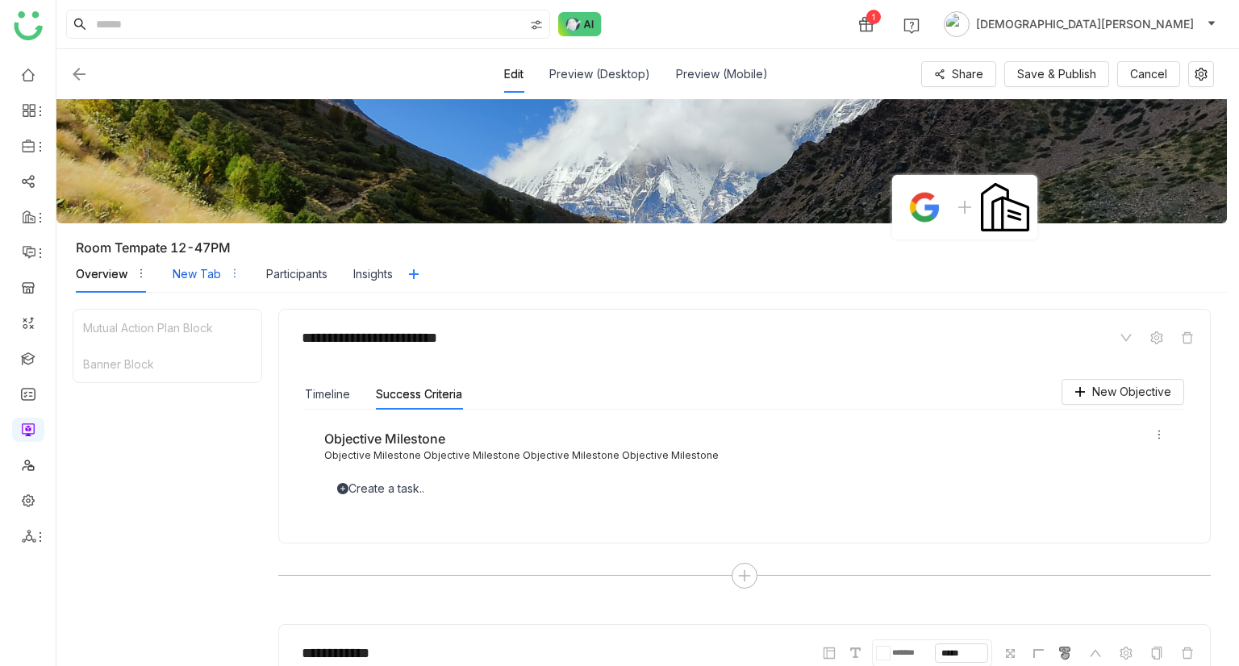
click at [184, 267] on div "New Tab" at bounding box center [197, 274] width 48 height 18
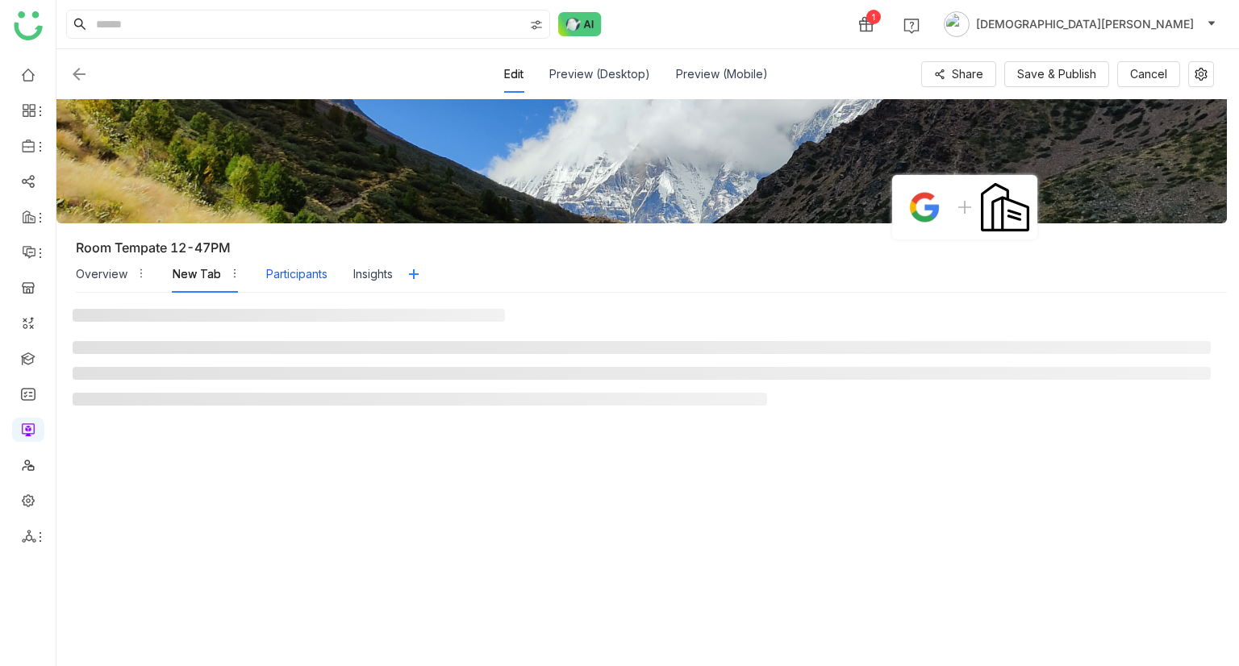
click at [312, 262] on div "Participants" at bounding box center [296, 274] width 61 height 37
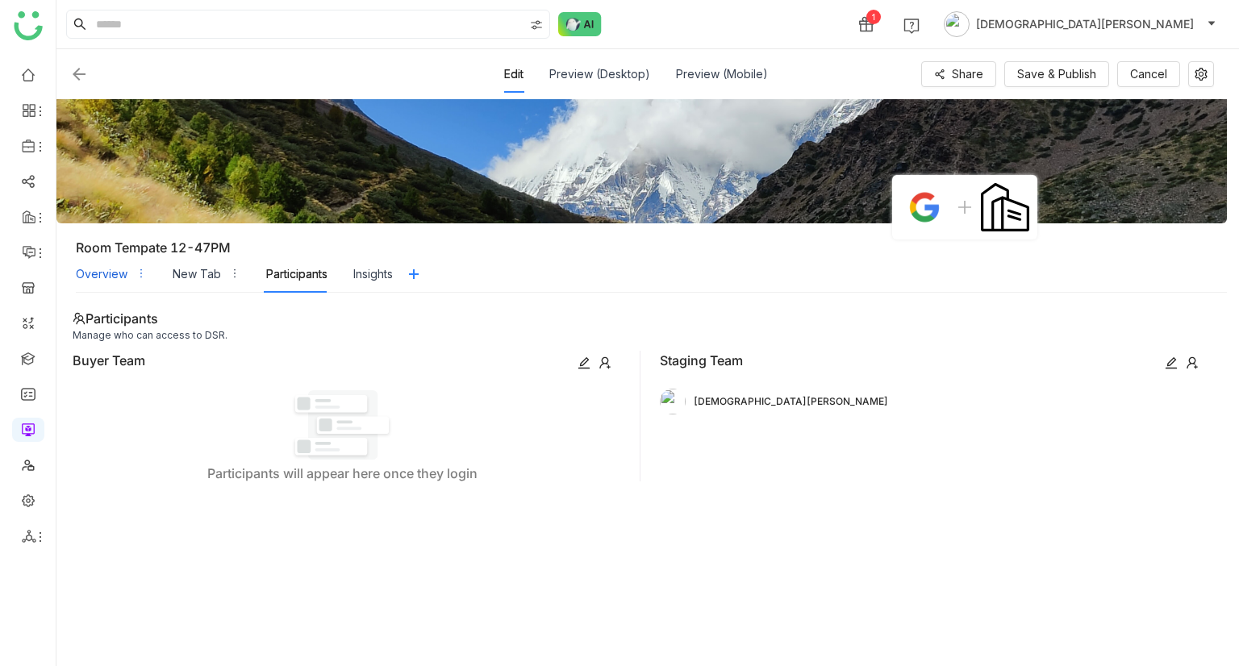
click at [96, 269] on div "Overview" at bounding box center [102, 274] width 52 height 18
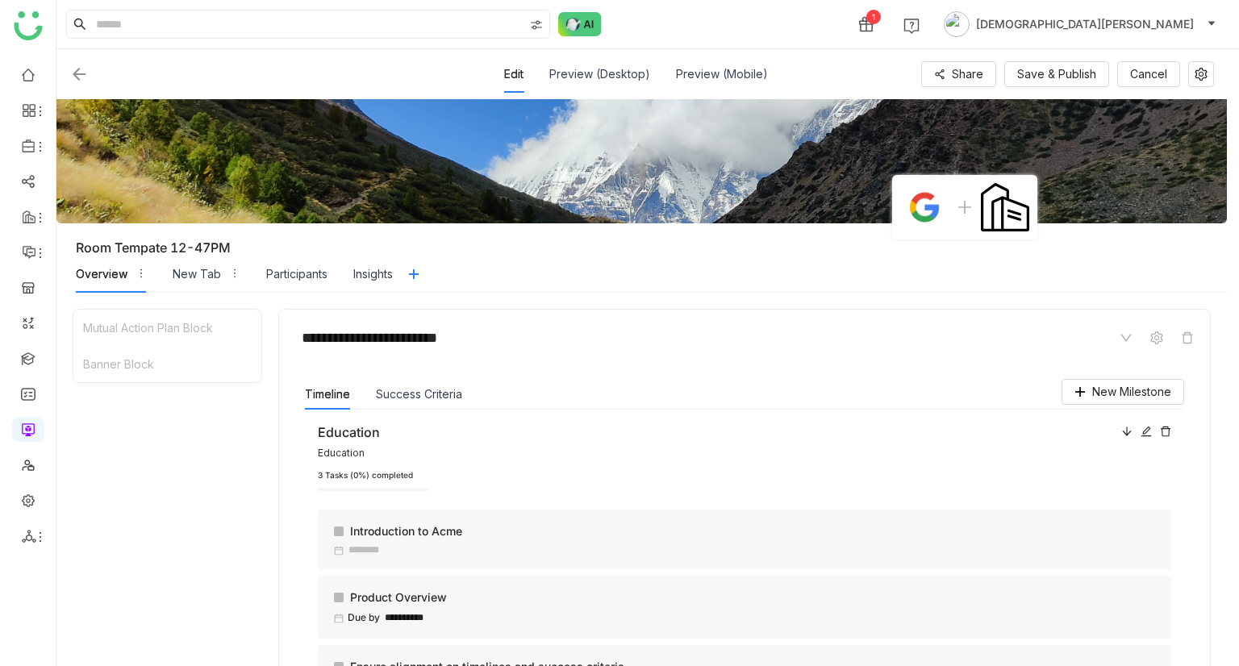
click at [606, 417] on div "**********" at bounding box center [744, 581] width 879 height 343
click at [198, 273] on div "New Tab" at bounding box center [197, 274] width 48 height 18
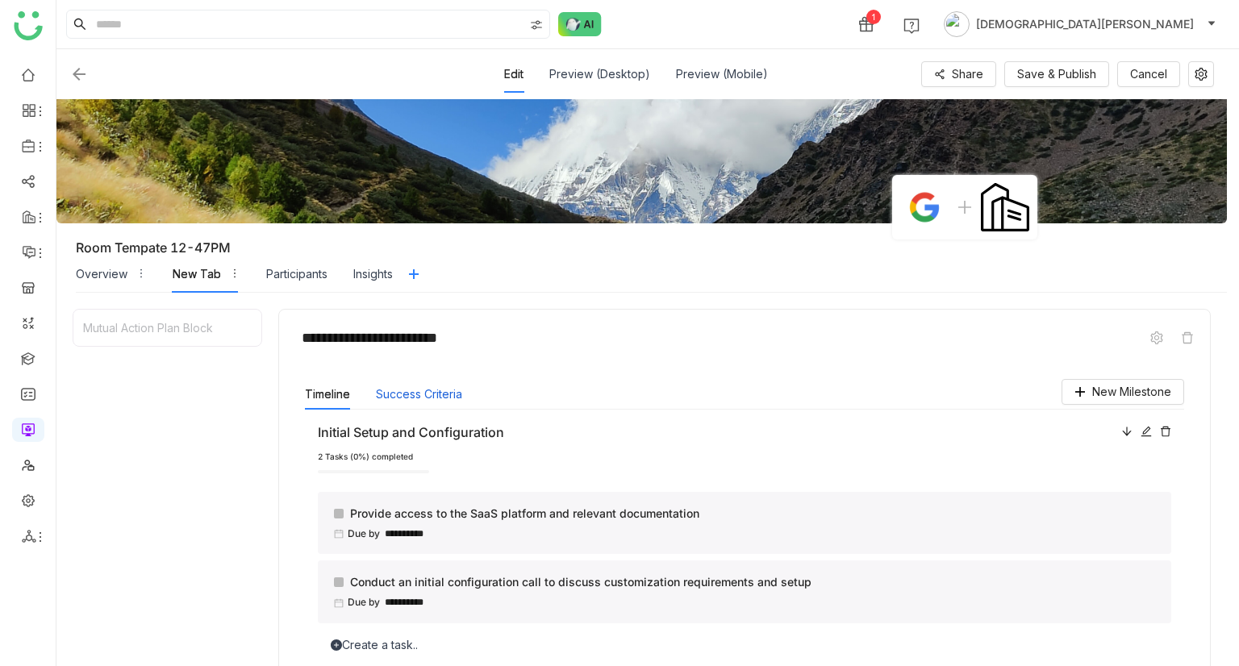
click at [403, 394] on button "Success Criteria" at bounding box center [419, 395] width 86 height 18
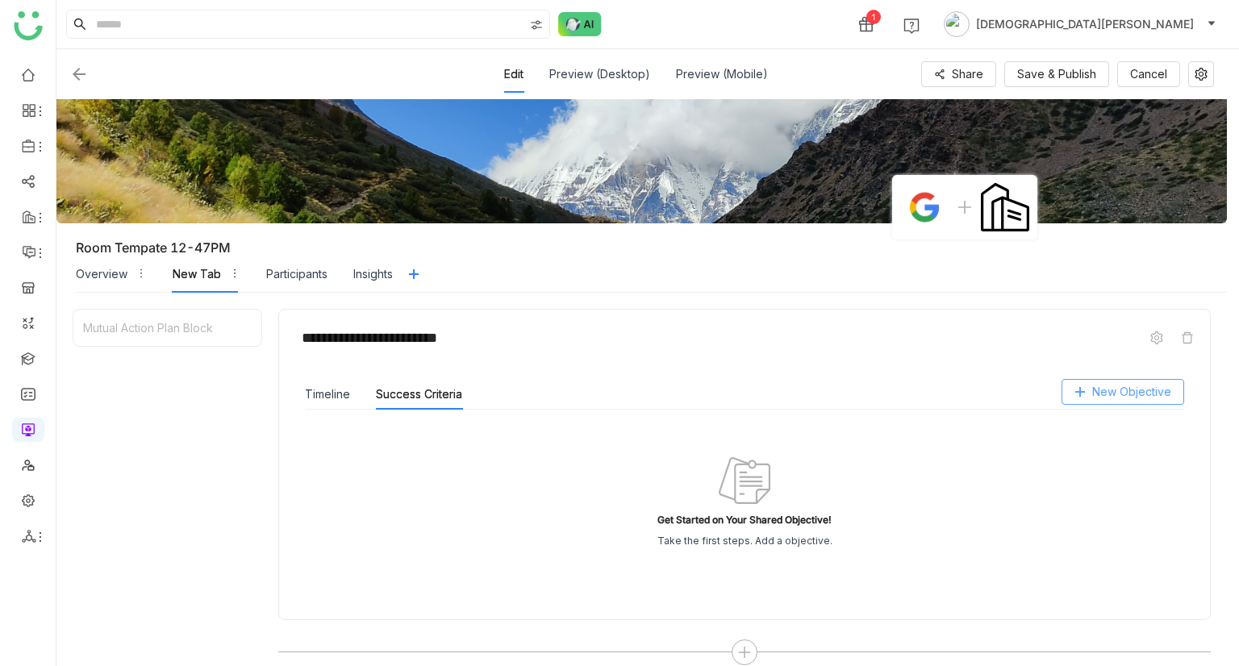
click at [1124, 391] on span "New Objective" at bounding box center [1131, 392] width 79 height 18
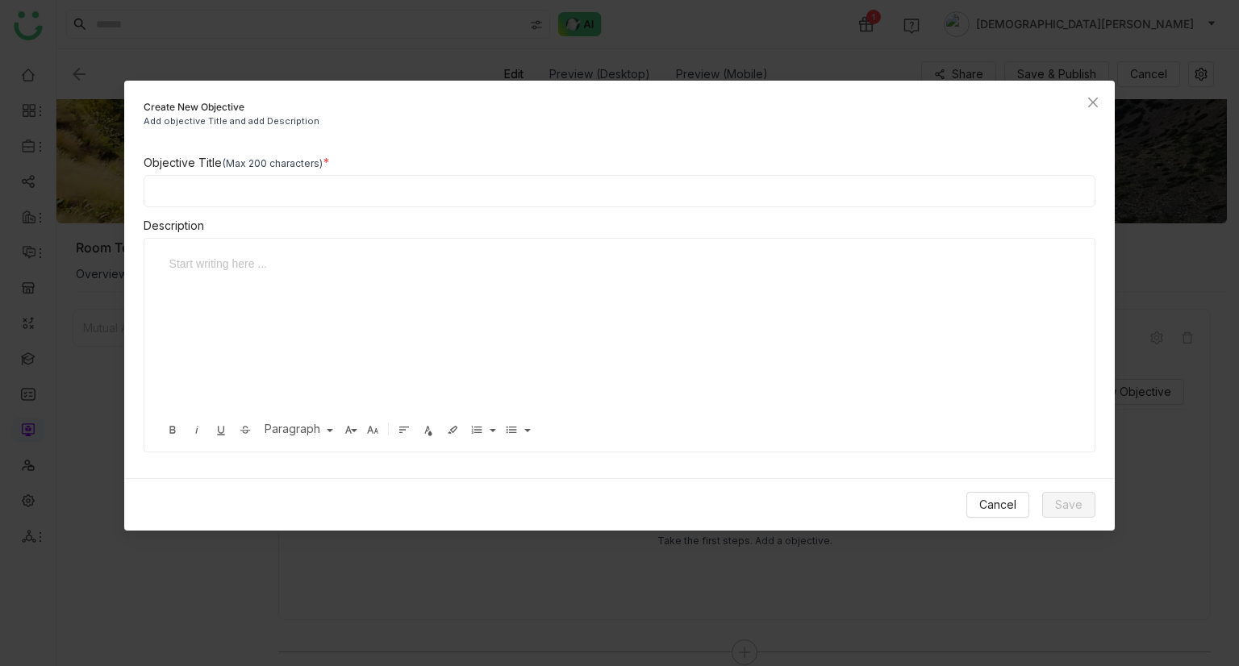
click at [396, 190] on input at bounding box center [620, 191] width 953 height 32
type input "**********"
click at [1066, 496] on span "Save" at bounding box center [1068, 505] width 27 height 18
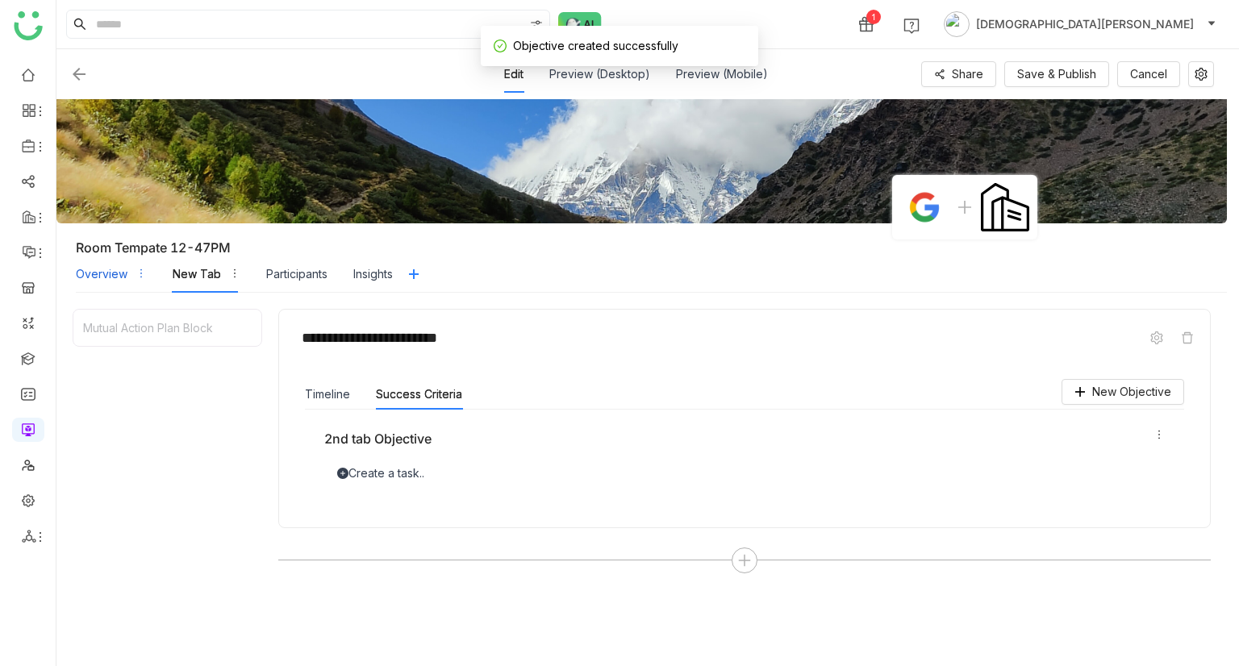
click at [102, 271] on div "Overview" at bounding box center [102, 274] width 52 height 18
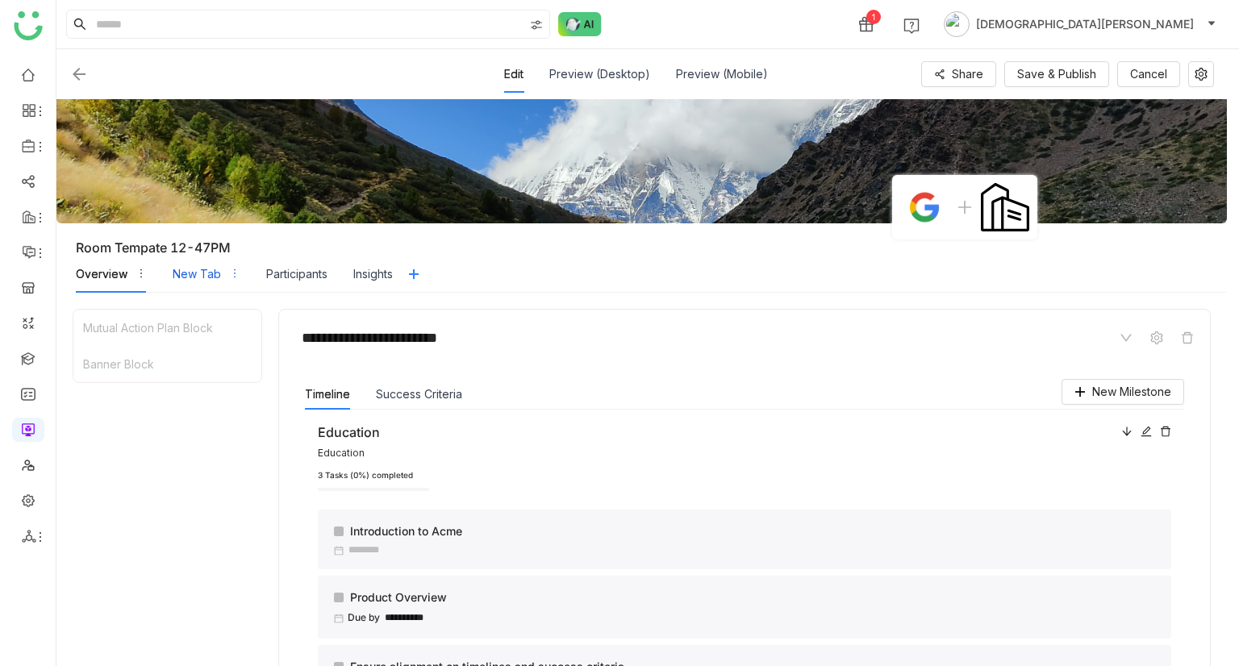
click at [190, 269] on div "New Tab" at bounding box center [197, 274] width 48 height 18
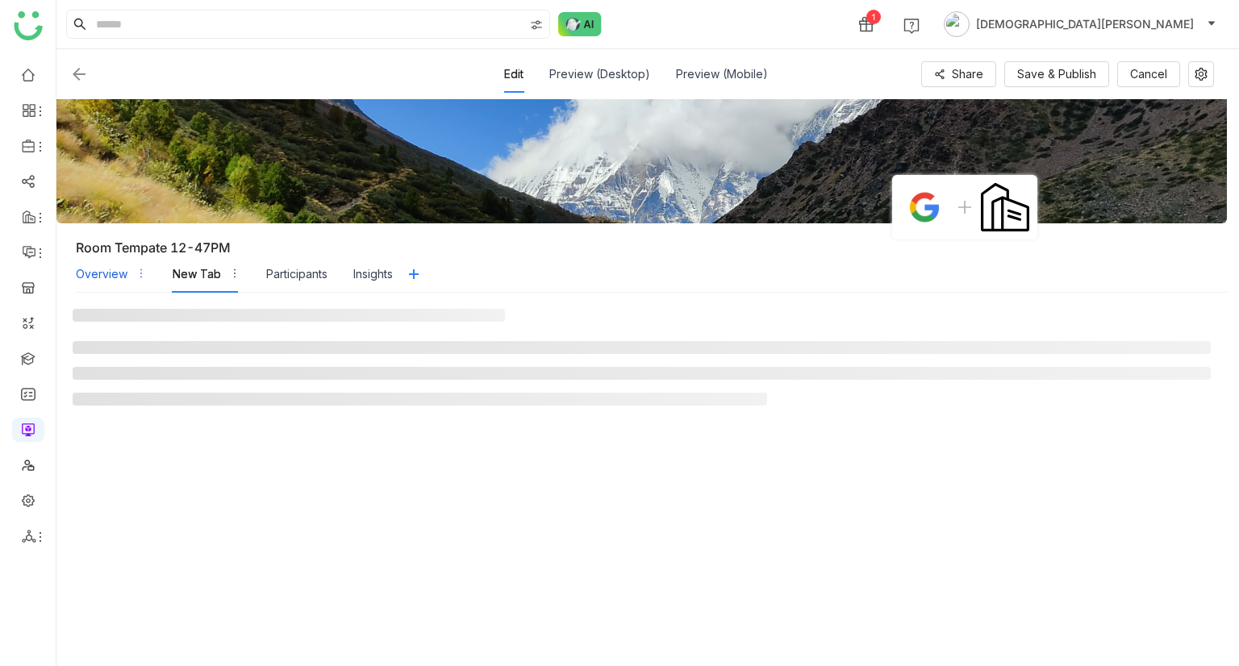
click at [96, 269] on div "Overview" at bounding box center [102, 274] width 52 height 18
click at [189, 262] on div "New Tab" at bounding box center [207, 274] width 68 height 37
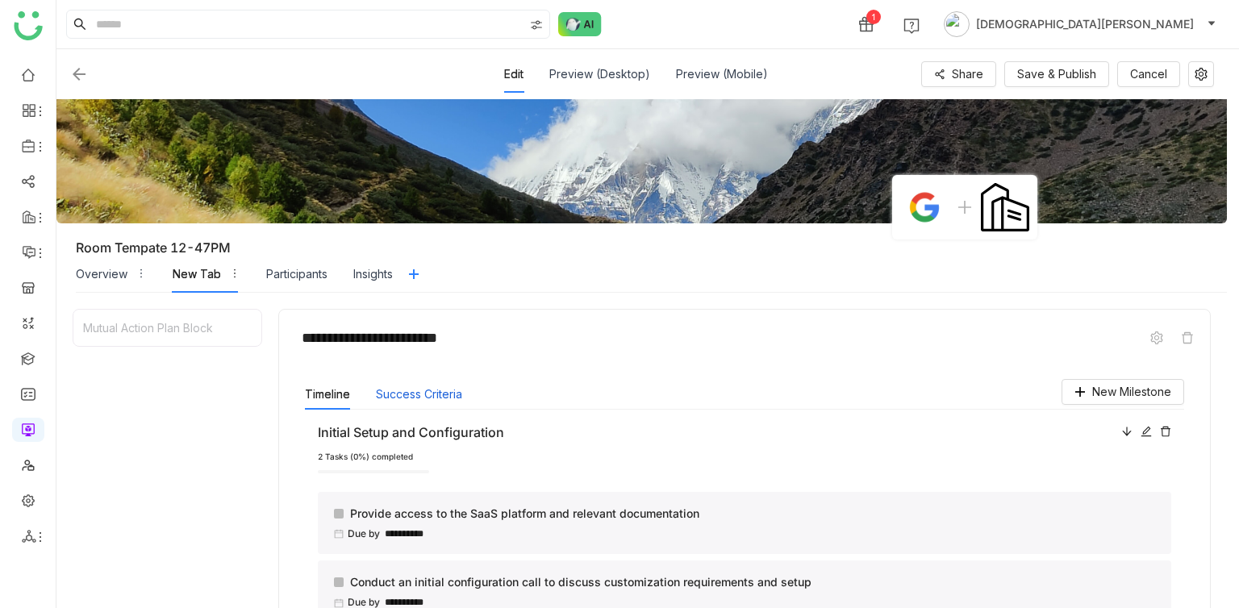
click at [417, 394] on button "Success Criteria" at bounding box center [419, 395] width 86 height 18
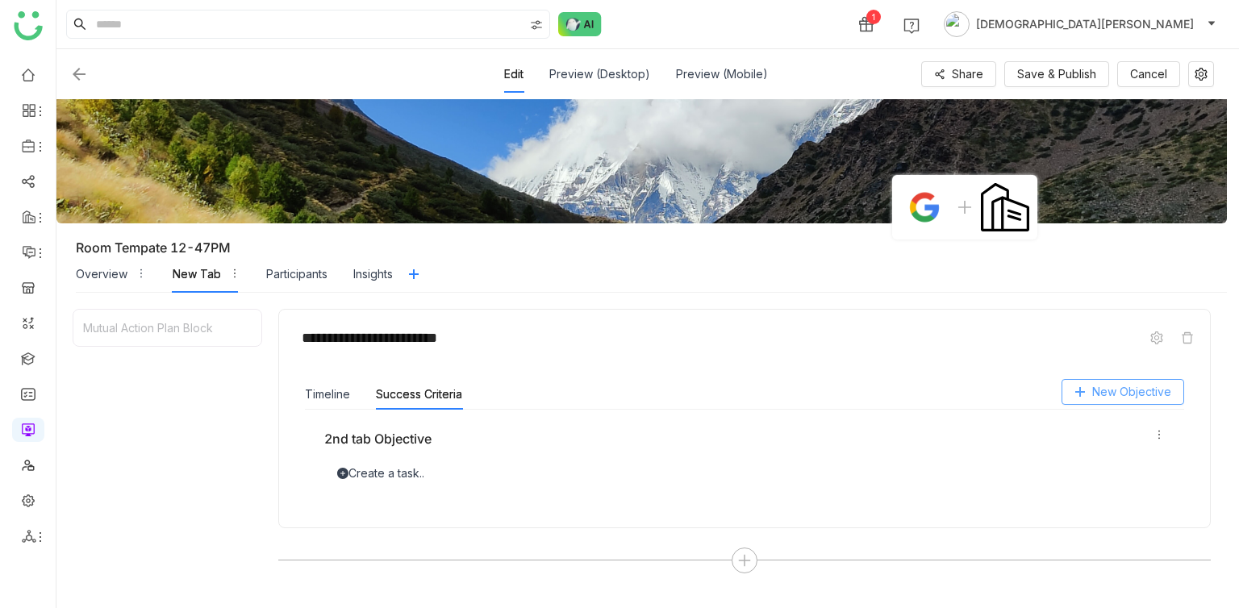
click at [1091, 388] on button "New Objective" at bounding box center [1123, 392] width 123 height 26
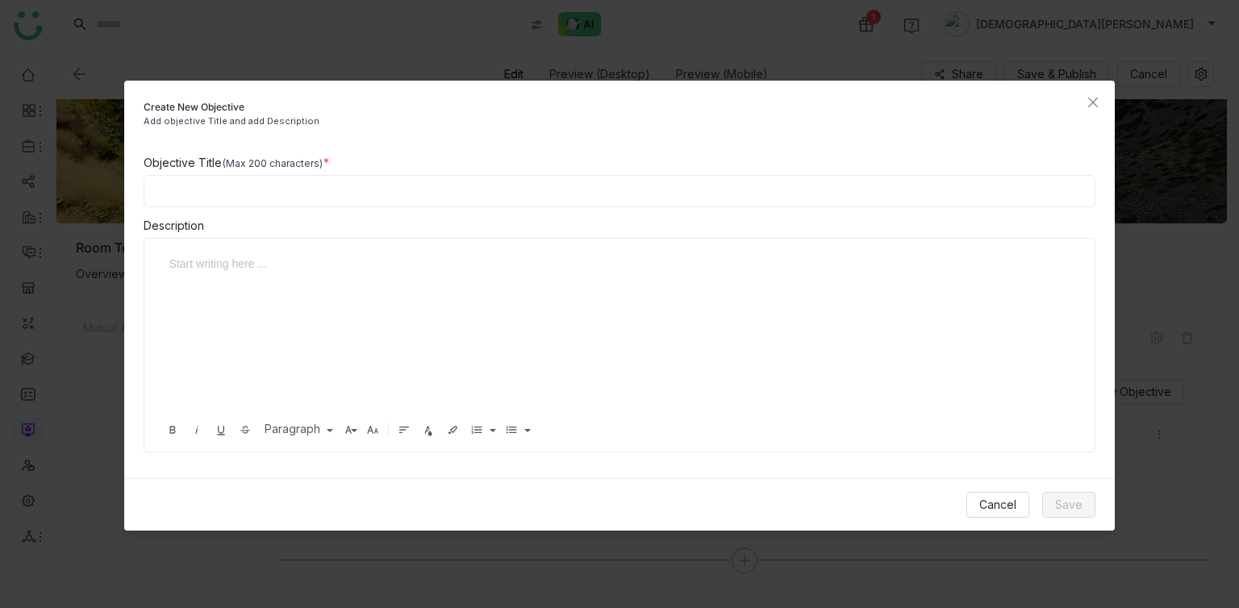
click at [460, 190] on input at bounding box center [620, 191] width 953 height 32
type input "**********"
click at [911, 349] on div "To enrich screen reader interactions, please activate Accessibility in Grammarl…" at bounding box center [614, 335] width 907 height 161
click at [1062, 510] on span "Save" at bounding box center [1068, 505] width 27 height 18
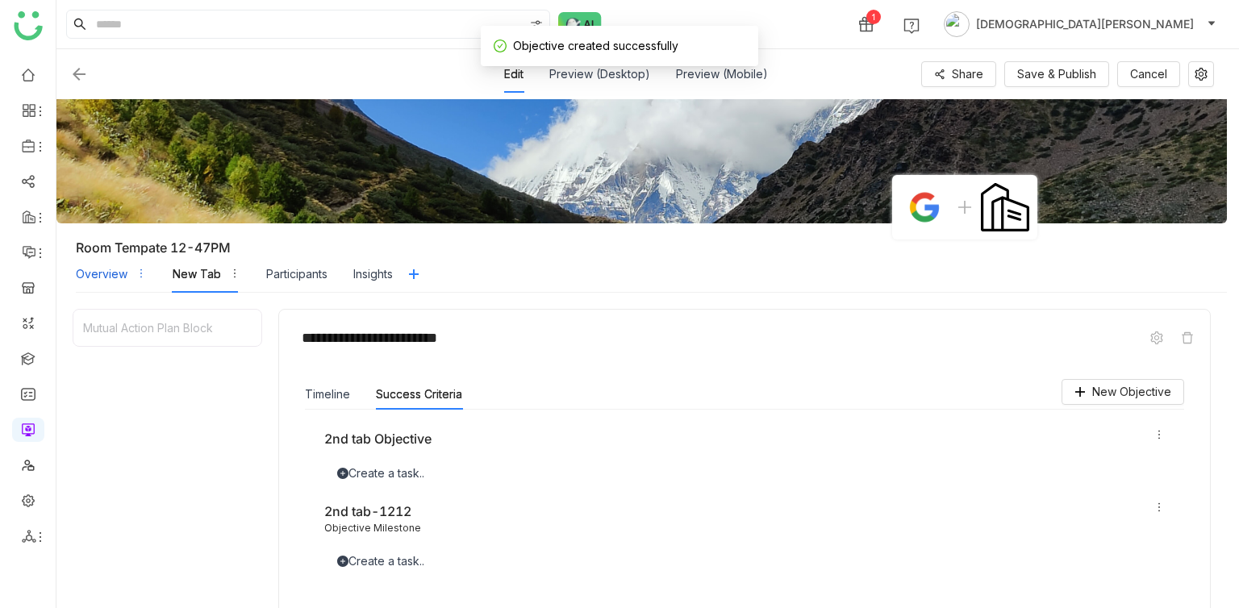
click at [102, 269] on div "Overview" at bounding box center [102, 274] width 52 height 18
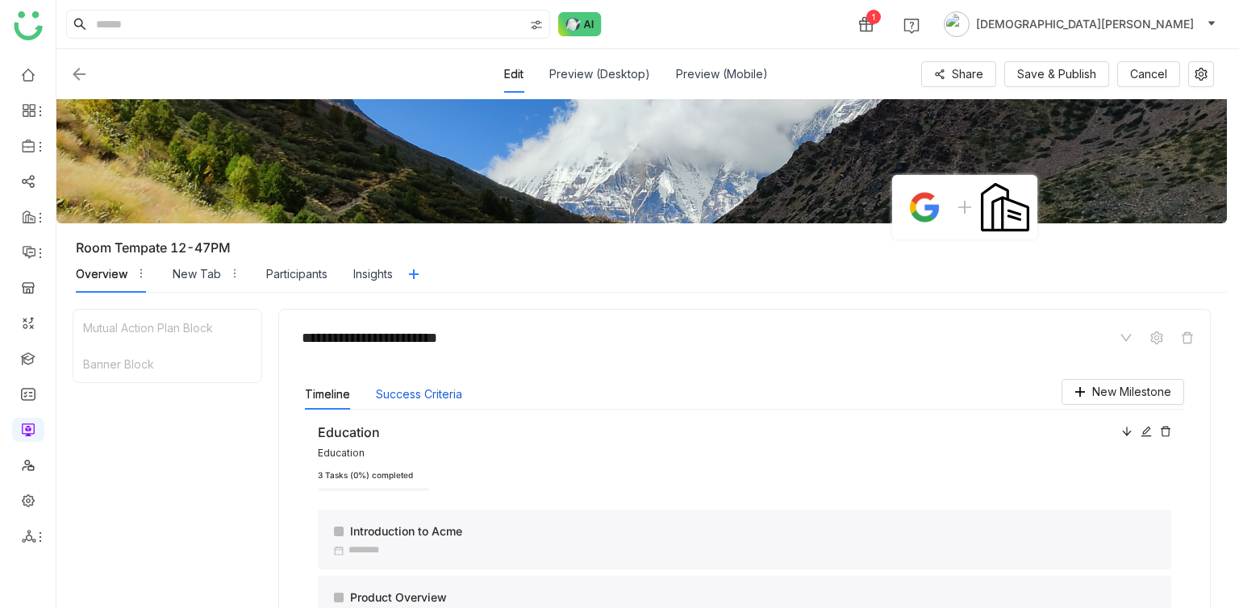
click at [457, 398] on button "Success Criteria" at bounding box center [419, 395] width 86 height 18
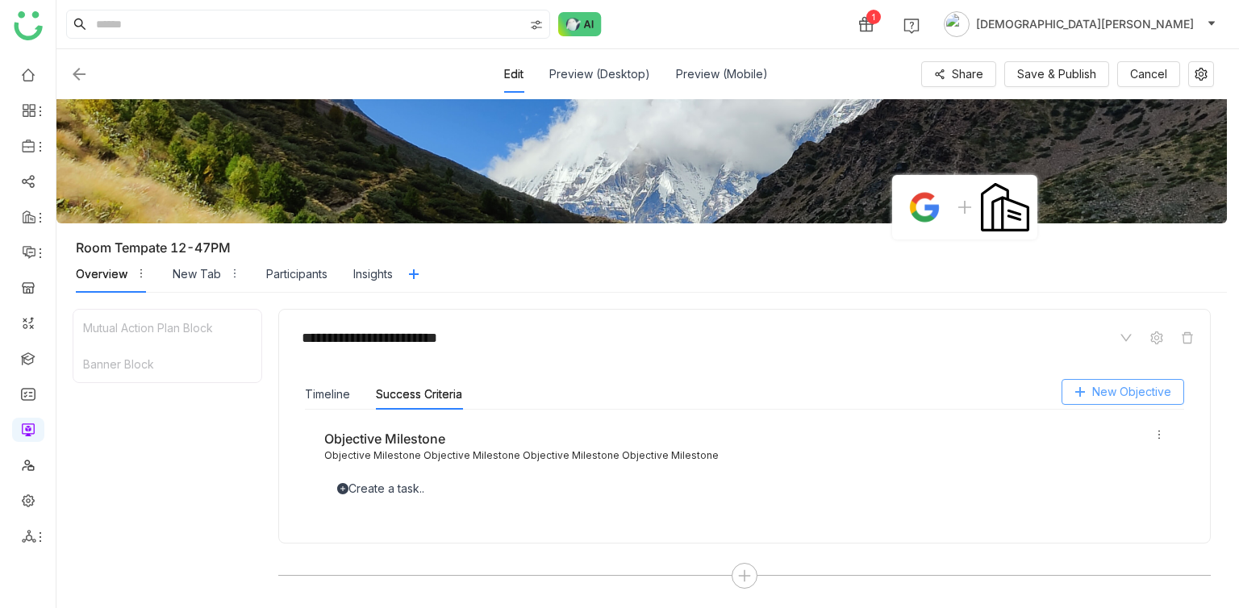
click at [1146, 399] on span "New Objective" at bounding box center [1131, 392] width 79 height 18
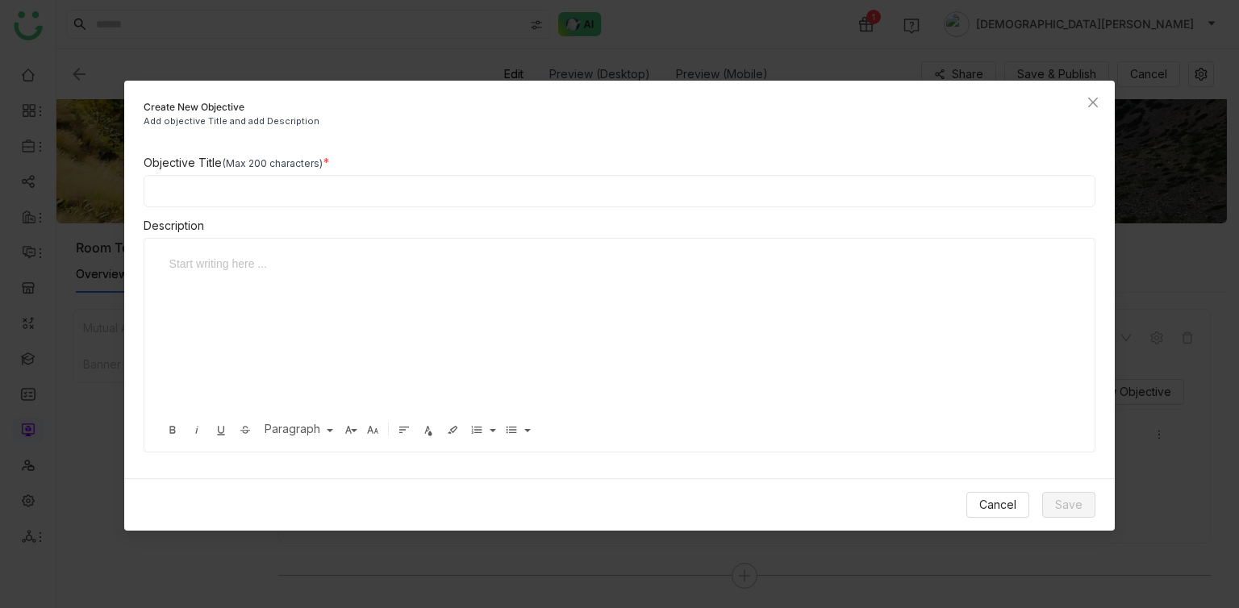
paste input "**********"
click at [259, 190] on input "**********" at bounding box center [620, 191] width 953 height 32
paste input "**********"
type input "**********"
click at [294, 275] on div "To enrich screen reader interactions, please activate Accessibility in Grammarl…" at bounding box center [614, 335] width 907 height 161
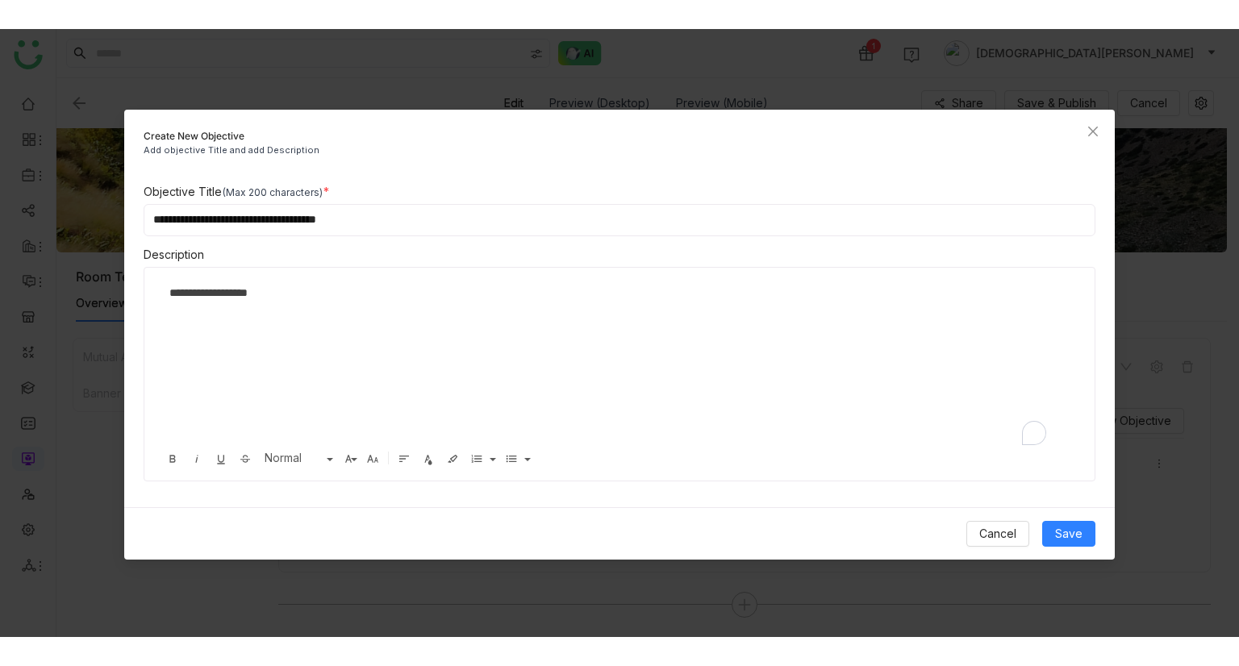
scroll to position [0, 2]
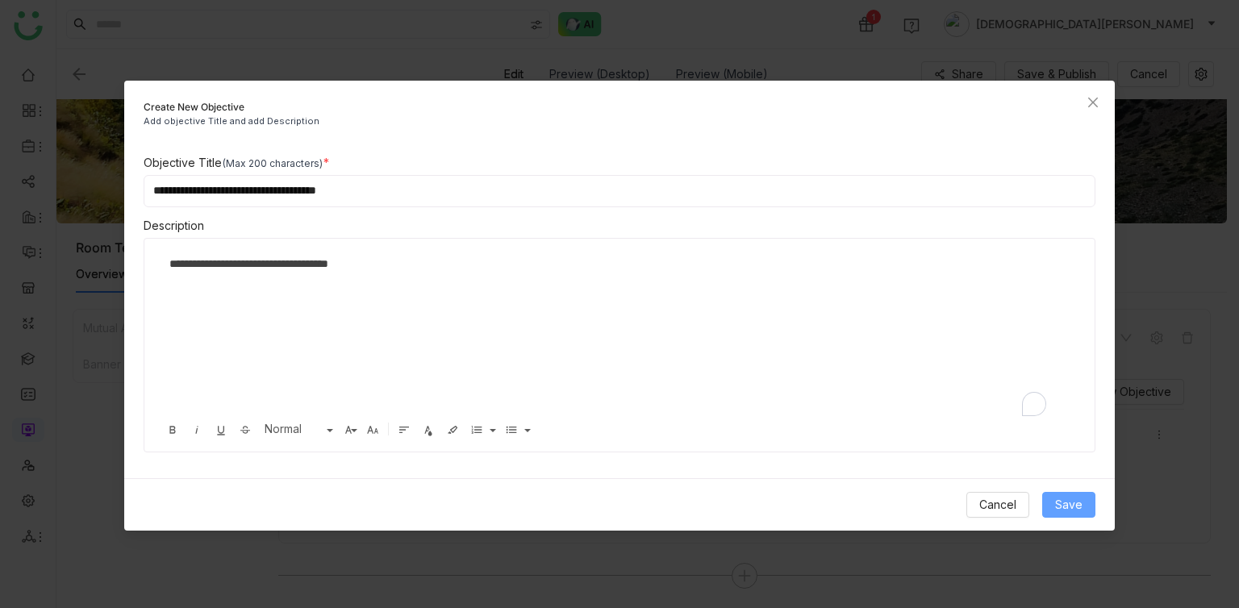
click at [1081, 500] on span "Save" at bounding box center [1068, 505] width 27 height 18
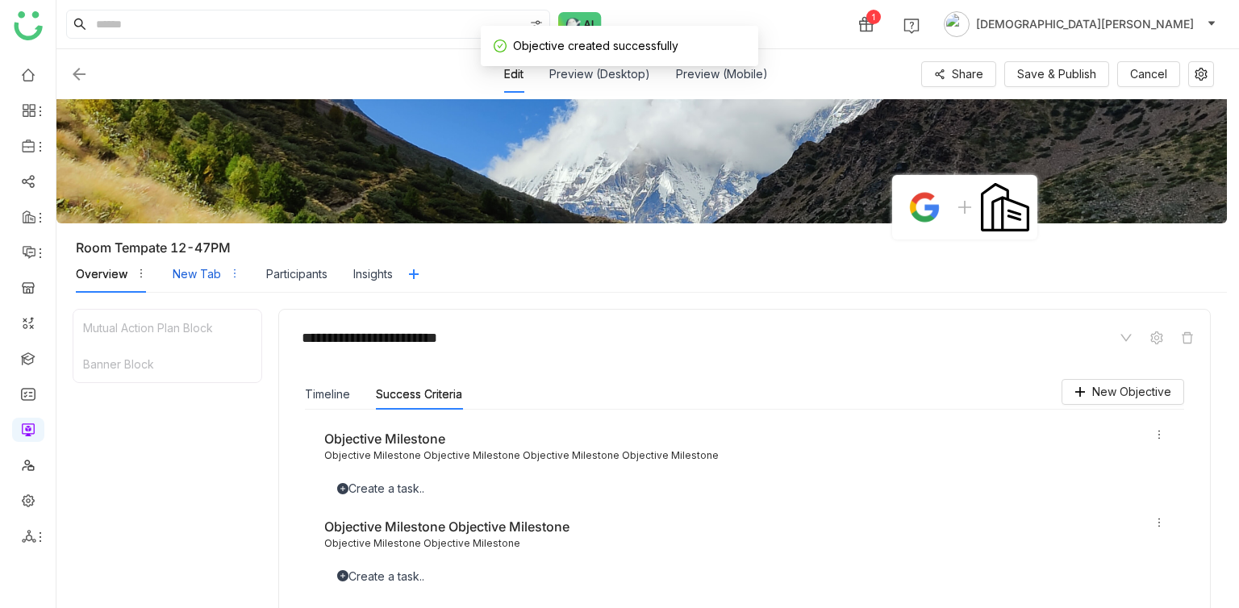
click at [194, 274] on div "New Tab" at bounding box center [197, 274] width 48 height 18
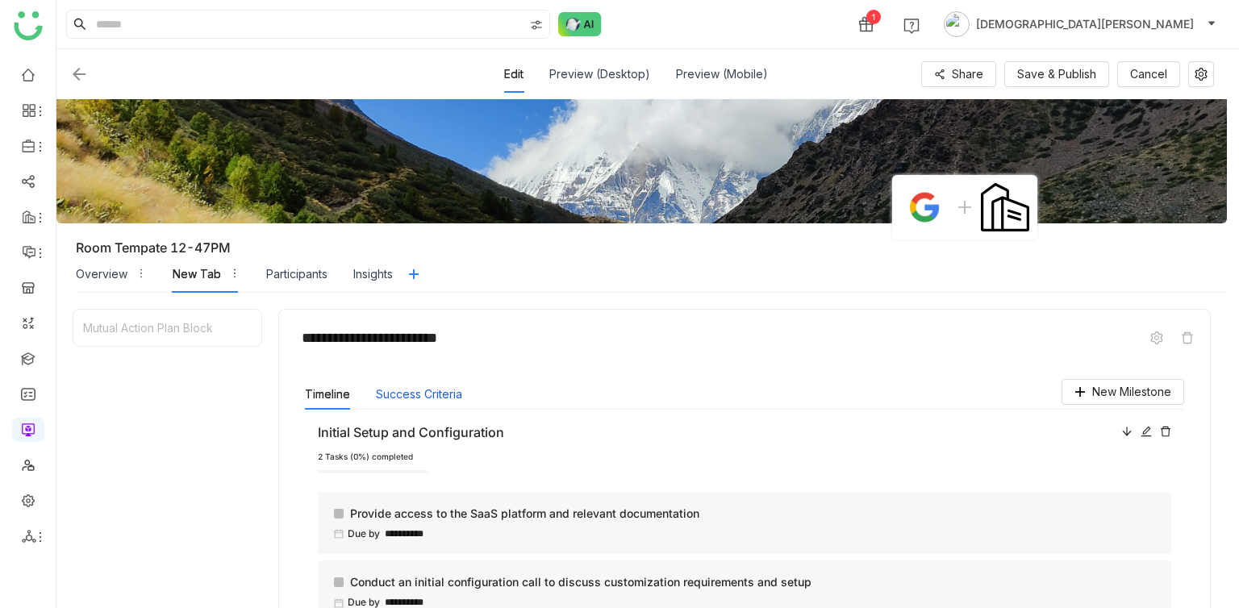
click at [420, 389] on button "Success Criteria" at bounding box center [419, 395] width 86 height 18
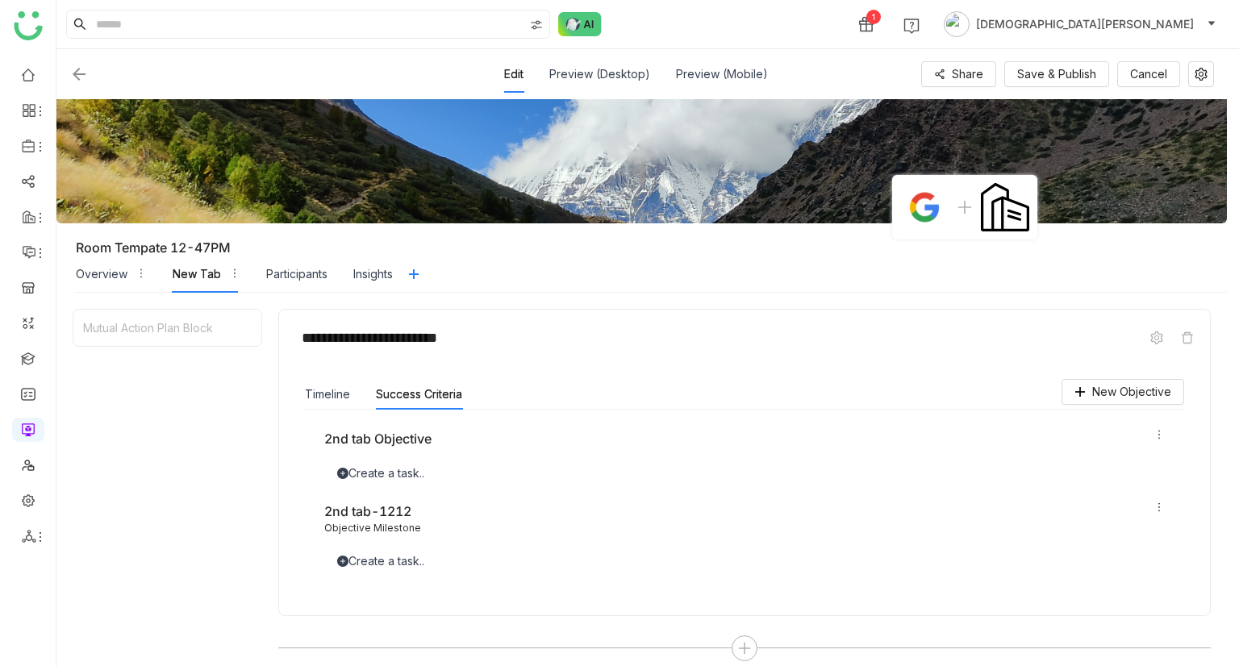
scroll to position [194, 0]
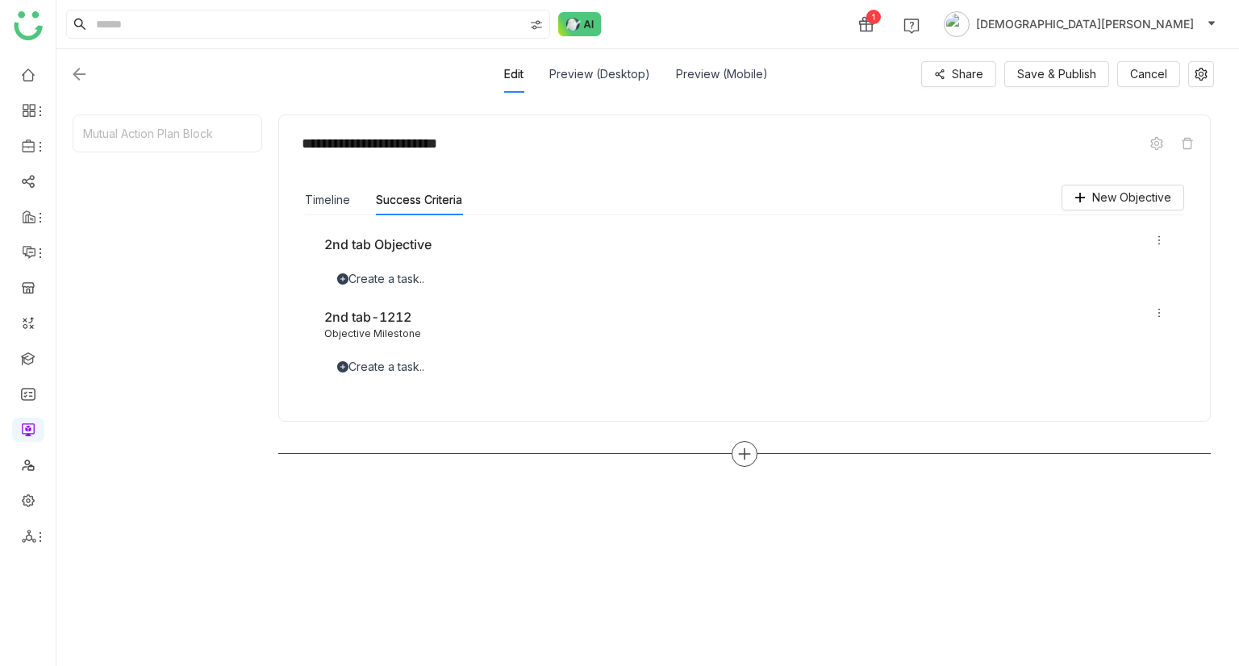
click at [745, 443] on div at bounding box center [745, 454] width 26 height 26
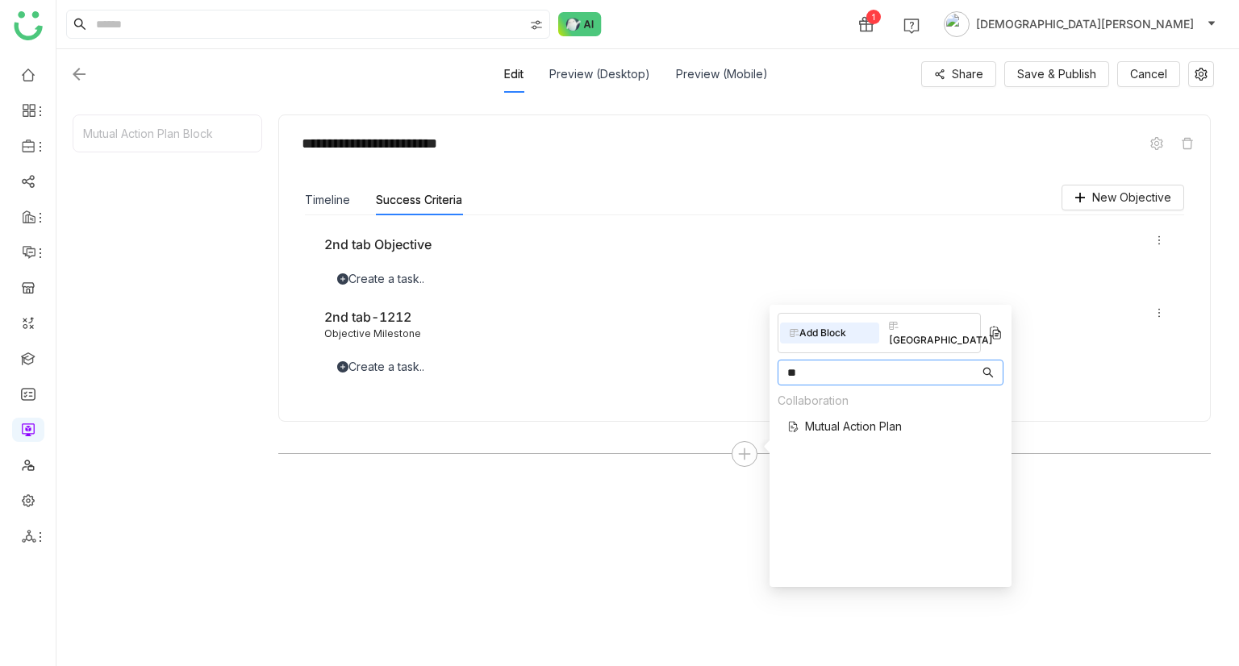
type input "**"
click at [829, 418] on span "Mutual Action Plan" at bounding box center [853, 426] width 97 height 17
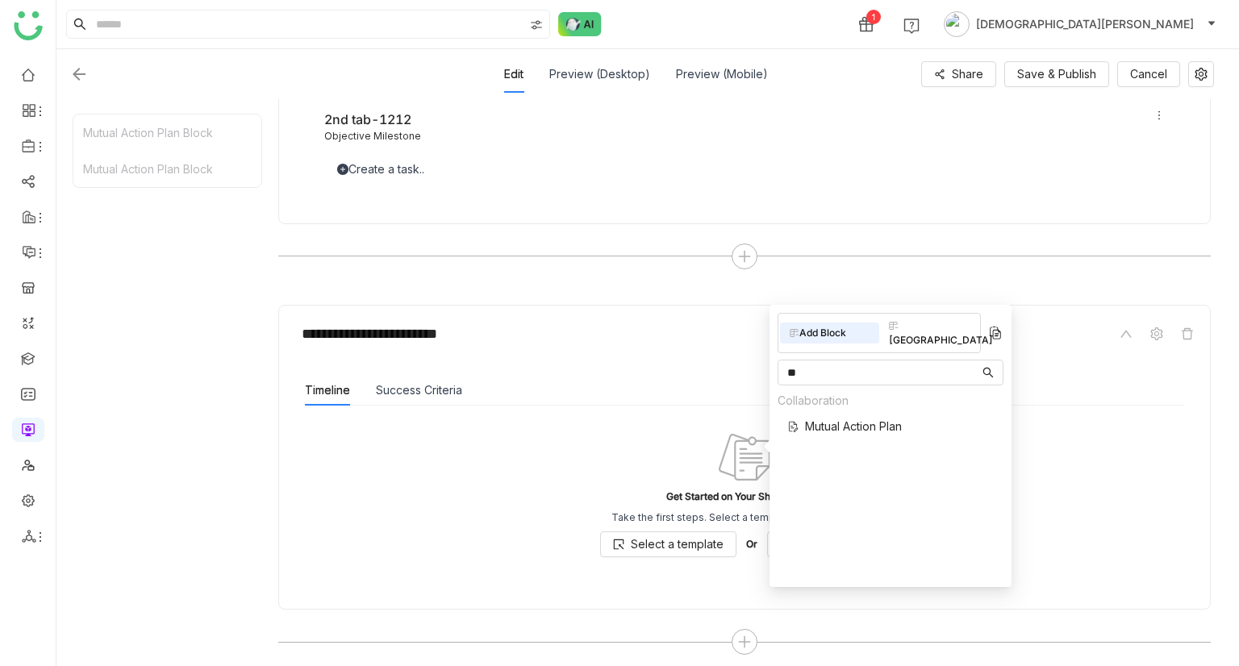
scroll to position [398, 0]
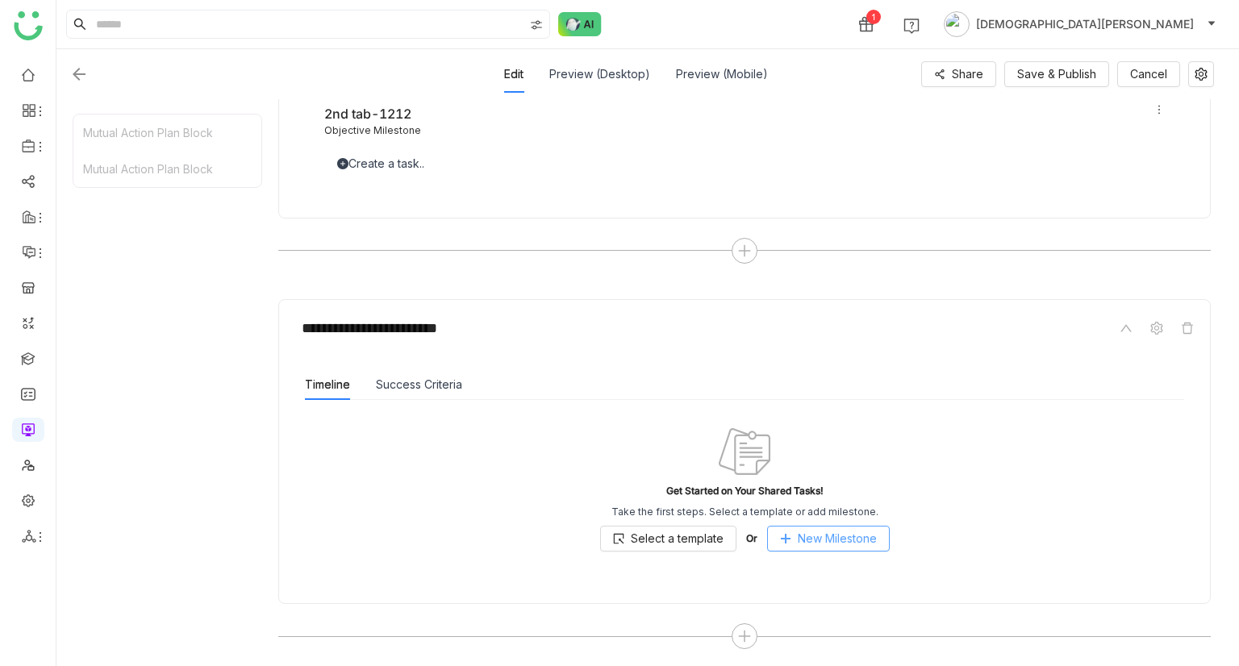
click at [783, 533] on icon at bounding box center [785, 538] width 11 height 11
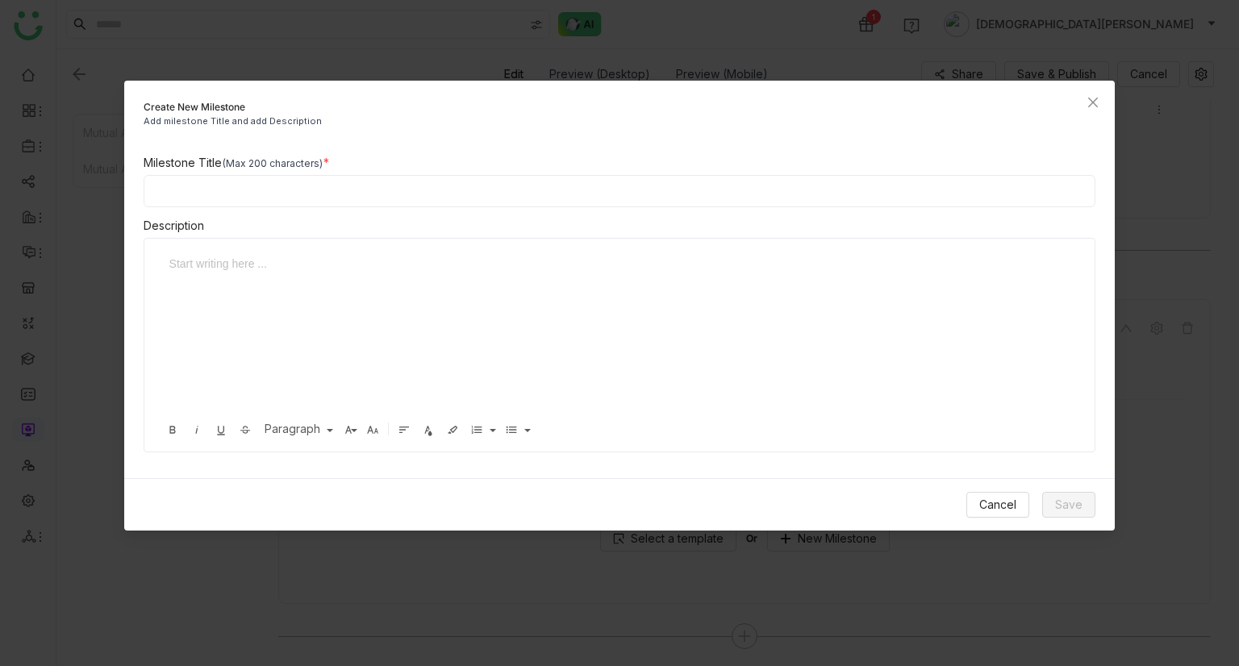
click at [310, 189] on input at bounding box center [620, 191] width 953 height 32
type input "**********"
click at [213, 307] on div "To enrich screen reader interactions, please activate Accessibility in Grammarl…" at bounding box center [614, 335] width 907 height 161
click at [1058, 496] on span "Save" at bounding box center [1068, 505] width 27 height 18
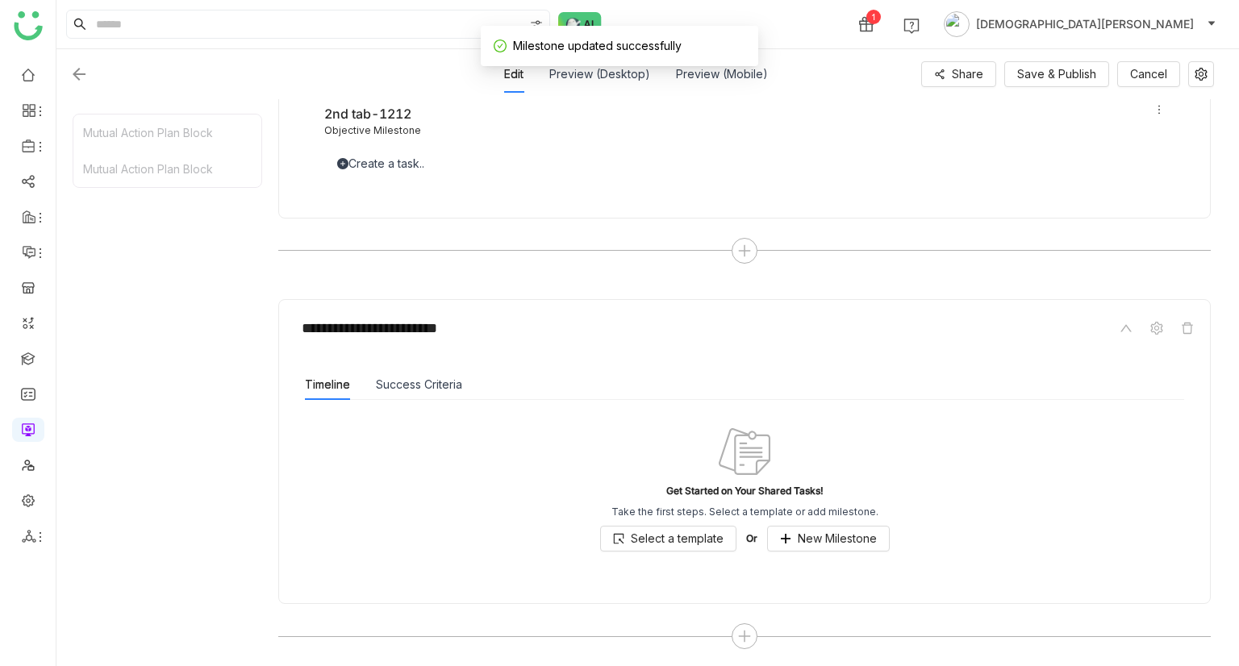
scroll to position [323, 0]
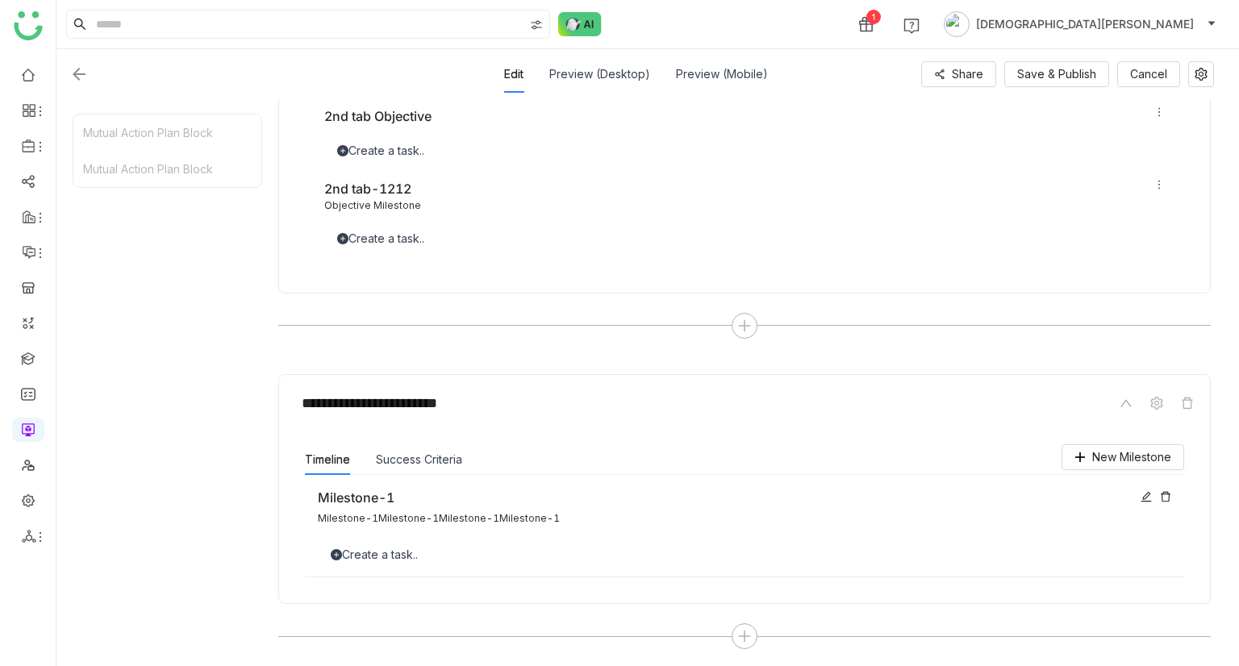
click at [359, 558] on div "Create a task.." at bounding box center [744, 555] width 853 height 18
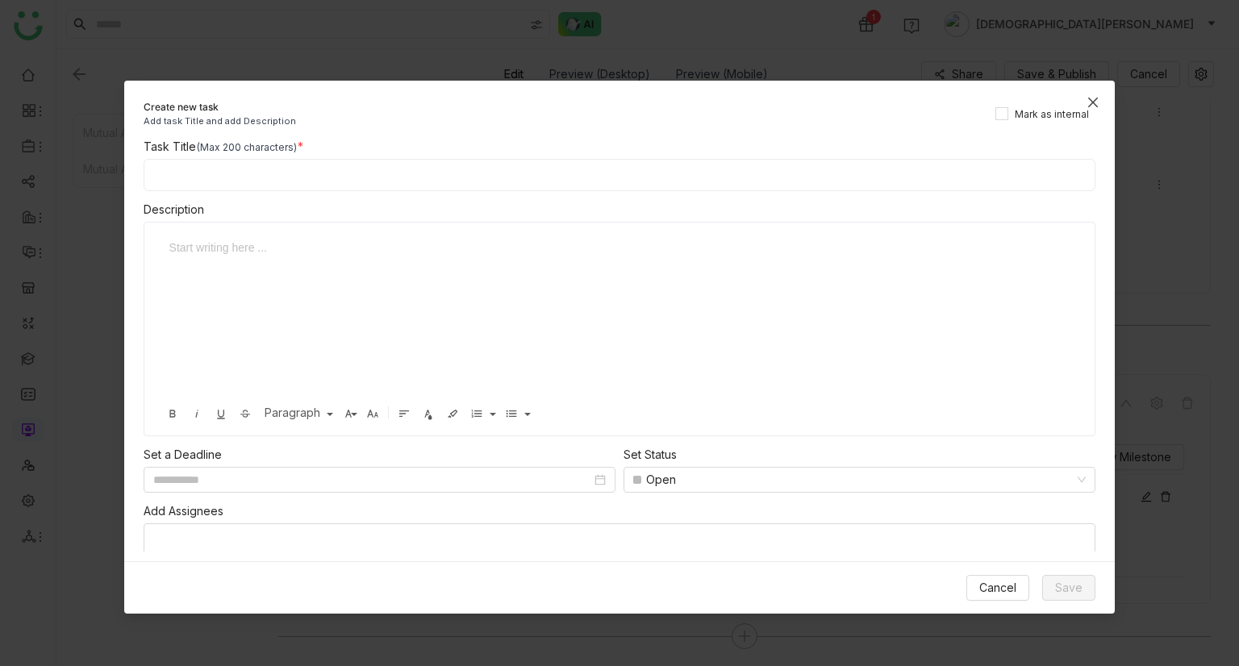
click at [359, 558] on div "Create new task Add task Title and add Description Mark as internal Task Title …" at bounding box center [619, 347] width 991 height 533
drag, startPoint x: 204, startPoint y: 157, endPoint x: 212, endPoint y: 164, distance: 10.3
click at [212, 164] on div "Task Title (Max 200 characters)" at bounding box center [620, 164] width 953 height 53
click at [212, 164] on input at bounding box center [620, 175] width 953 height 32
type input "******"
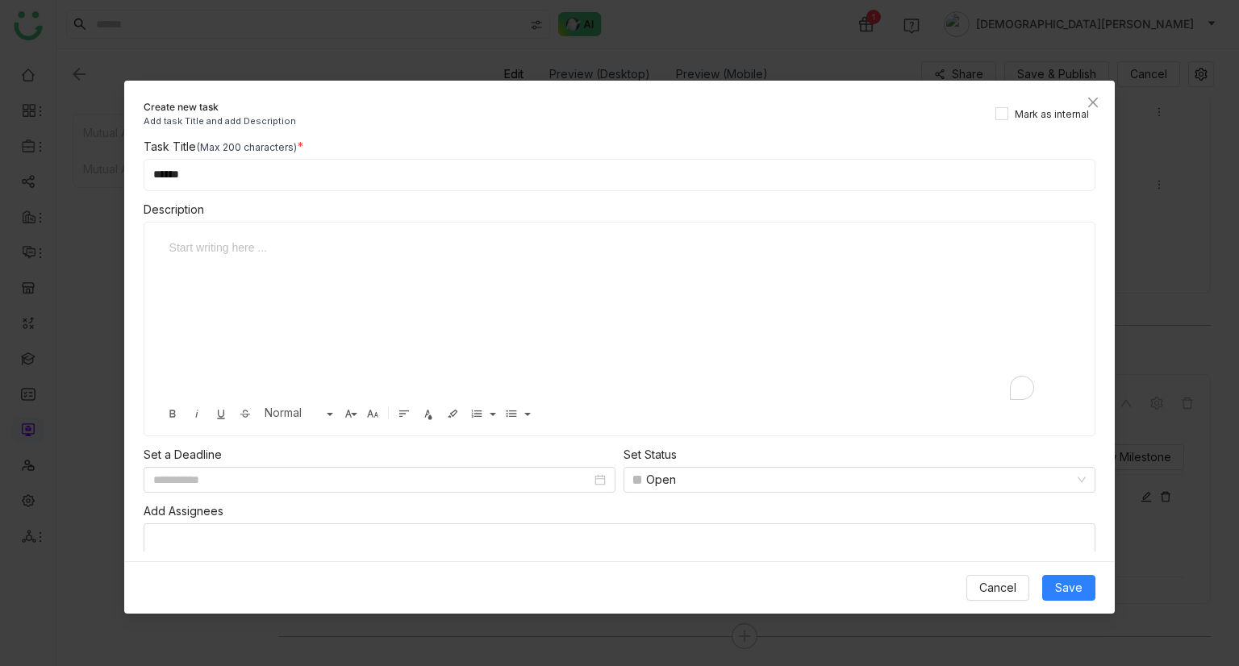
click at [255, 269] on div "To enrich screen reader interactions, please activate Accessibility in Grammarl…" at bounding box center [614, 319] width 907 height 161
click at [293, 478] on input at bounding box center [372, 480] width 438 height 18
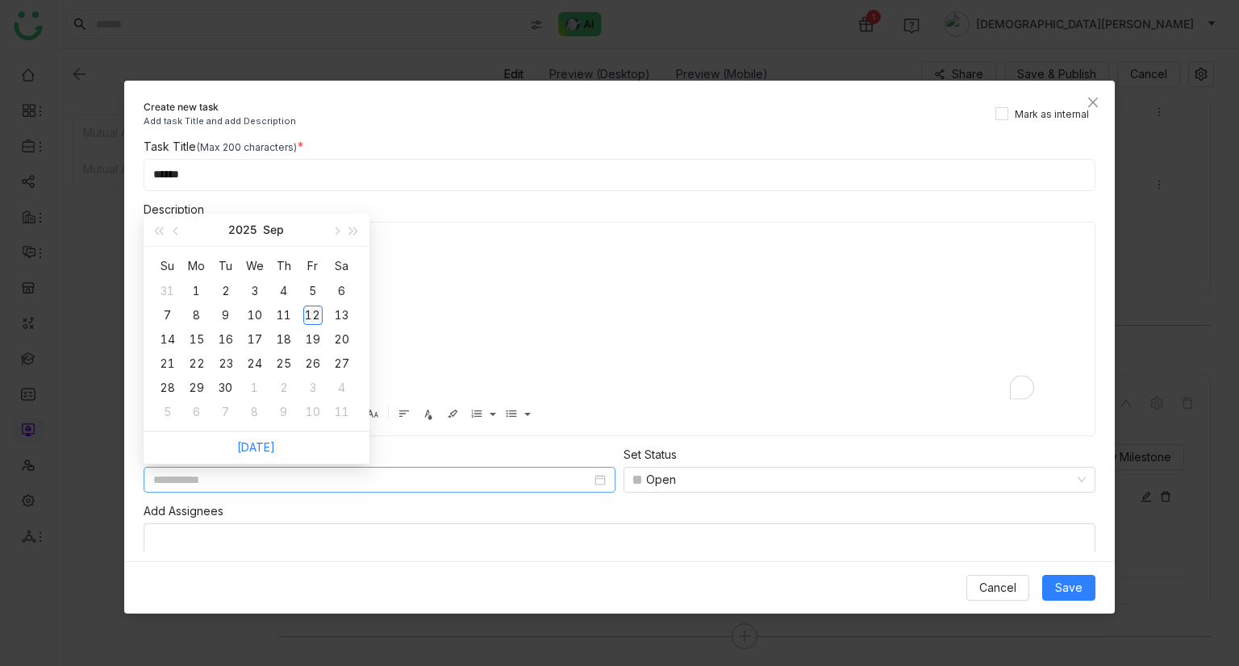
click at [313, 319] on div "12" at bounding box center [312, 315] width 19 height 19
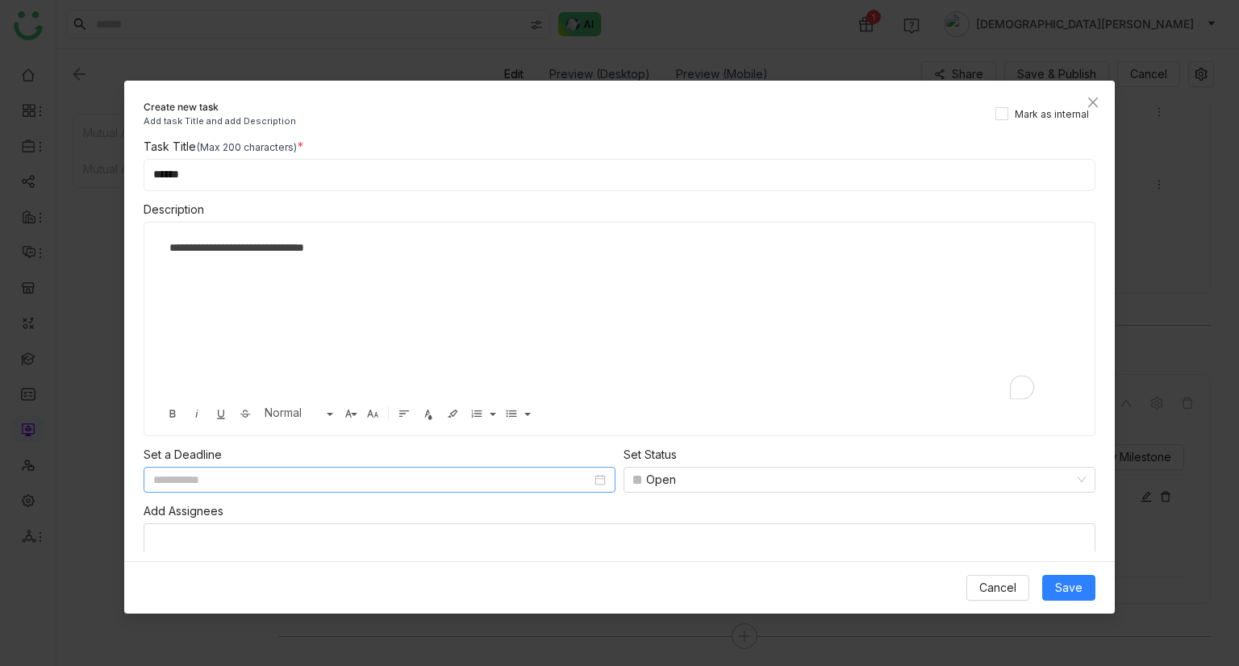
type input "**********"
click at [688, 486] on div "Open" at bounding box center [852, 480] width 438 height 24
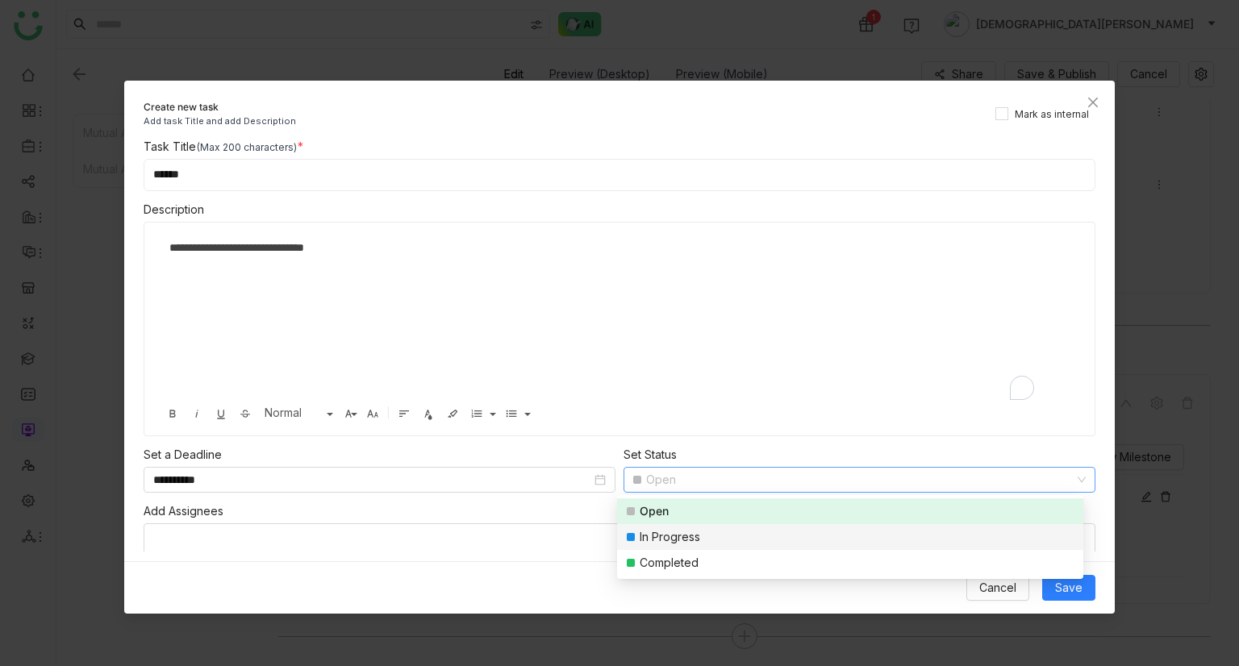
click at [644, 536] on div "In Progress" at bounding box center [670, 537] width 61 height 18
